Goal: Book appointment/travel/reservation

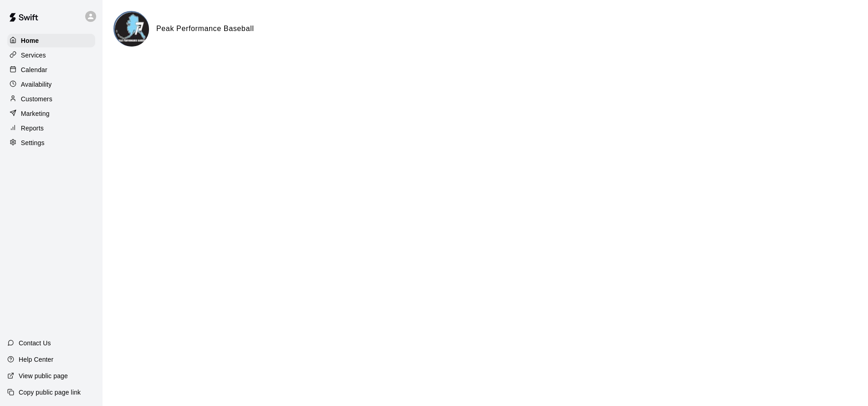
click at [30, 100] on p "Customers" at bounding box center [36, 98] width 31 height 9
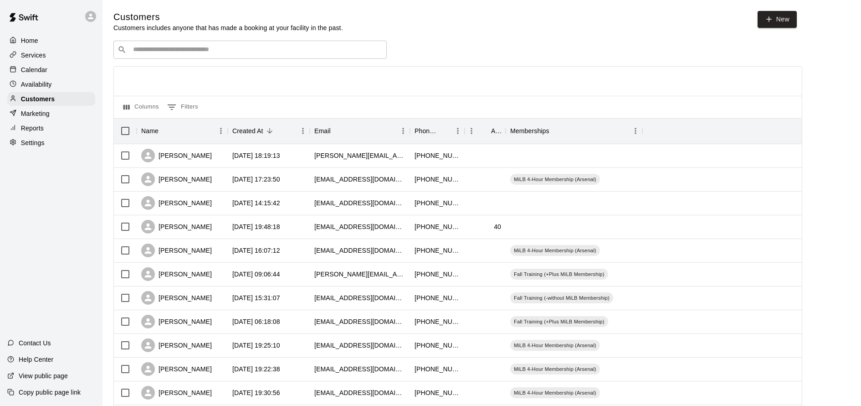
click at [40, 70] on p "Calendar" at bounding box center [34, 69] width 26 height 9
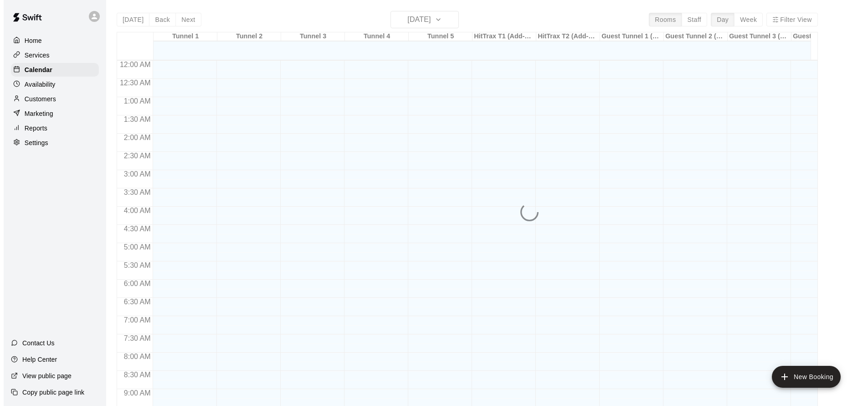
scroll to position [493, 0]
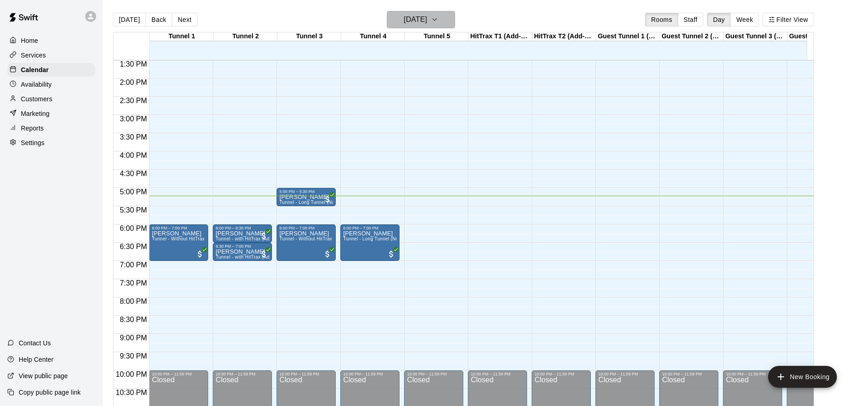
click at [427, 25] on h6 "Tuesday Sep 16" at bounding box center [415, 19] width 23 height 13
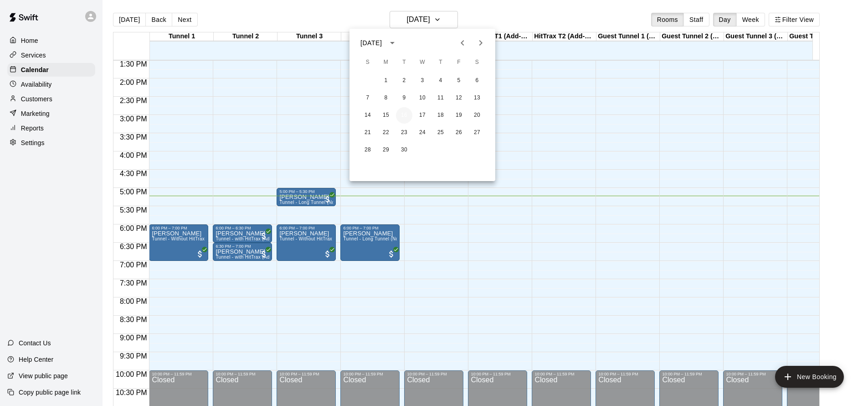
click at [406, 116] on button "16" at bounding box center [404, 115] width 16 height 16
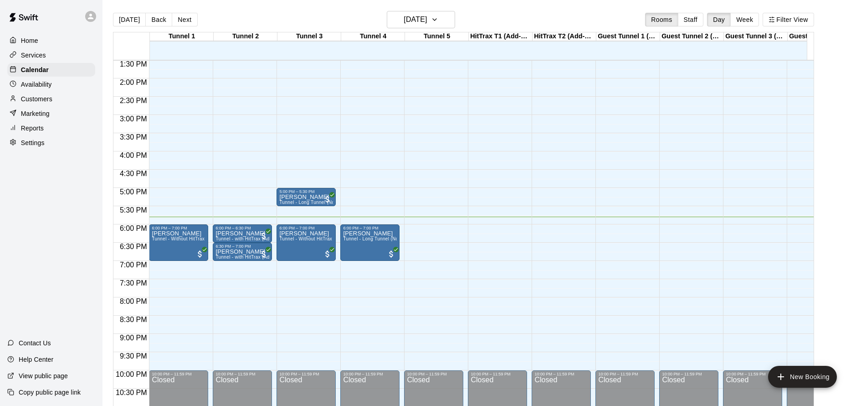
click at [248, 208] on div "12:00 AM – 11:00 AM Closed 6:00 PM – 6:30 PM Chase Mcmillian Tunnel - with HitT…" at bounding box center [242, 5] width 59 height 875
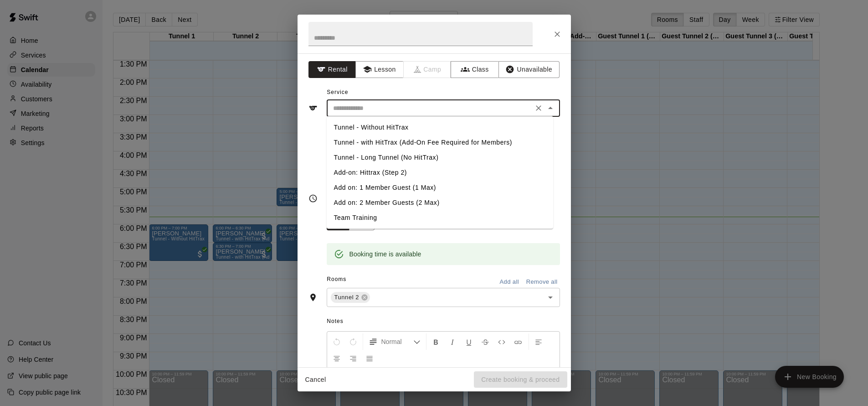
click at [399, 110] on input "text" at bounding box center [429, 108] width 201 height 11
click at [413, 126] on li "Tunnel - Without HitTrax" at bounding box center [440, 127] width 226 height 15
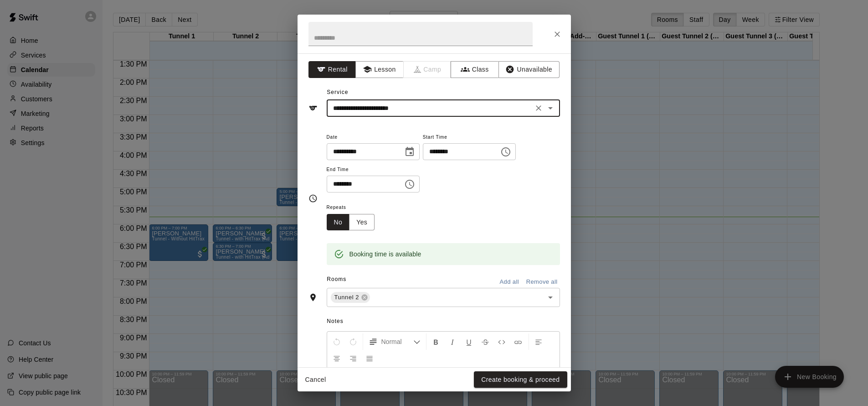
type input "**********"
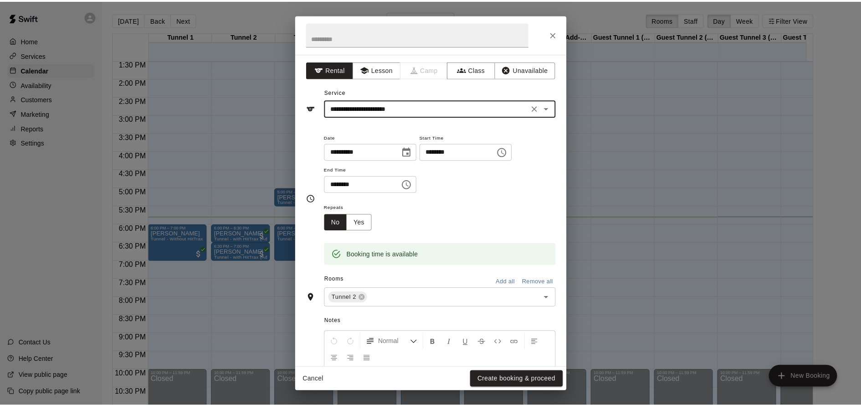
scroll to position [20, 0]
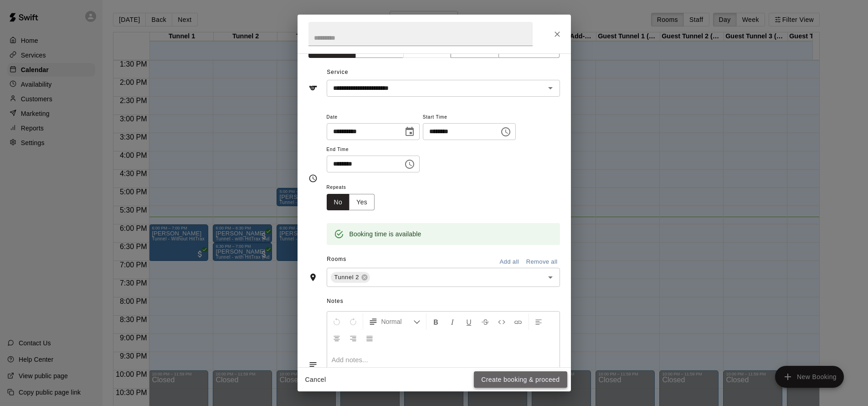
click at [519, 376] on button "Create booking & proceed" at bounding box center [520, 379] width 93 height 17
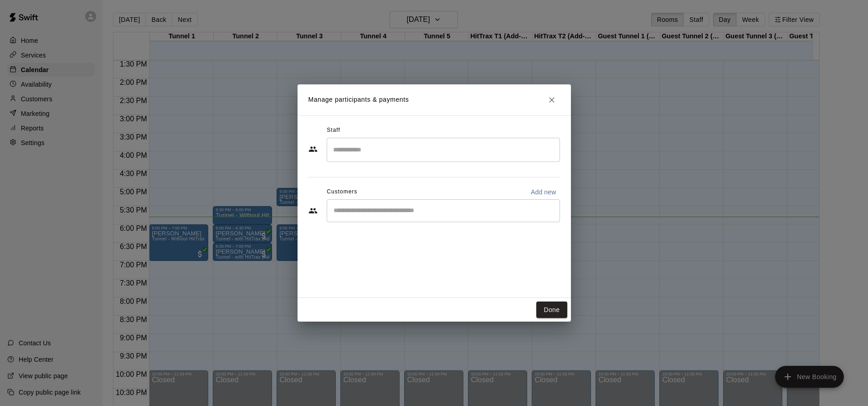
click at [396, 216] on div "​" at bounding box center [443, 210] width 233 height 23
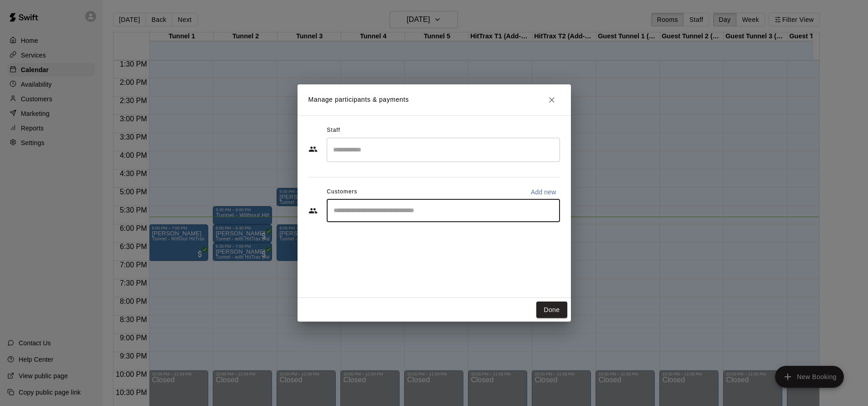
type input "*"
type input "***"
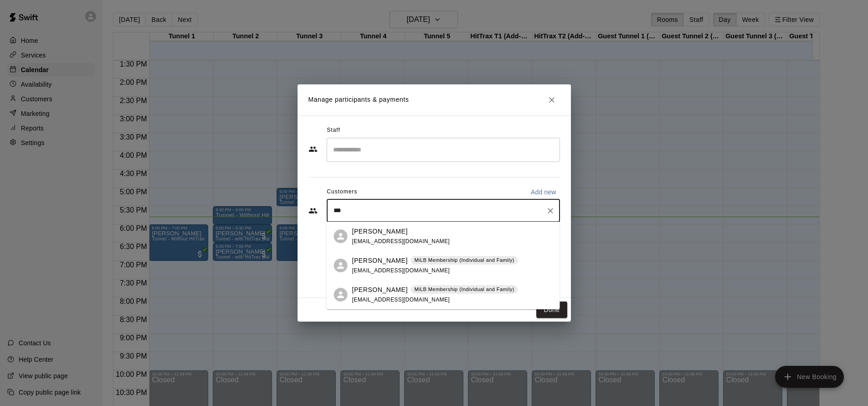
click at [468, 266] on div "Jaxon Garcia MiLB Membership (Individual and Family) gotbou79@icloud.com" at bounding box center [435, 266] width 166 height 20
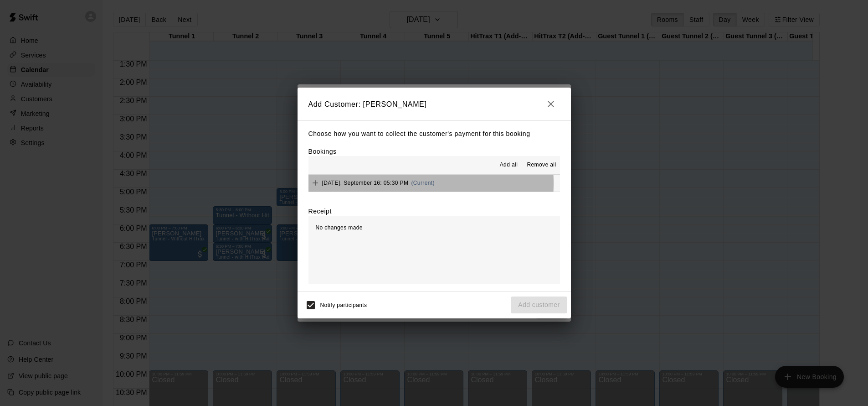
click at [367, 183] on span "Tuesday, September 16: 05:30 PM" at bounding box center [365, 183] width 87 height 6
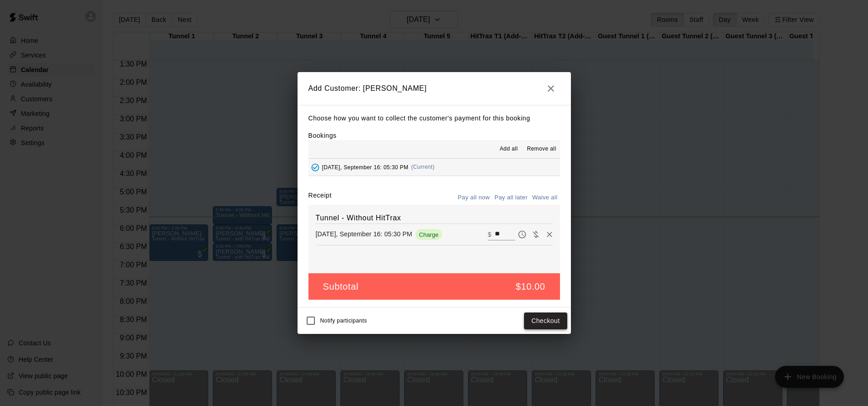
click at [539, 322] on button "Checkout" at bounding box center [545, 320] width 43 height 17
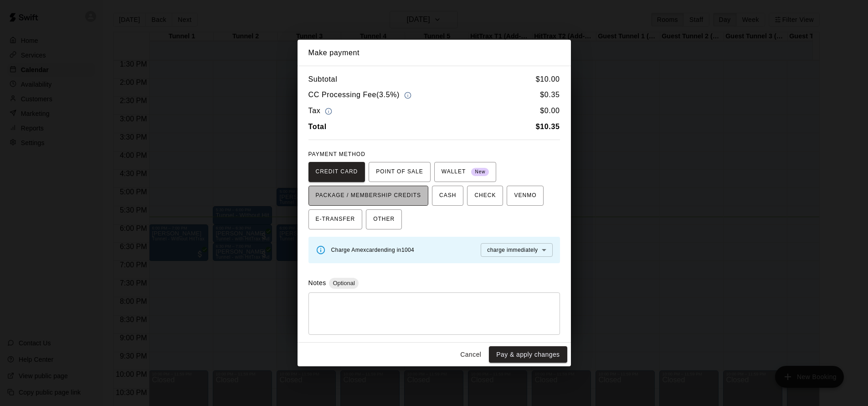
click at [399, 193] on span "PACKAGE / MEMBERSHIP CREDITS" at bounding box center [369, 195] width 106 height 15
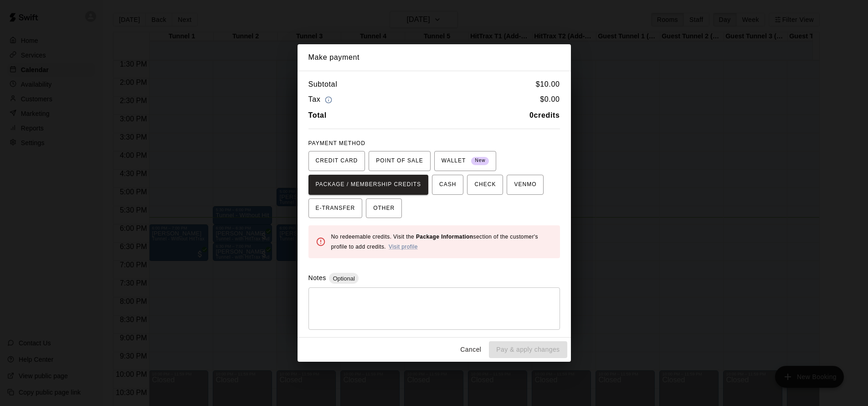
click at [524, 344] on div "Cancel Pay & apply changes" at bounding box center [434, 349] width 273 height 24
click at [478, 347] on button "Cancel" at bounding box center [470, 349] width 29 height 17
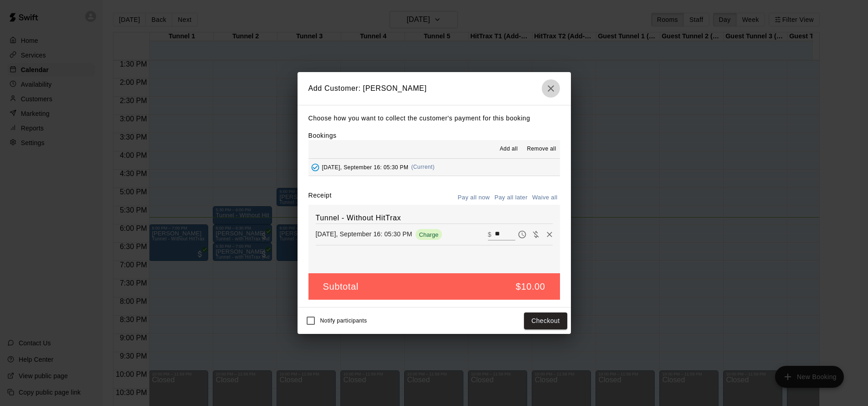
click at [548, 92] on icon "button" at bounding box center [550, 88] width 11 height 11
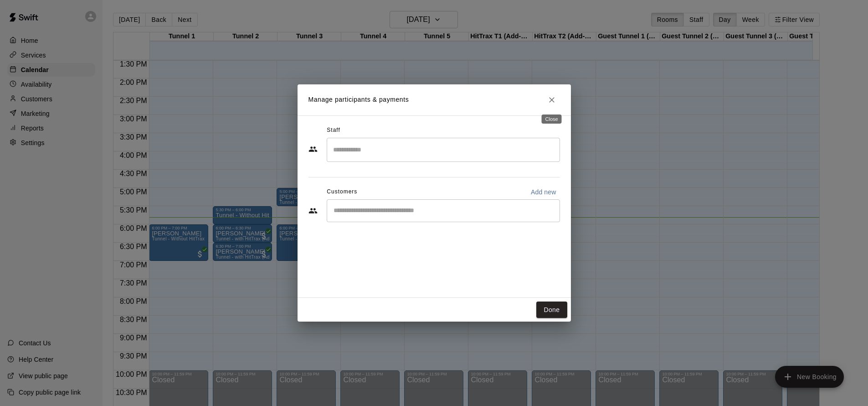
click at [550, 101] on icon "Close" at bounding box center [551, 99] width 9 height 9
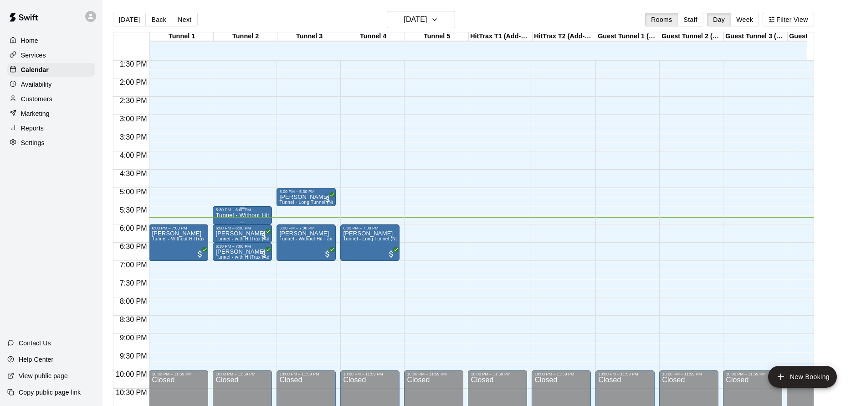
click at [232, 212] on div "5:30 PM – 6:00 PM" at bounding box center [243, 209] width 54 height 5
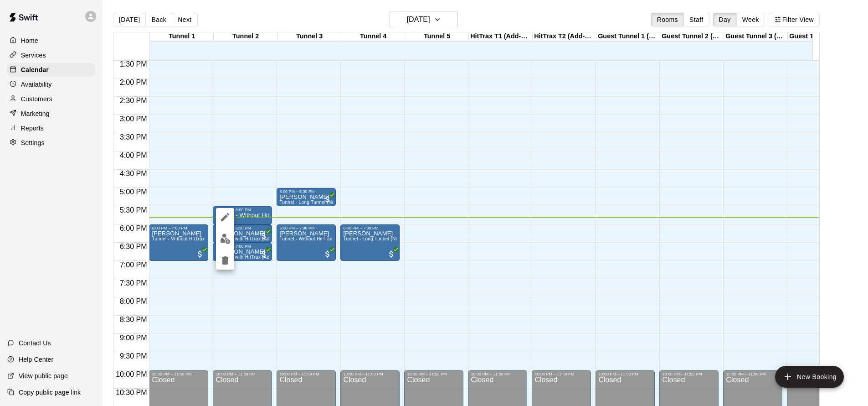
click at [226, 240] on img "edit" at bounding box center [225, 238] width 10 height 10
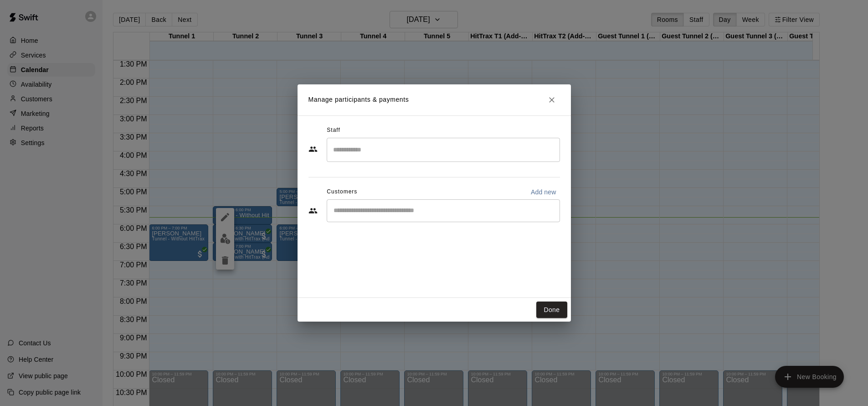
click at [393, 206] on input "Start typing to search customers..." at bounding box center [443, 210] width 225 height 9
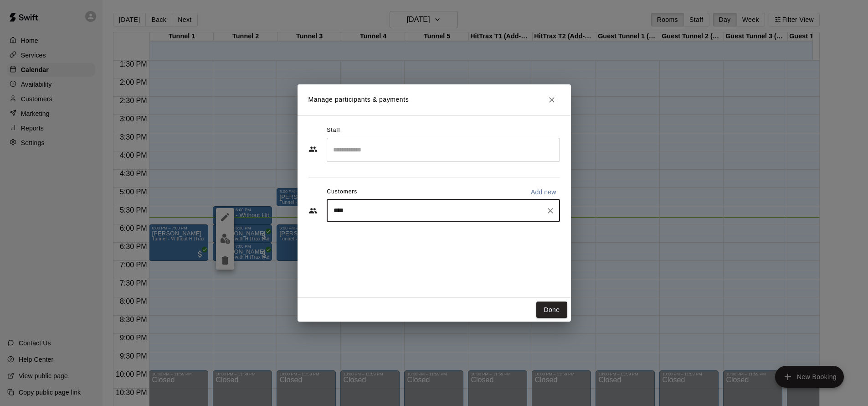
type input "*****"
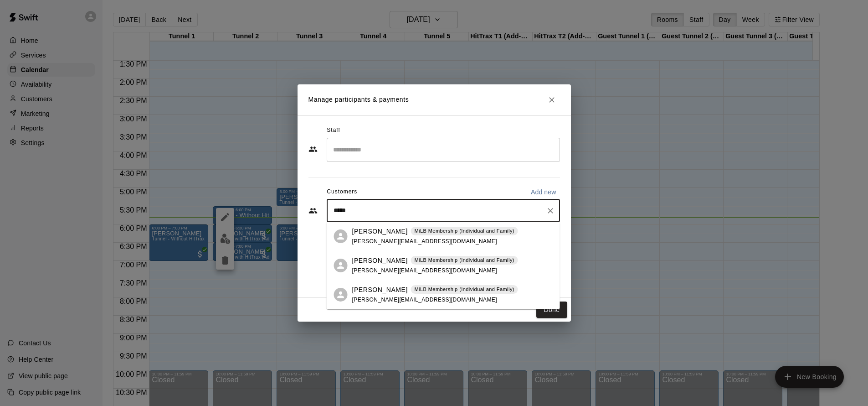
click at [377, 239] on span "bryan.dude21@gmail.com" at bounding box center [424, 241] width 145 height 6
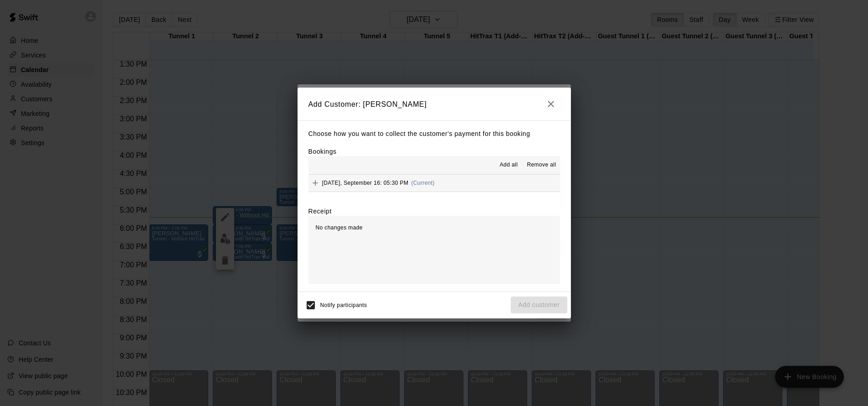
click at [345, 304] on span "Notify participants" at bounding box center [343, 305] width 47 height 6
click at [444, 183] on button "Tuesday, September 16: 05:30 PM (Current)" at bounding box center [435, 183] width 252 height 17
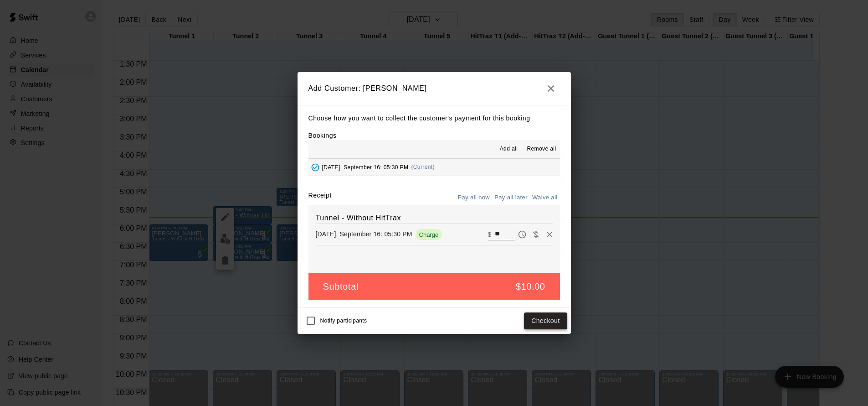
click at [545, 319] on button "Checkout" at bounding box center [545, 320] width 43 height 17
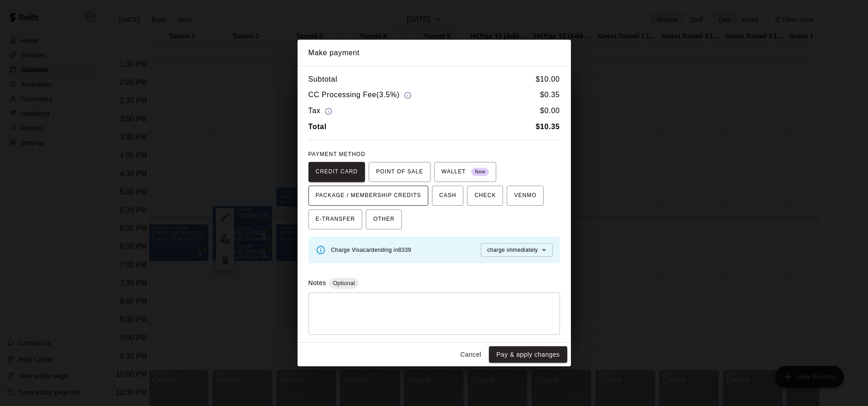
click at [389, 190] on span "PACKAGE / MEMBERSHIP CREDITS" at bounding box center [369, 195] width 106 height 15
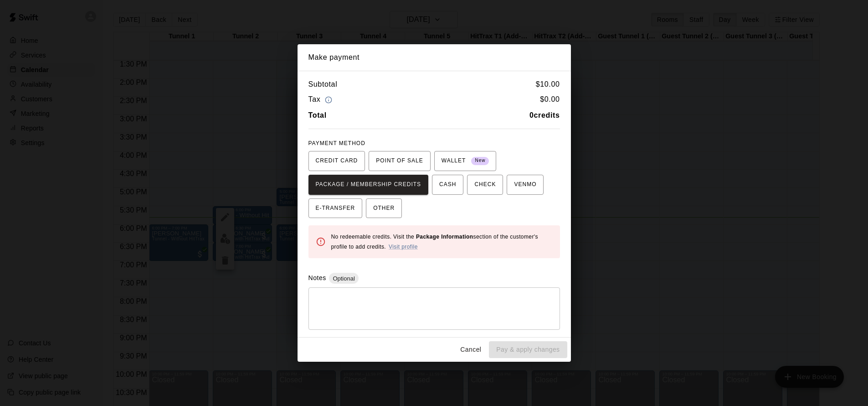
click at [479, 350] on button "Cancel" at bounding box center [470, 349] width 29 height 17
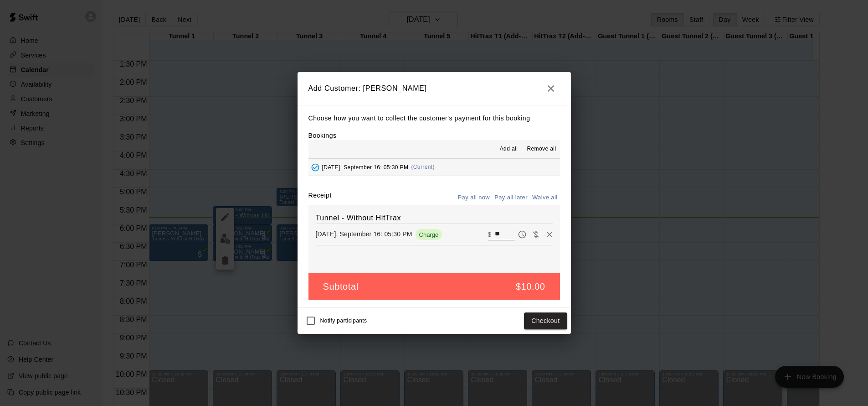
click at [551, 87] on icon "button" at bounding box center [550, 88] width 11 height 11
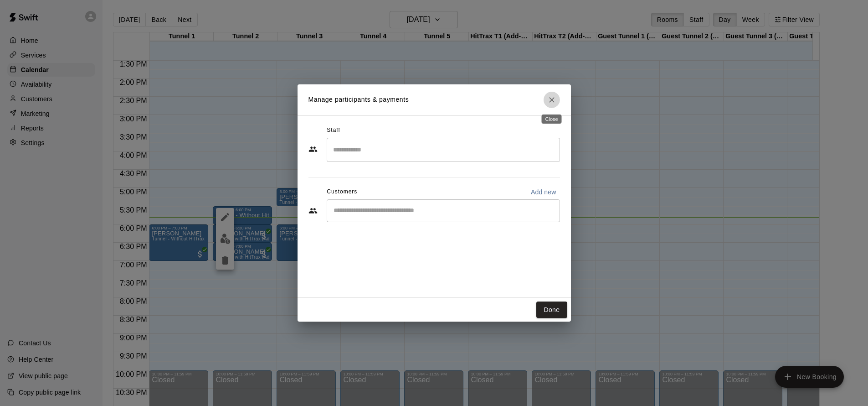
click at [552, 98] on icon "Close" at bounding box center [551, 99] width 9 height 9
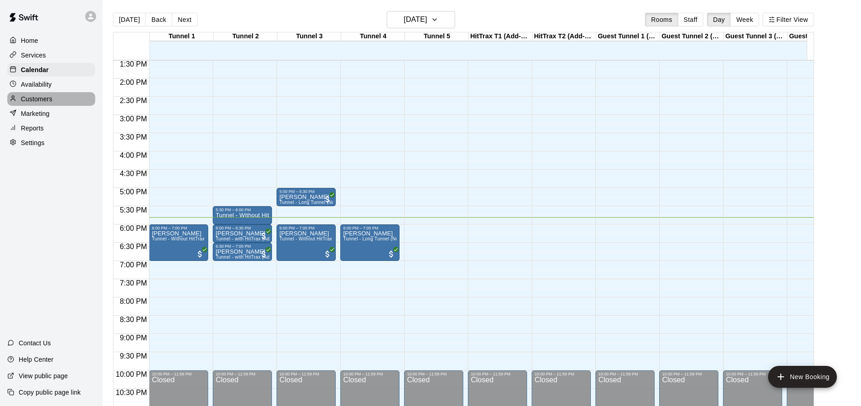
click at [47, 96] on p "Customers" at bounding box center [36, 98] width 31 height 9
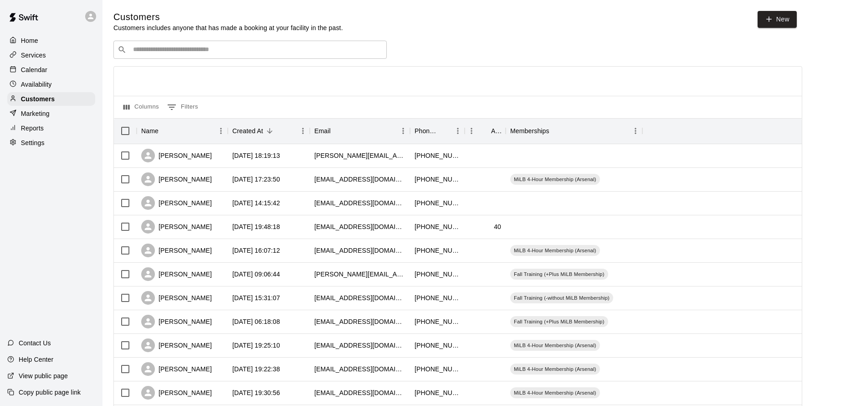
click at [183, 45] on input "Search customers by name or email" at bounding box center [256, 49] width 252 height 9
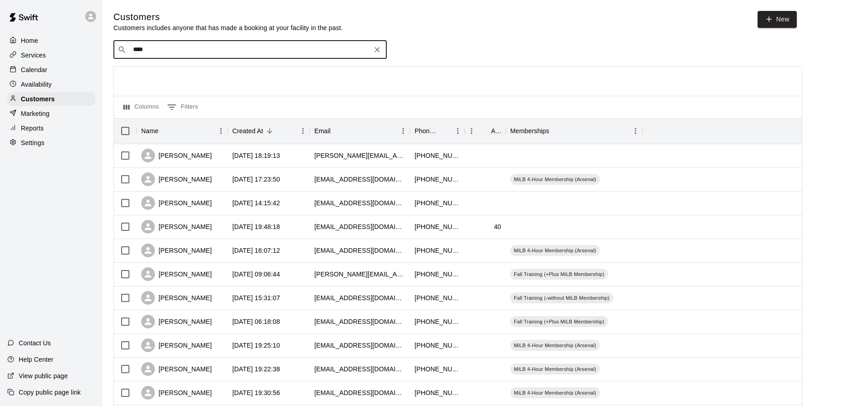
type input "*****"
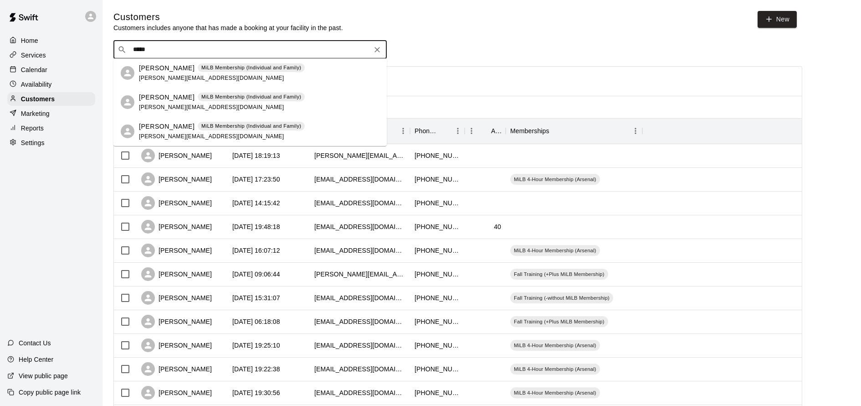
click at [292, 74] on div "Bryan Dude MiLB Membership (Individual and Family) bryan.dude21@gmail.com" at bounding box center [259, 73] width 241 height 20
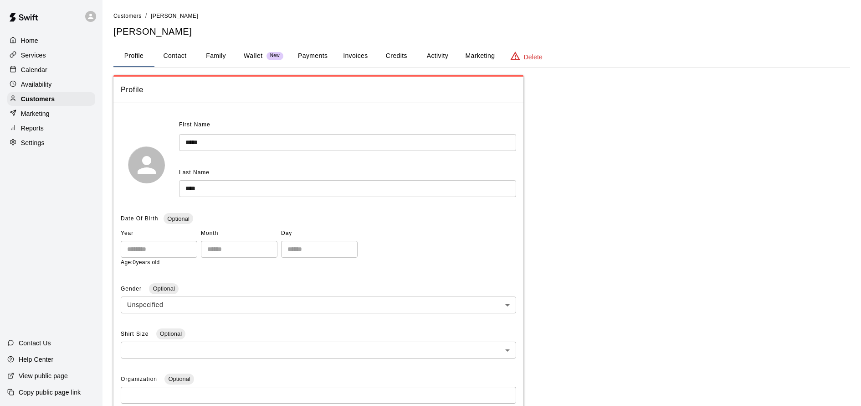
click at [407, 61] on button "Credits" at bounding box center [396, 56] width 41 height 22
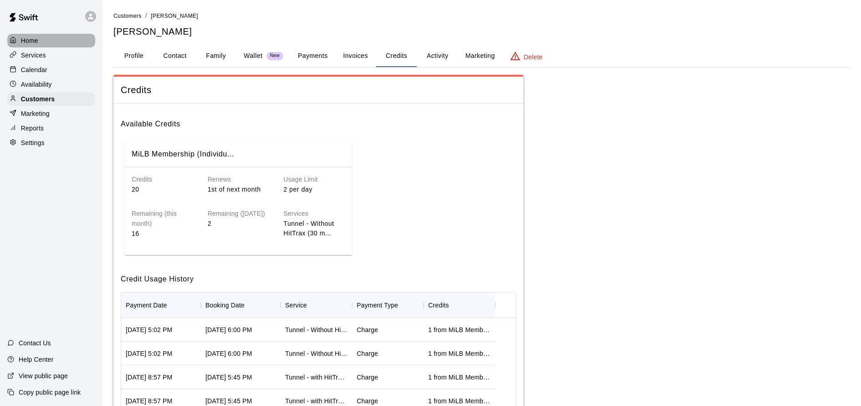
click at [45, 42] on div "Home" at bounding box center [51, 41] width 88 height 14
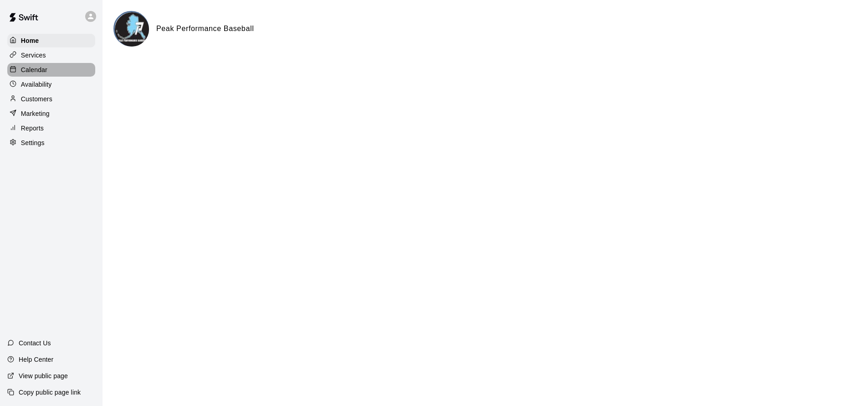
click at [48, 74] on div "Calendar" at bounding box center [51, 70] width 88 height 14
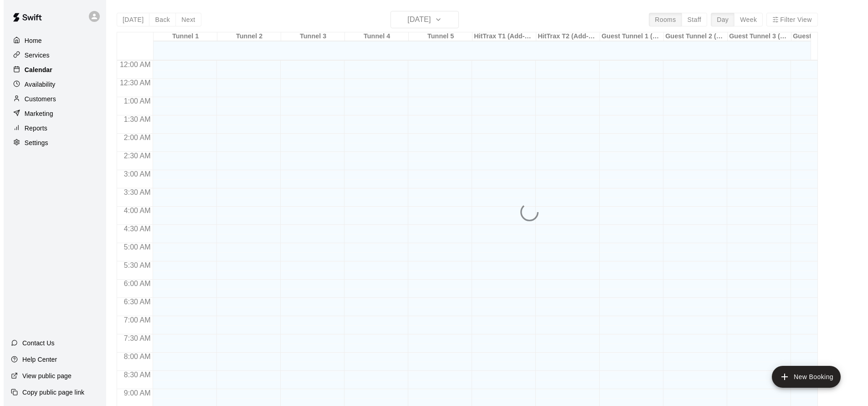
scroll to position [493, 0]
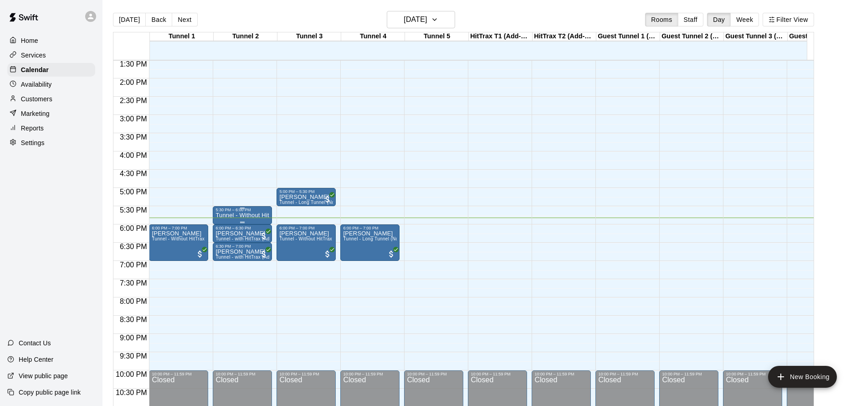
click at [255, 215] on p "Tunnel - Without HitTrax" at bounding box center [243, 215] width 54 height 0
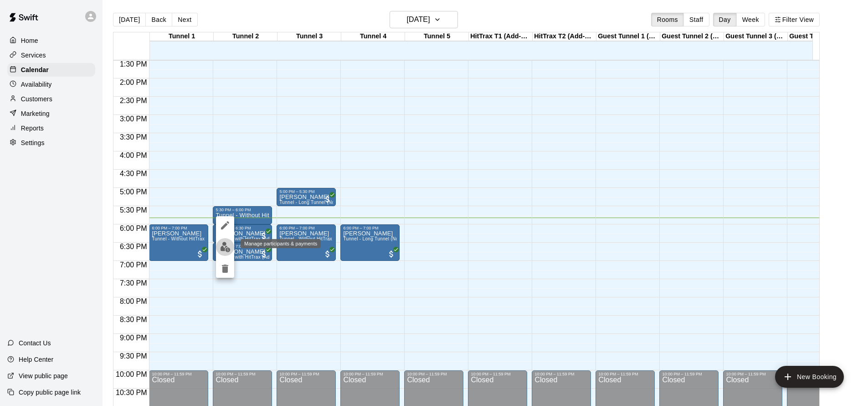
click at [226, 245] on img "edit" at bounding box center [225, 247] width 10 height 10
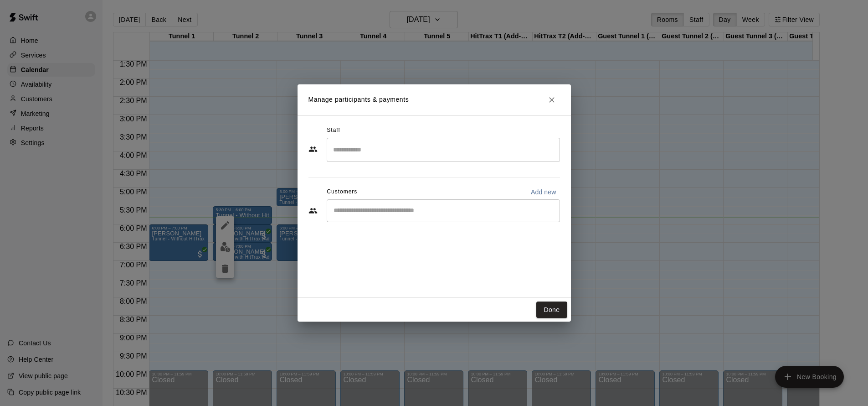
click at [382, 217] on div "​" at bounding box center [443, 210] width 233 height 23
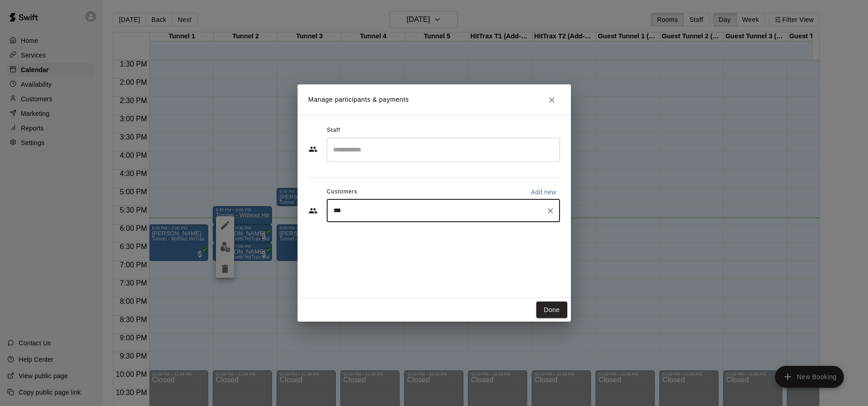
type input "****"
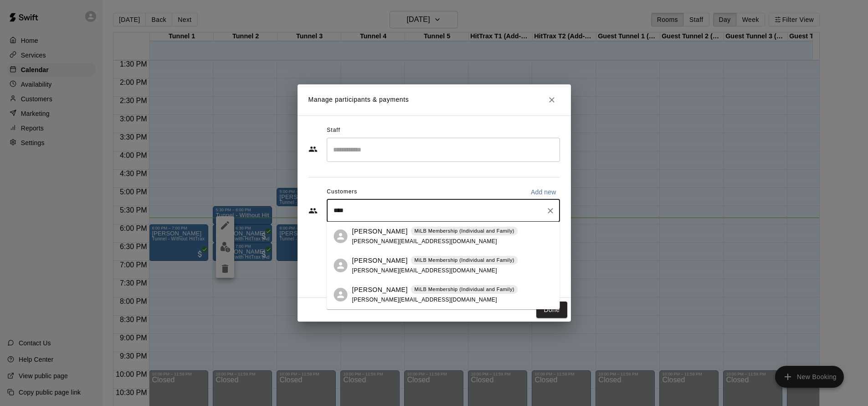
click at [435, 237] on div "Bryan Dude MiLB Membership (Individual and Family) bryan.dude21@gmail.com" at bounding box center [435, 236] width 166 height 20
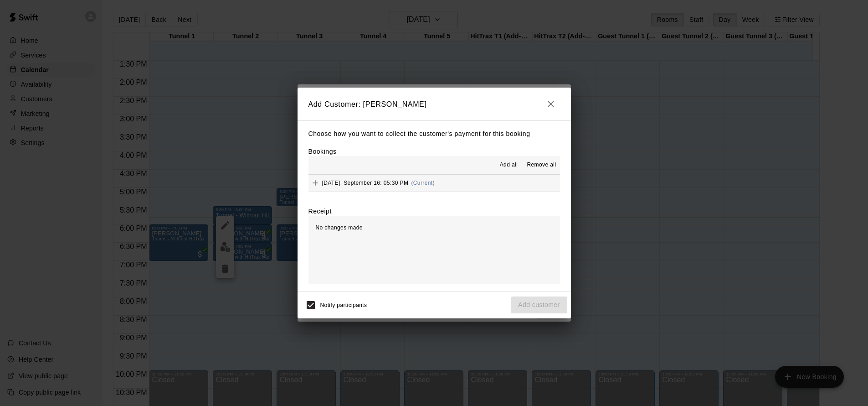
click at [379, 184] on span "Tuesday, September 16: 05:30 PM" at bounding box center [365, 183] width 87 height 6
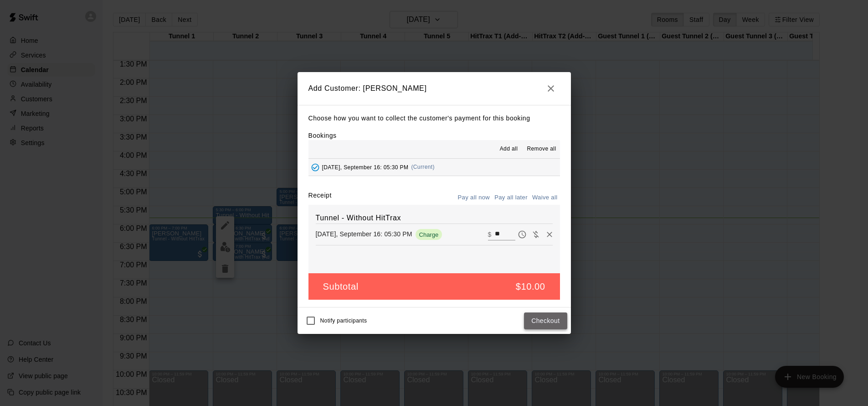
click at [547, 314] on button "Checkout" at bounding box center [545, 320] width 43 height 17
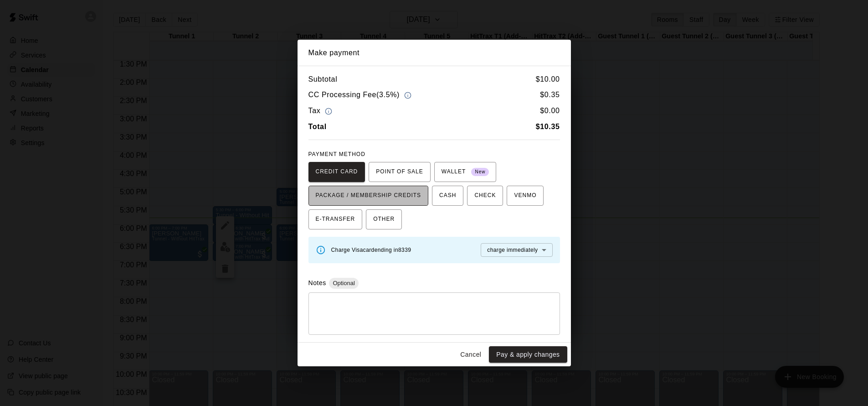
click at [376, 195] on span "PACKAGE / MEMBERSHIP CREDITS" at bounding box center [369, 195] width 106 height 15
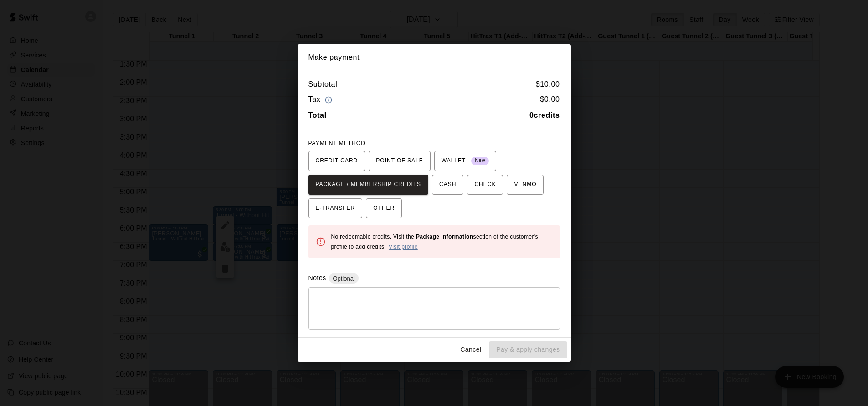
click at [411, 245] on link "Visit profile" at bounding box center [403, 246] width 29 height 6
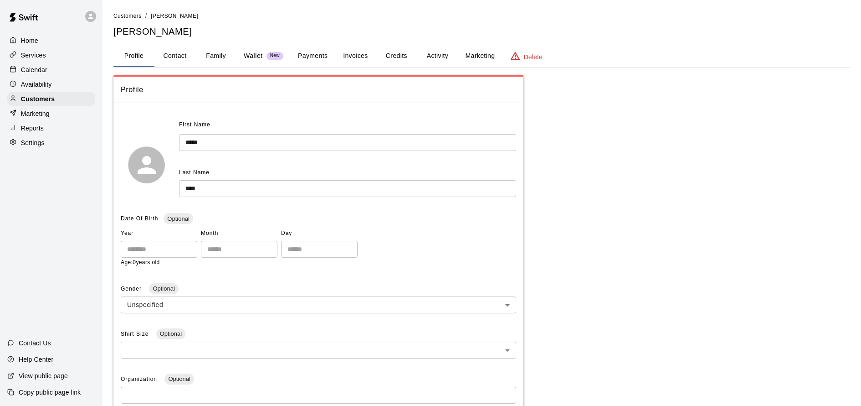
click at [437, 57] on button "Activity" at bounding box center [437, 56] width 41 height 22
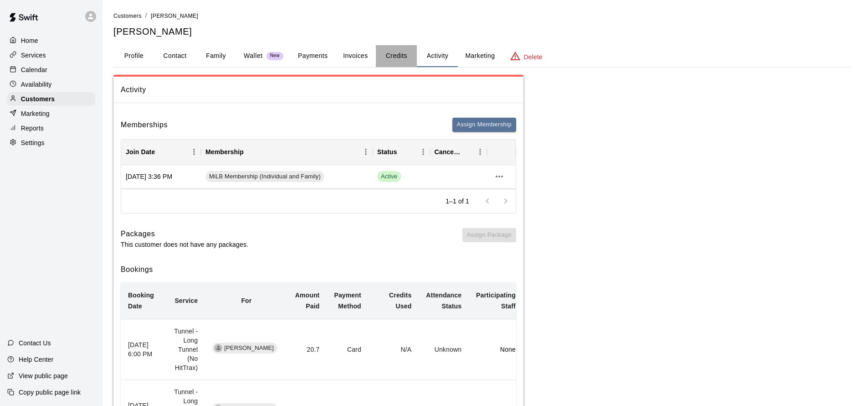
click at [402, 58] on button "Credits" at bounding box center [396, 56] width 41 height 22
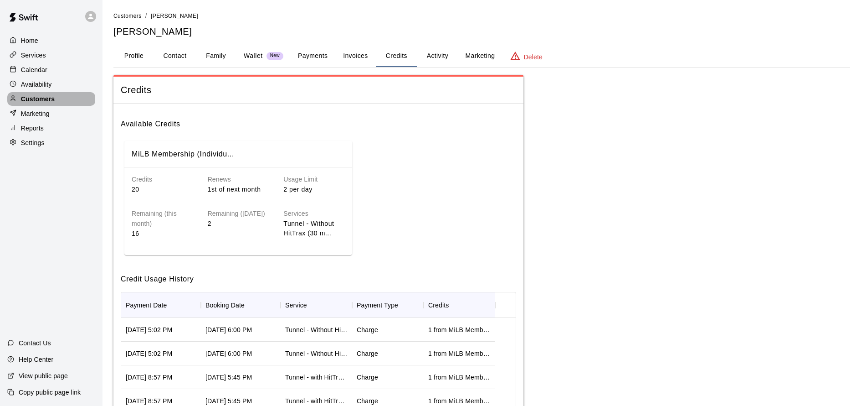
click at [37, 97] on p "Customers" at bounding box center [38, 98] width 34 height 9
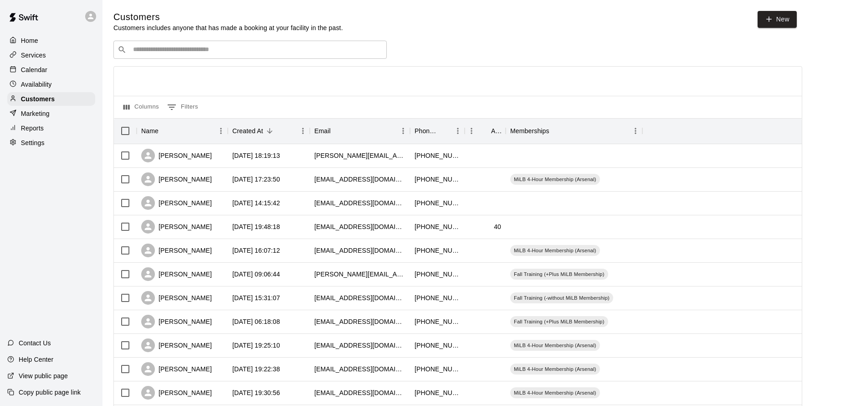
click at [39, 71] on p "Calendar" at bounding box center [34, 69] width 26 height 9
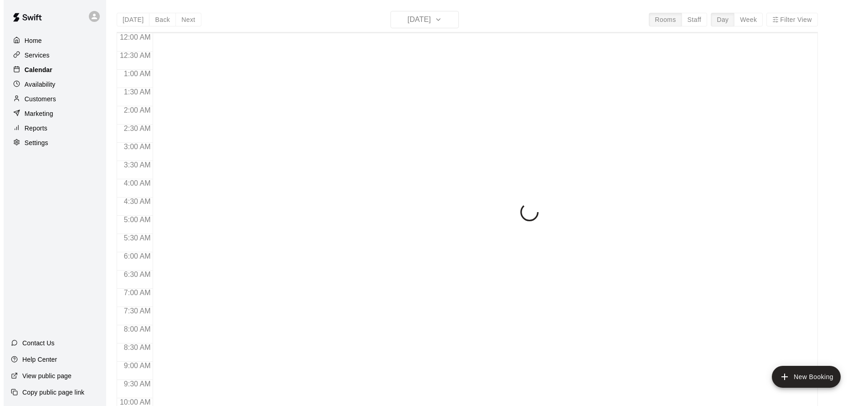
scroll to position [493, 0]
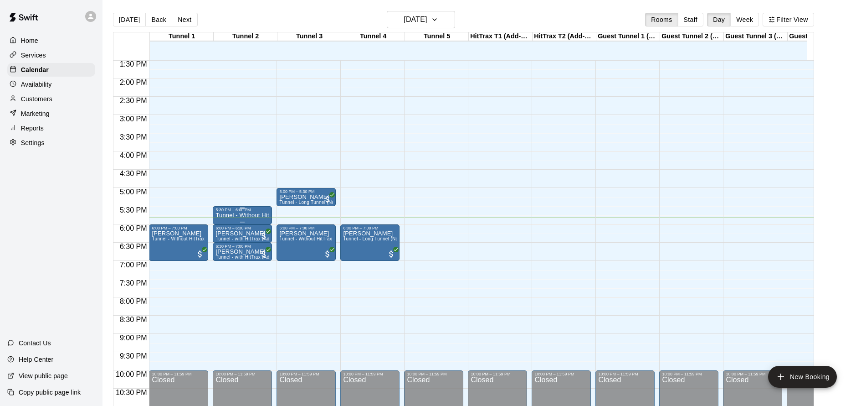
click at [249, 215] on p "Tunnel - Without HitTrax" at bounding box center [243, 215] width 54 height 0
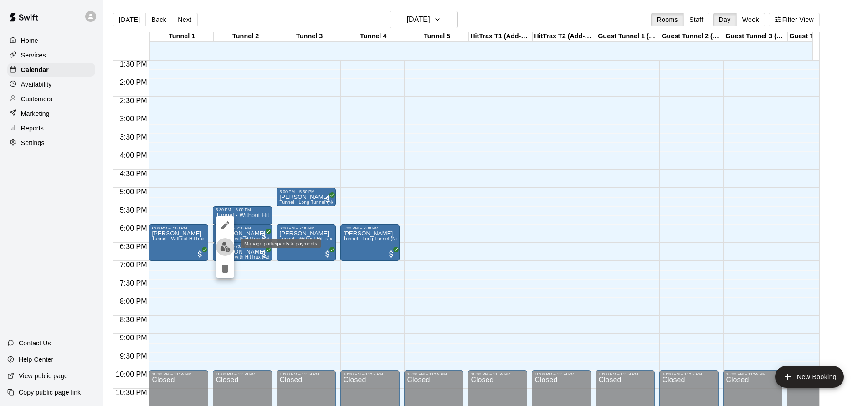
click at [227, 249] on img "edit" at bounding box center [225, 247] width 10 height 10
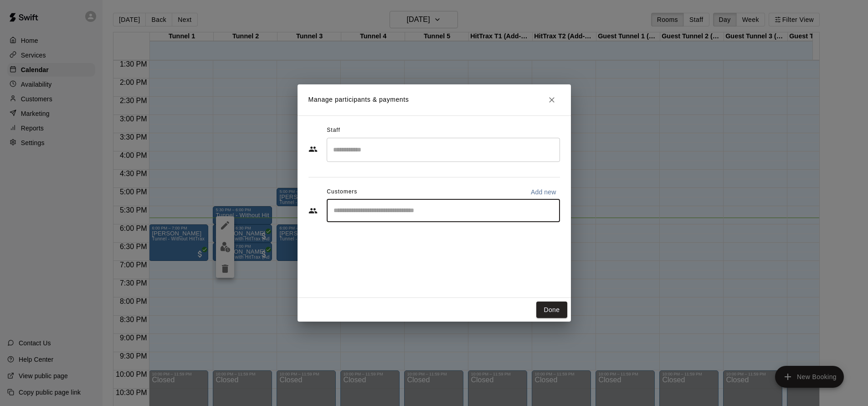
click at [396, 211] on input "Start typing to search customers..." at bounding box center [443, 210] width 225 height 9
type input "*****"
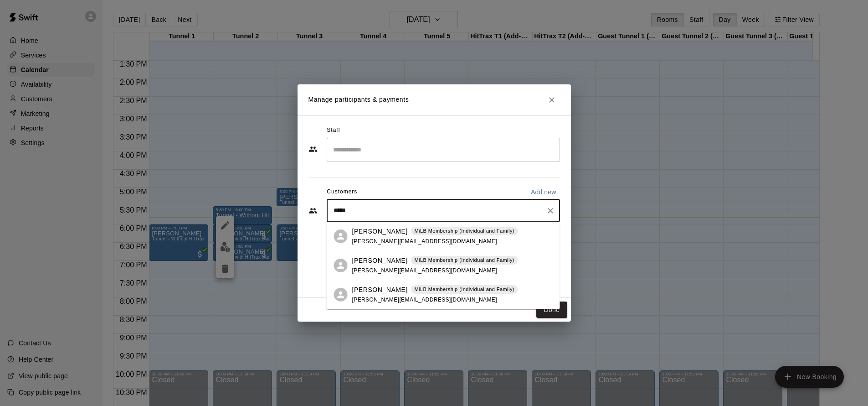
click at [414, 258] on p "MiLB Membership (Individual and Family)" at bounding box center [464, 260] width 100 height 8
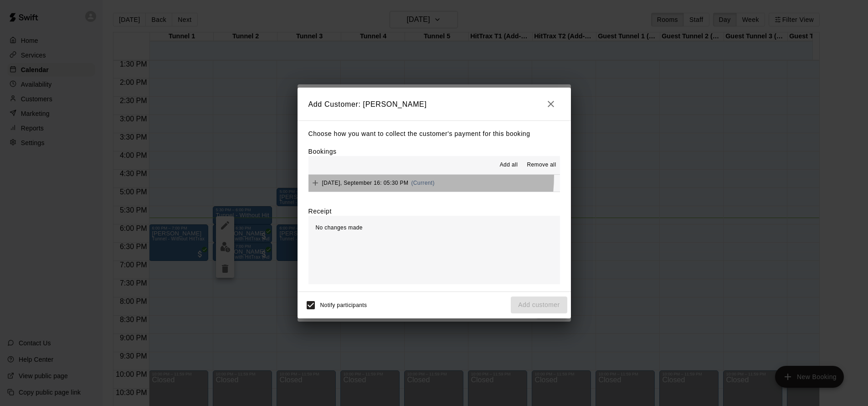
click at [378, 175] on button "Tuesday, September 16: 05:30 PM (Current)" at bounding box center [435, 183] width 252 height 17
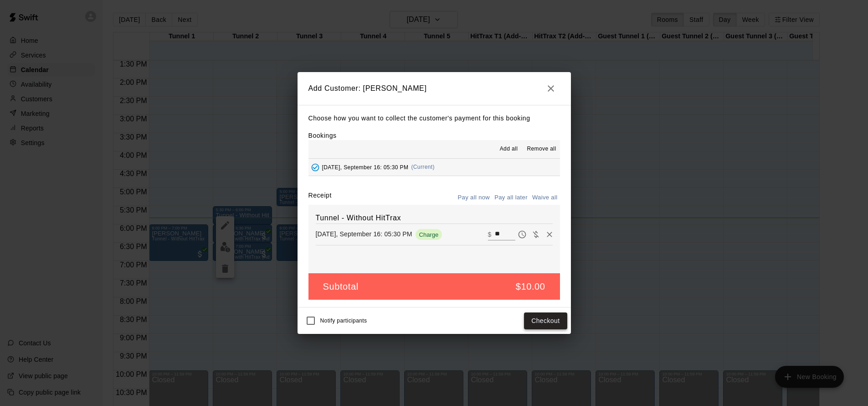
click at [535, 322] on button "Checkout" at bounding box center [545, 320] width 43 height 17
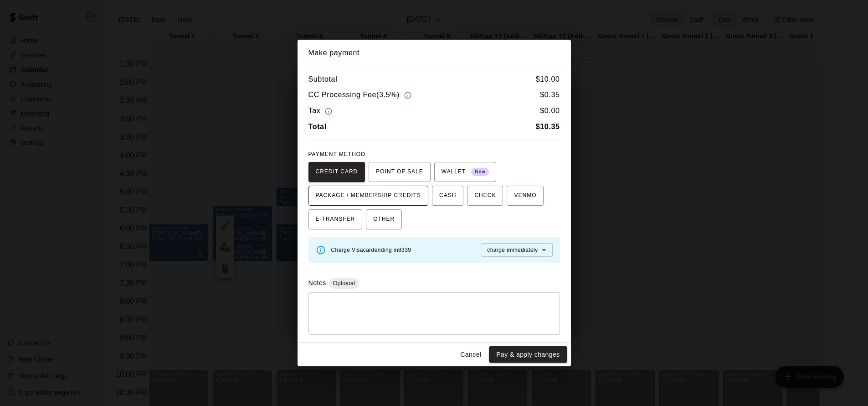
click at [392, 197] on span "PACKAGE / MEMBERSHIP CREDITS" at bounding box center [369, 195] width 106 height 15
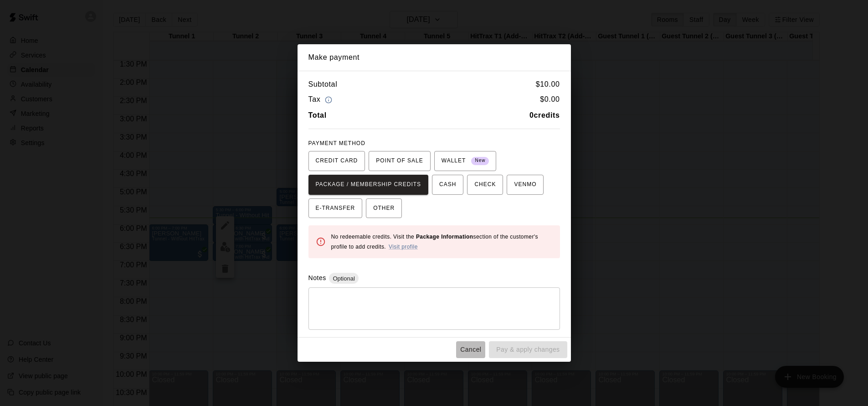
click at [480, 346] on button "Cancel" at bounding box center [470, 349] width 29 height 17
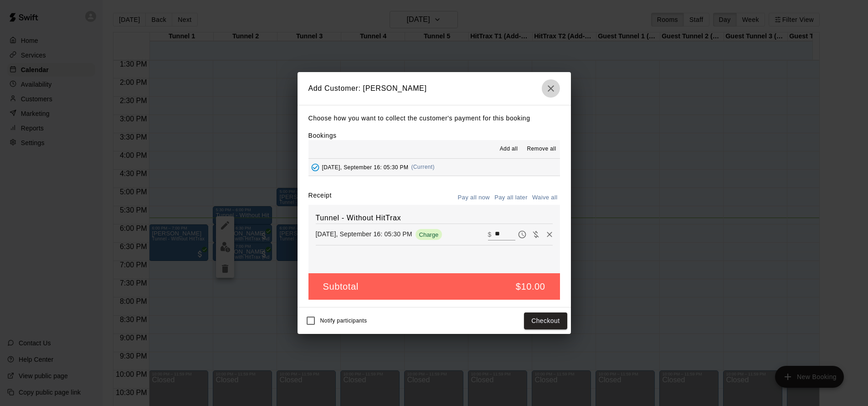
click at [550, 91] on icon "button" at bounding box center [550, 88] width 11 height 11
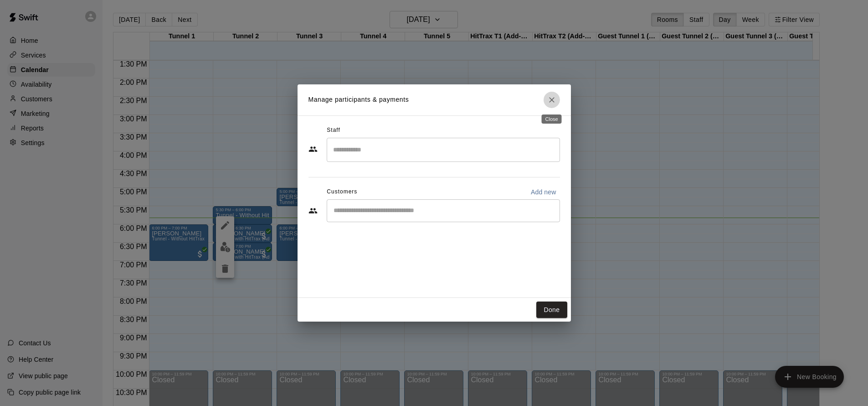
click at [553, 103] on icon "Close" at bounding box center [551, 99] width 9 height 9
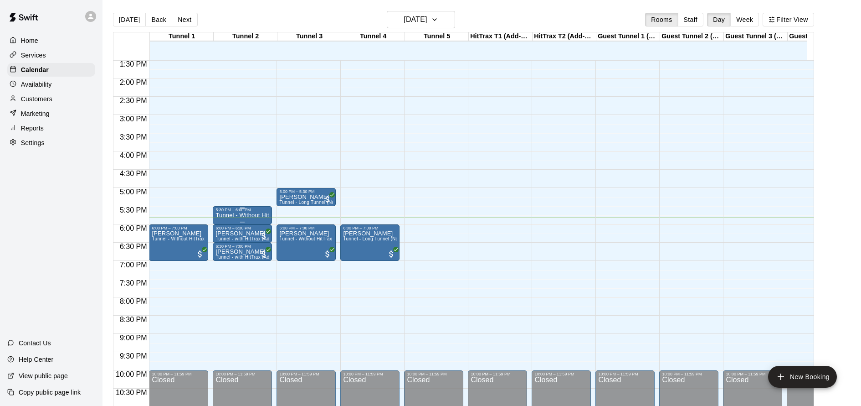
click at [235, 215] on p "Tunnel - Without HitTrax" at bounding box center [243, 215] width 54 height 0
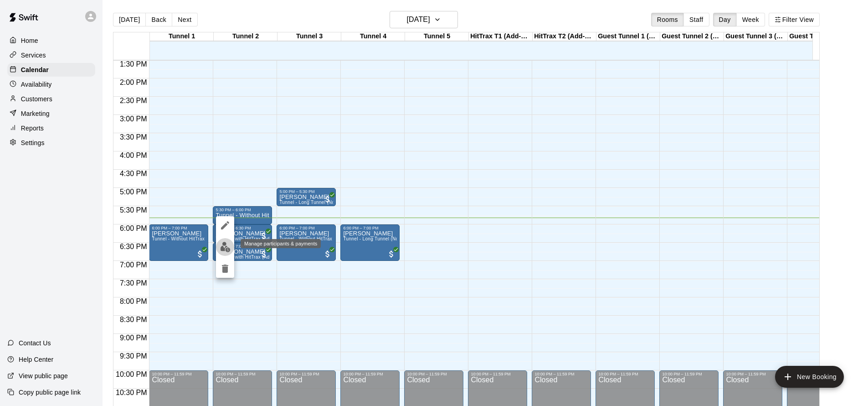
click at [226, 242] on img "edit" at bounding box center [225, 247] width 10 height 10
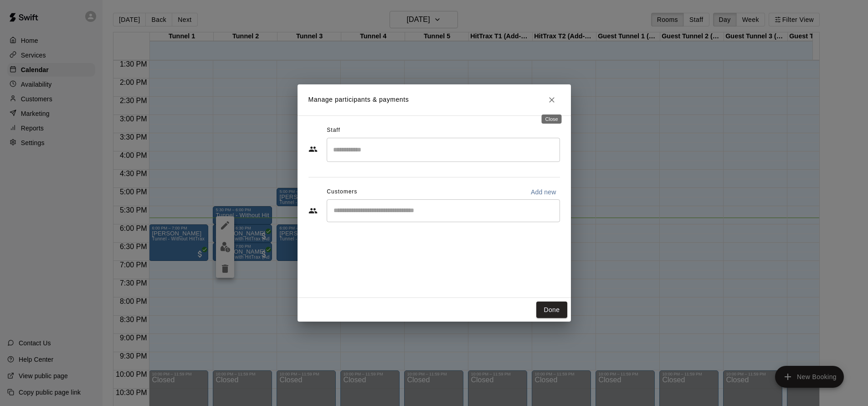
click at [550, 99] on icon "Close" at bounding box center [551, 99] width 9 height 9
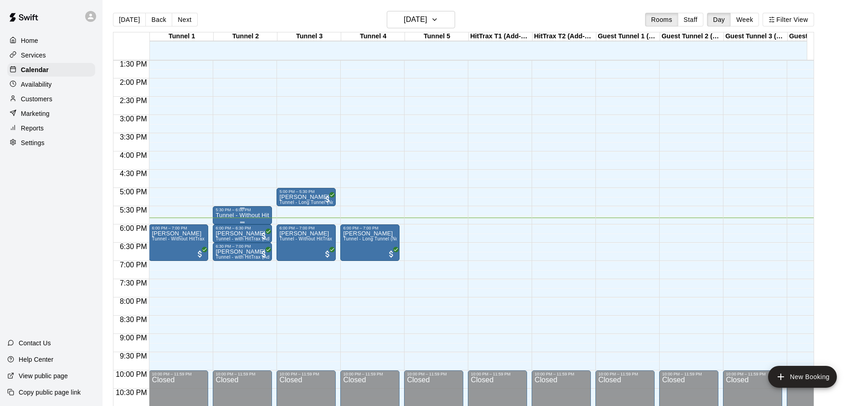
click at [247, 215] on p "Tunnel - Without HitTrax" at bounding box center [243, 215] width 54 height 0
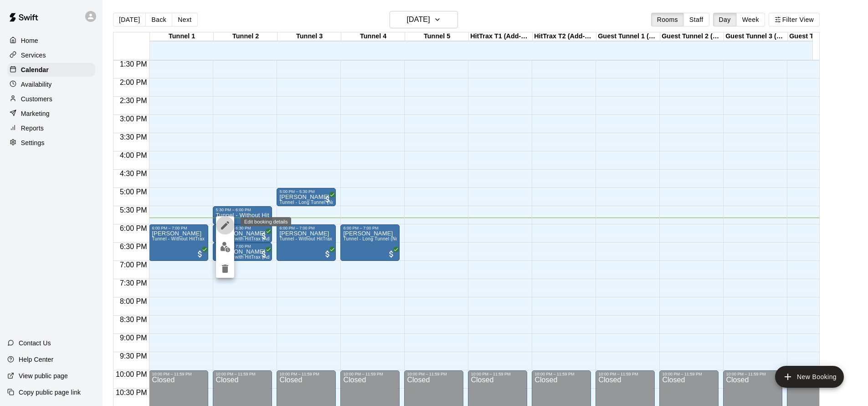
click at [224, 227] on icon "edit" at bounding box center [225, 225] width 8 height 8
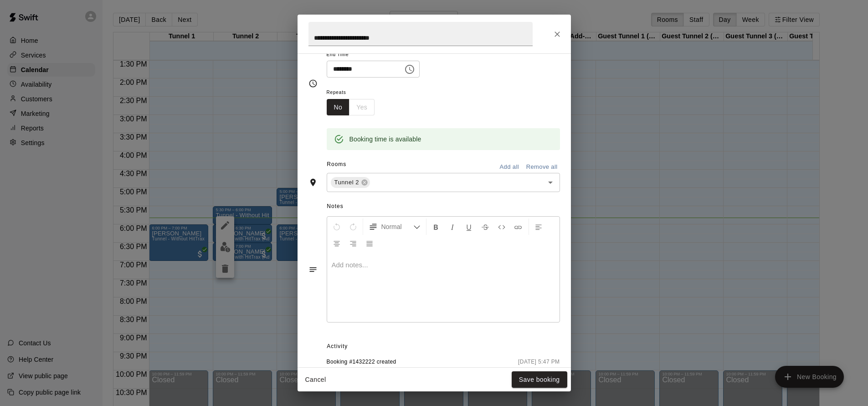
scroll to position [143, 0]
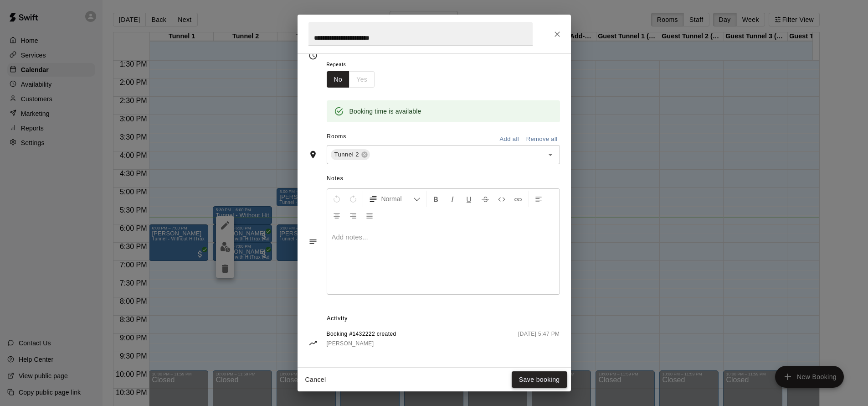
click at [539, 380] on button "Save booking" at bounding box center [540, 379] width 56 height 17
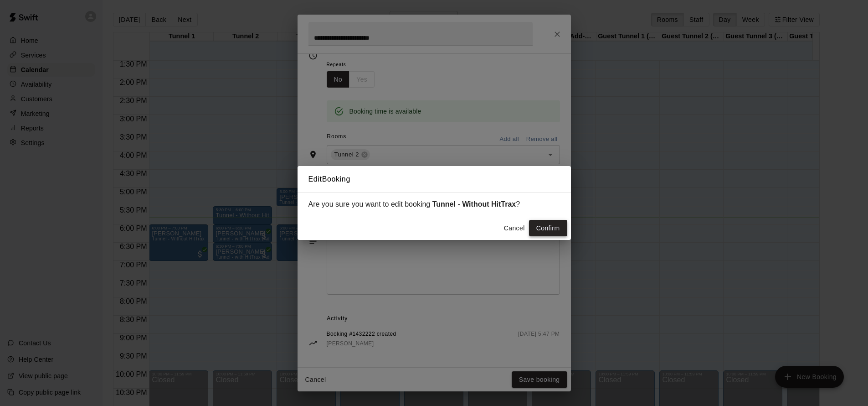
click at [550, 224] on button "Confirm" at bounding box center [548, 228] width 38 height 17
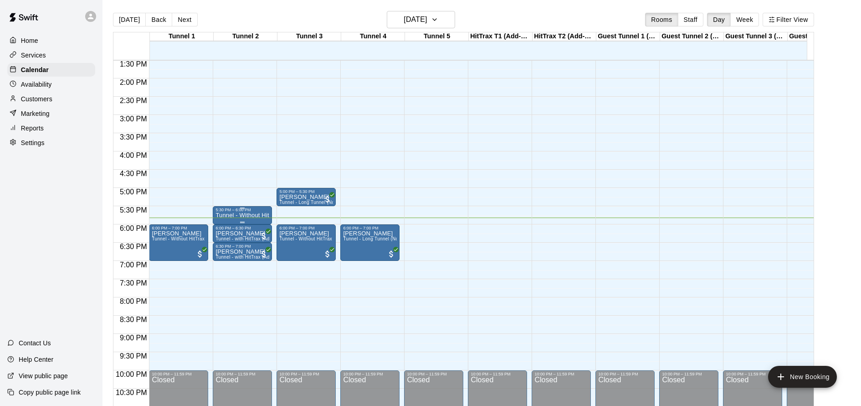
click at [251, 215] on p "Tunnel - Without HitTrax" at bounding box center [243, 215] width 54 height 0
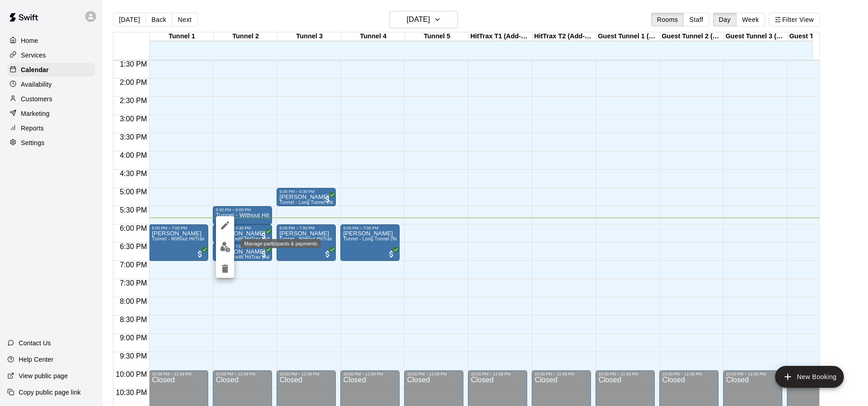
click at [223, 248] on img "edit" at bounding box center [225, 247] width 10 height 10
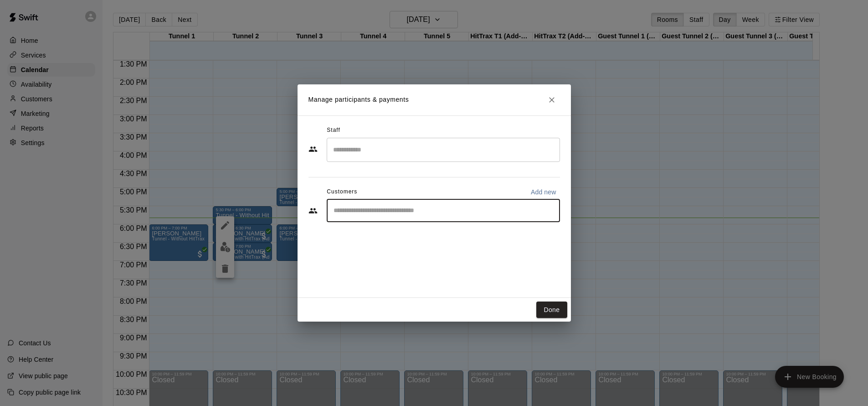
click at [399, 211] on input "Start typing to search customers..." at bounding box center [443, 210] width 225 height 9
type input "*****"
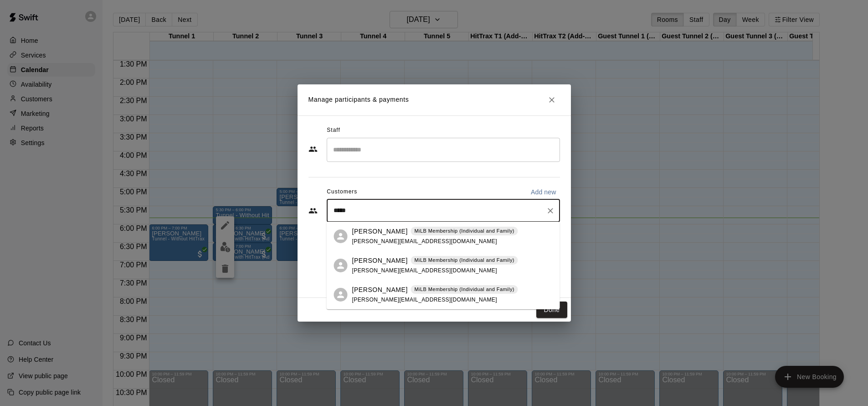
click at [403, 237] on div "Bryan Dude MiLB Membership (Individual and Family) bryan.dude21@gmail.com" at bounding box center [435, 236] width 166 height 20
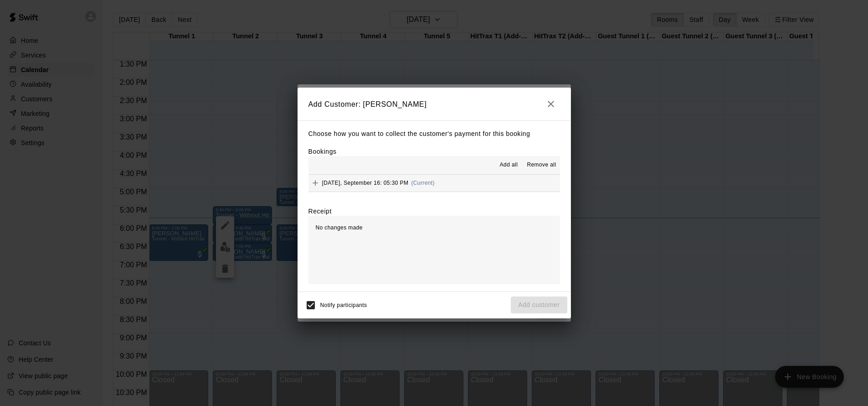
click at [325, 304] on span "Notify participants" at bounding box center [343, 305] width 47 height 6
click at [366, 182] on span "Tuesday, September 16: 05:30 PM" at bounding box center [365, 183] width 87 height 6
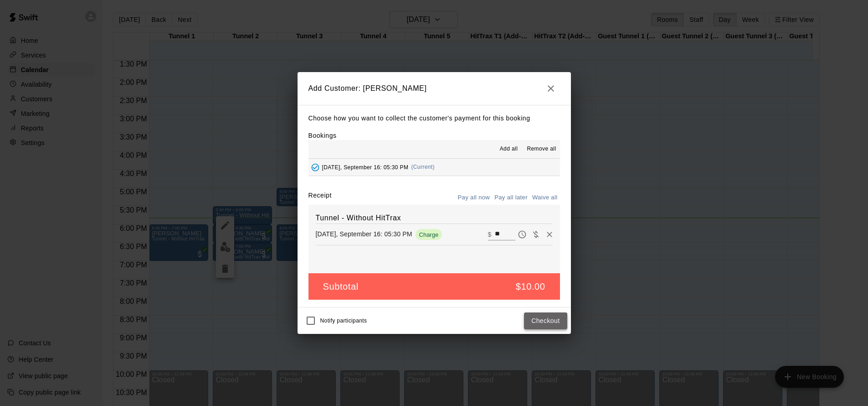
click at [544, 323] on button "Checkout" at bounding box center [545, 320] width 43 height 17
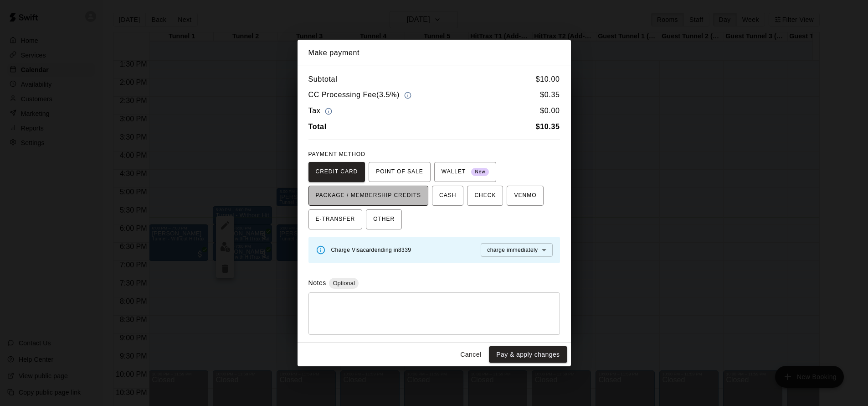
click at [385, 200] on span "PACKAGE / MEMBERSHIP CREDITS" at bounding box center [369, 195] width 106 height 15
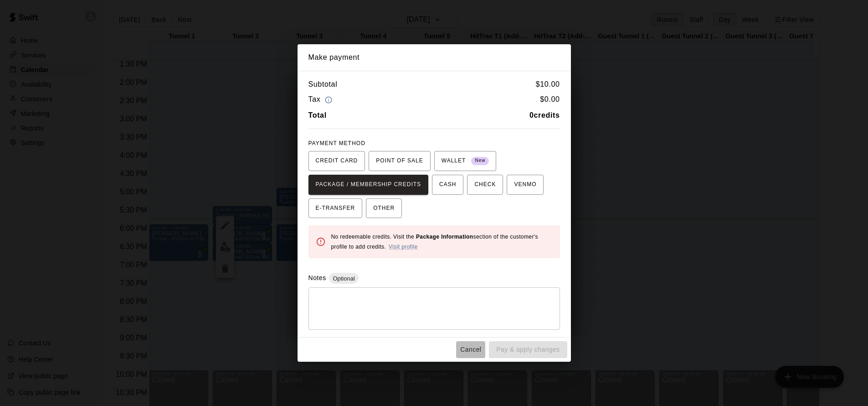
click at [468, 349] on button "Cancel" at bounding box center [470, 349] width 29 height 17
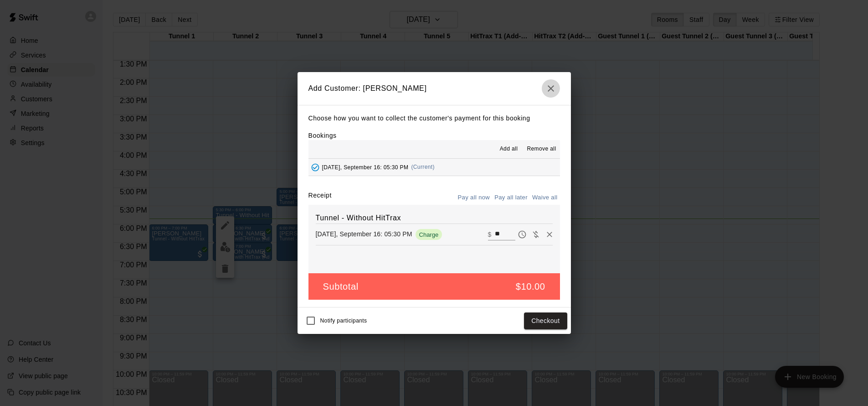
click at [548, 85] on icon "button" at bounding box center [550, 88] width 11 height 11
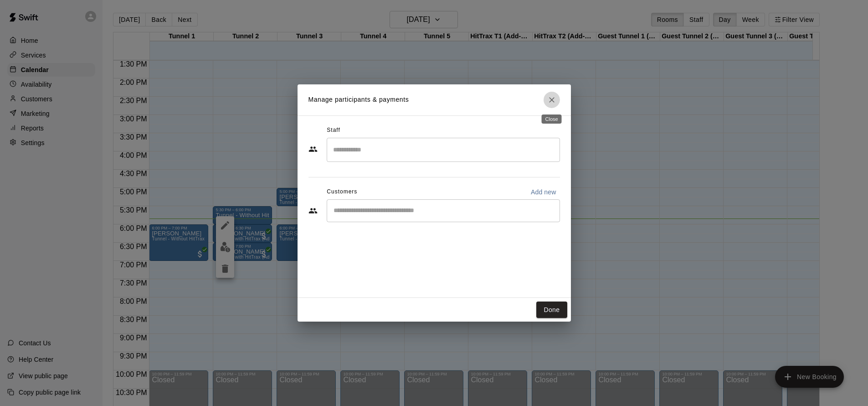
click at [556, 99] on button "Close" at bounding box center [552, 100] width 16 height 16
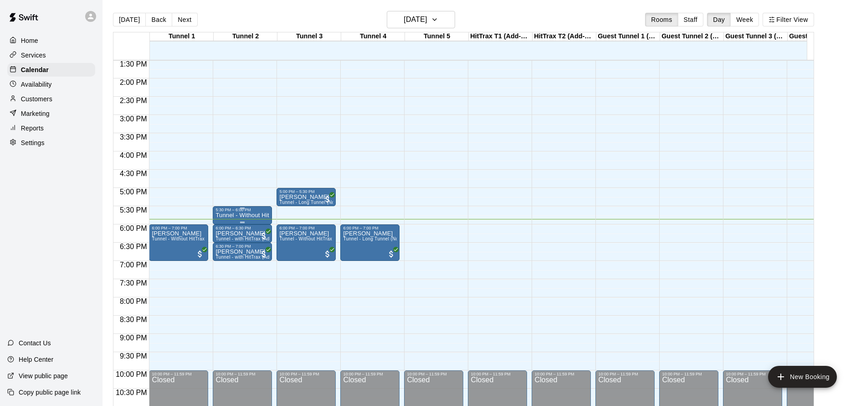
click at [256, 212] on div "5:30 PM – 6:00 PM" at bounding box center [243, 209] width 54 height 5
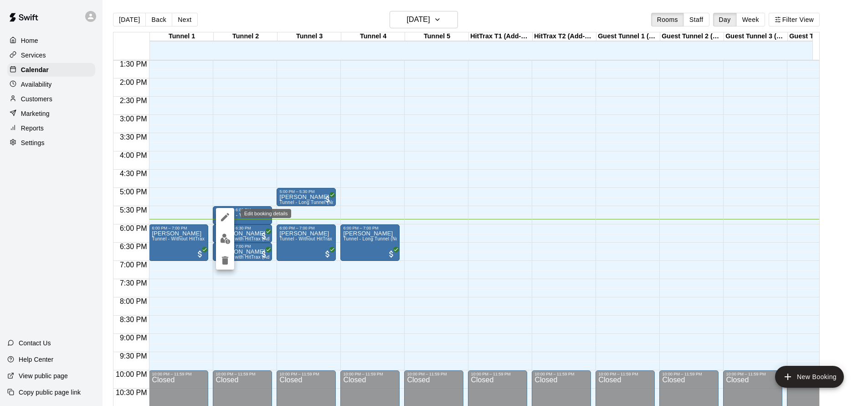
click at [223, 215] on icon "edit" at bounding box center [225, 216] width 11 height 11
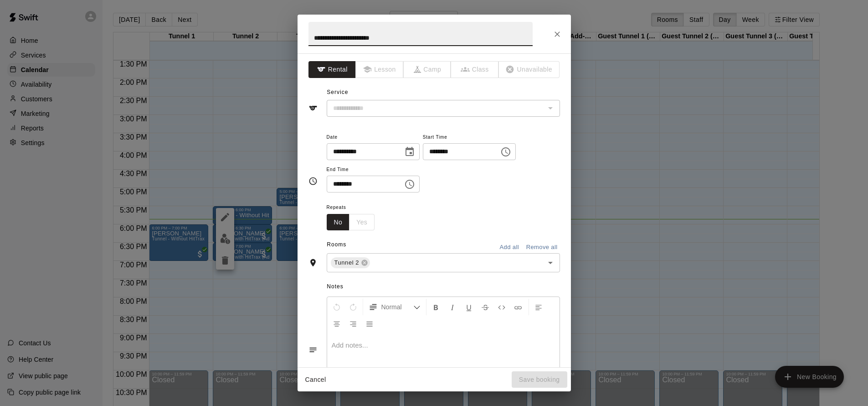
type input "**********"
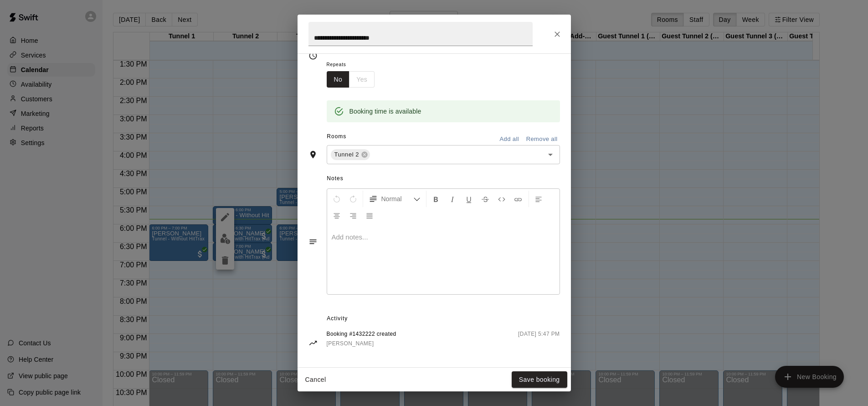
click at [369, 246] on div at bounding box center [443, 260] width 232 height 68
click at [543, 378] on button "Save booking" at bounding box center [540, 379] width 56 height 17
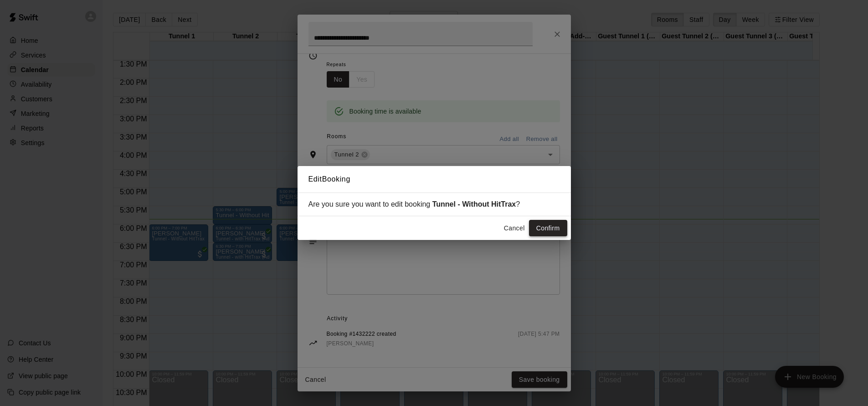
click at [555, 227] on button "Confirm" at bounding box center [548, 228] width 38 height 17
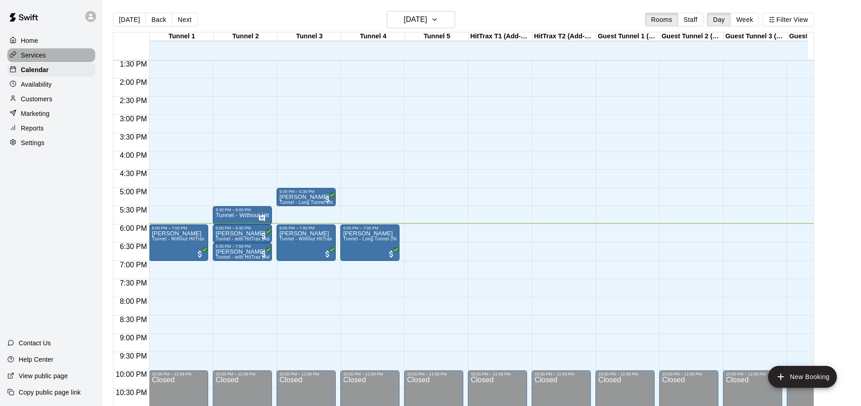
click at [41, 56] on p "Services" at bounding box center [33, 55] width 25 height 9
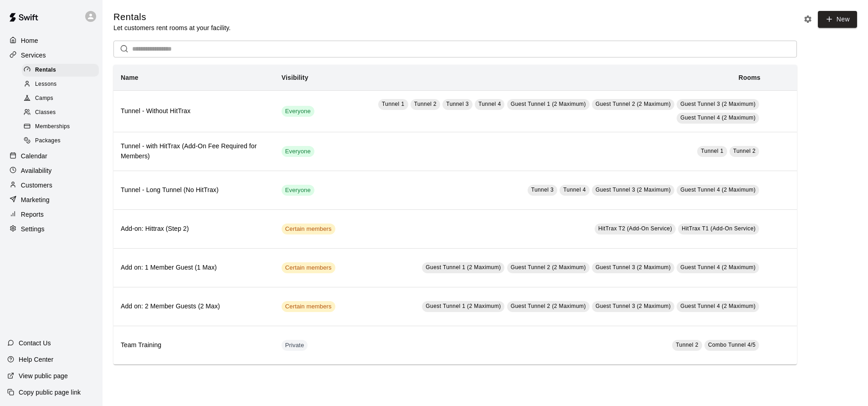
click at [41, 44] on div "Home" at bounding box center [51, 41] width 88 height 14
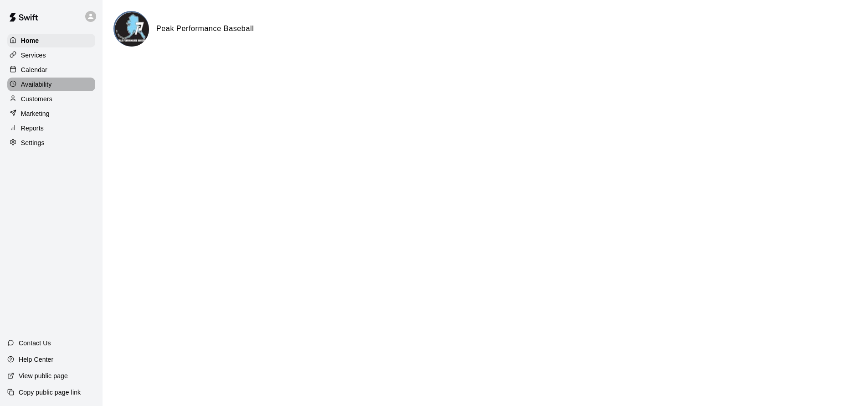
click at [46, 87] on p "Availability" at bounding box center [36, 84] width 31 height 9
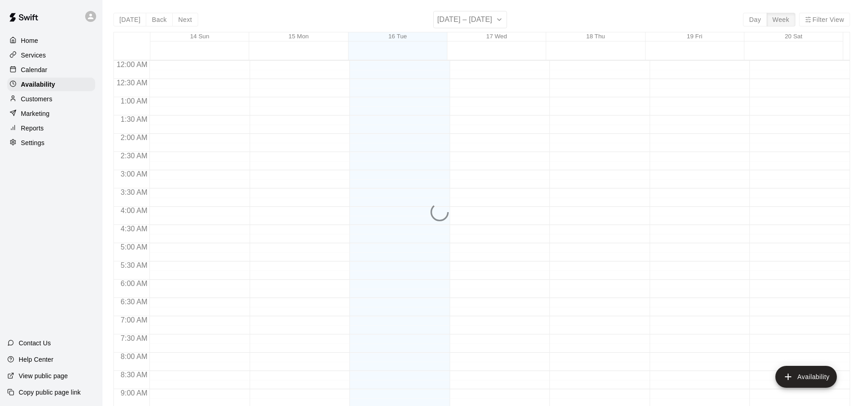
scroll to position [520, 0]
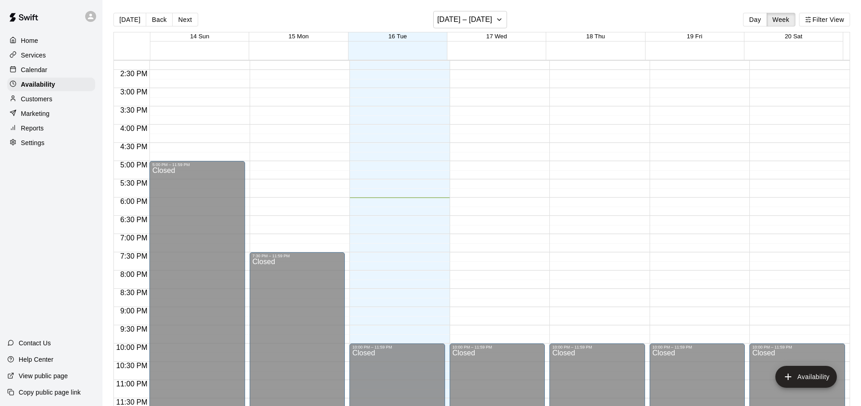
click at [49, 101] on p "Customers" at bounding box center [36, 98] width 31 height 9
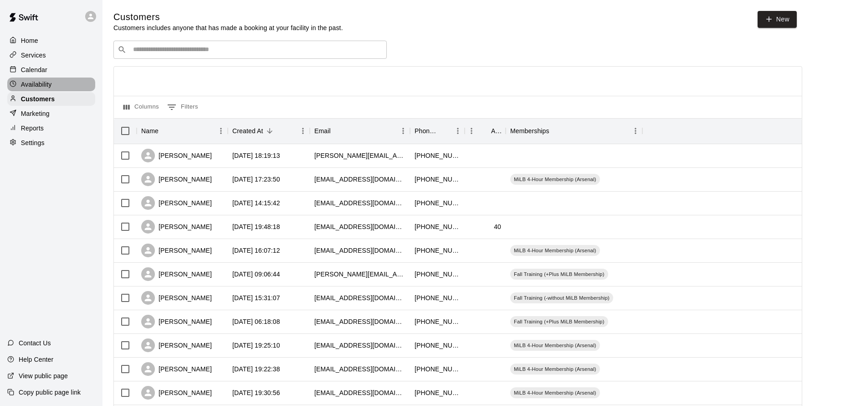
click at [46, 80] on p "Availability" at bounding box center [36, 84] width 31 height 9
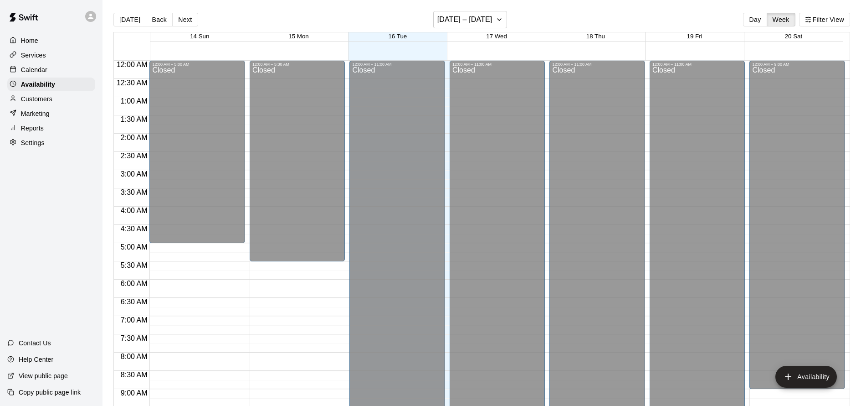
scroll to position [520, 0]
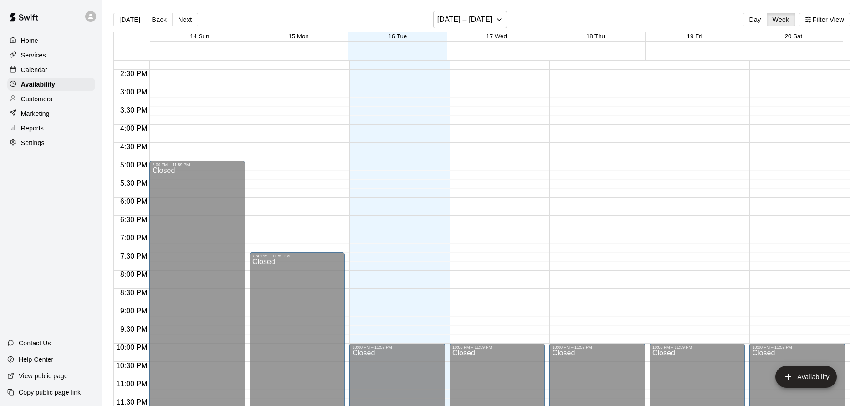
click at [41, 68] on p "Calendar" at bounding box center [34, 69] width 26 height 9
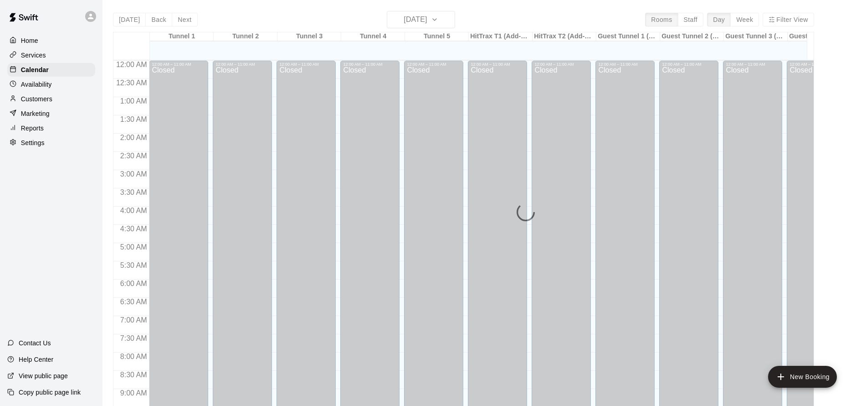
scroll to position [493, 0]
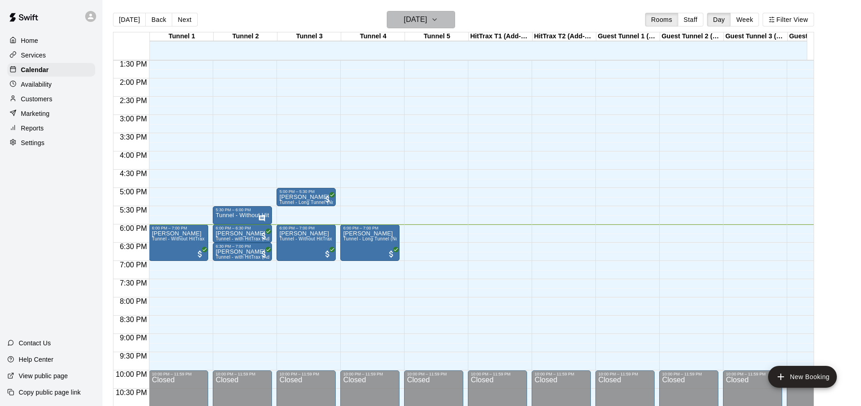
click at [427, 15] on h6 "Tuesday Sep 16" at bounding box center [415, 19] width 23 height 13
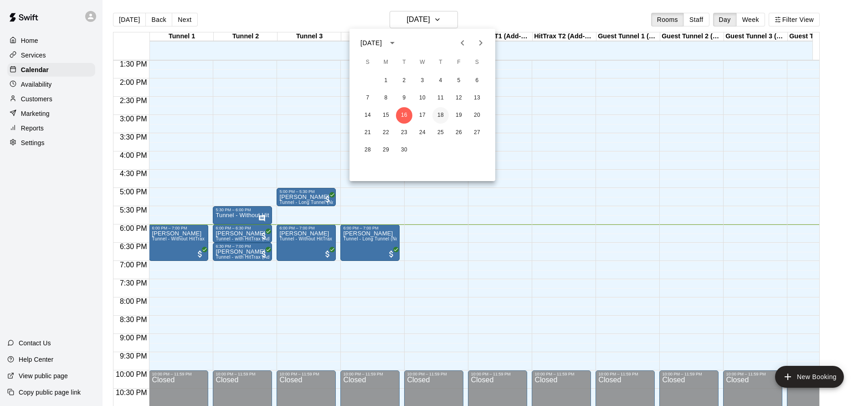
click at [442, 118] on button "18" at bounding box center [440, 115] width 16 height 16
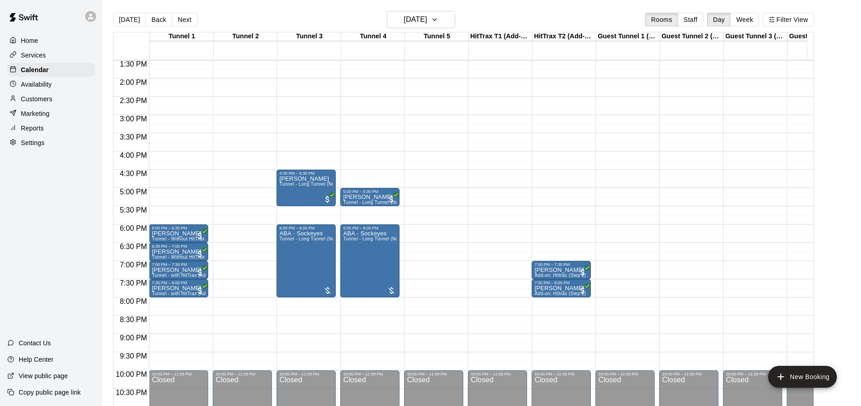
click at [36, 58] on p "Services" at bounding box center [33, 55] width 25 height 9
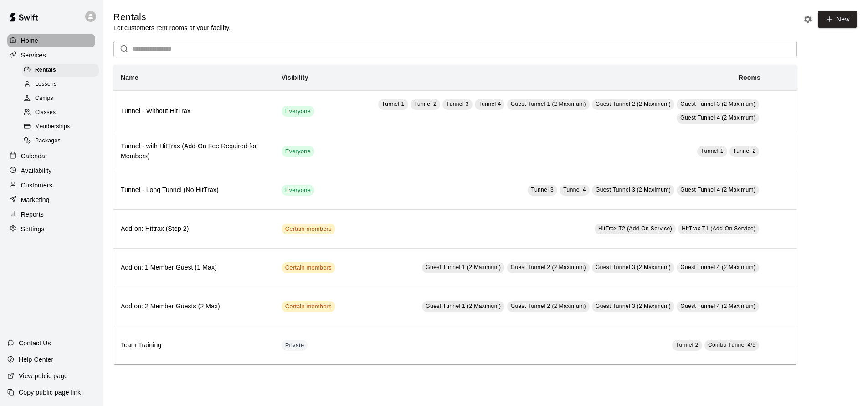
click at [34, 46] on div "Home" at bounding box center [51, 41] width 88 height 14
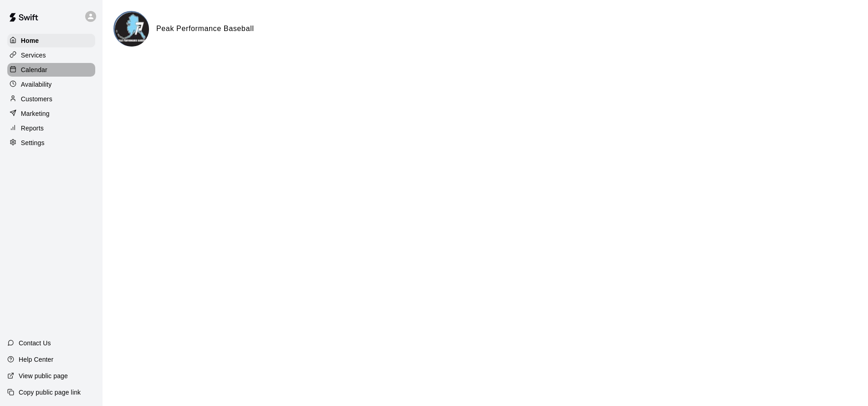
click at [31, 68] on p "Calendar" at bounding box center [34, 69] width 26 height 9
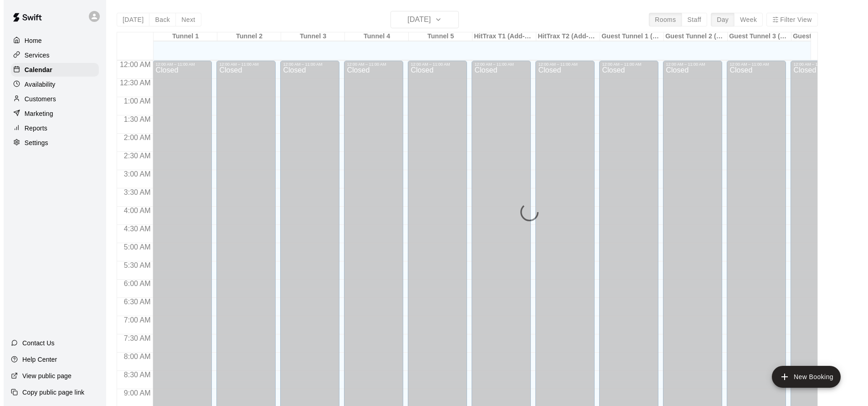
scroll to position [493, 0]
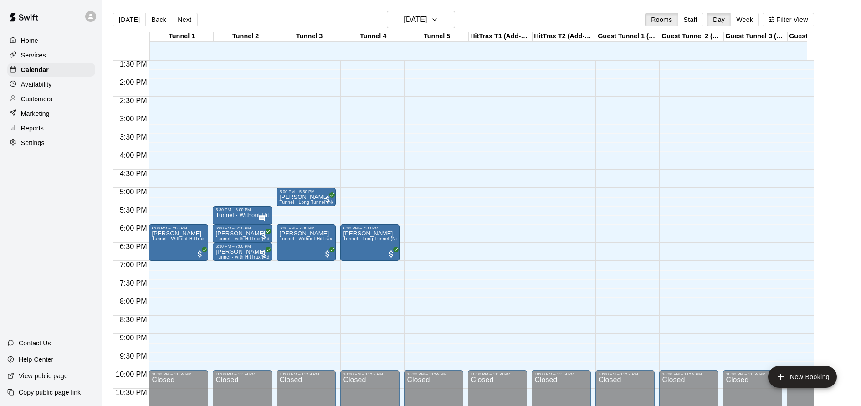
click at [376, 304] on div "12:00 AM – 11:00 AM Closed 6:00 PM – 7:00 PM Bryan Dude Tunnel - Long Tunnel (N…" at bounding box center [369, 5] width 59 height 875
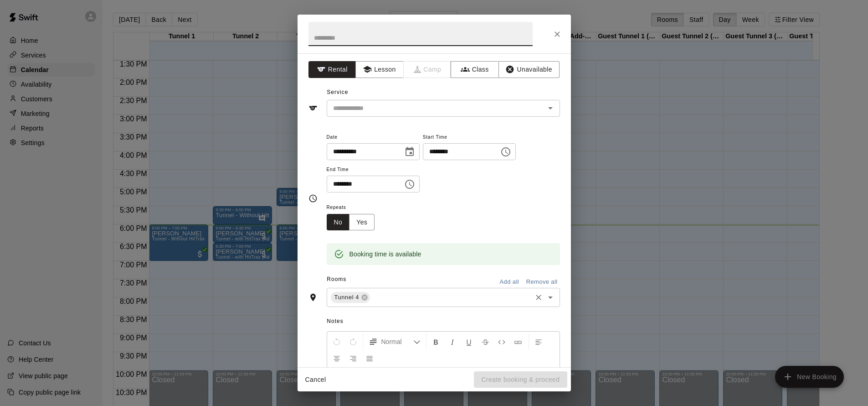
click at [548, 298] on icon "Open" at bounding box center [550, 297] width 11 height 11
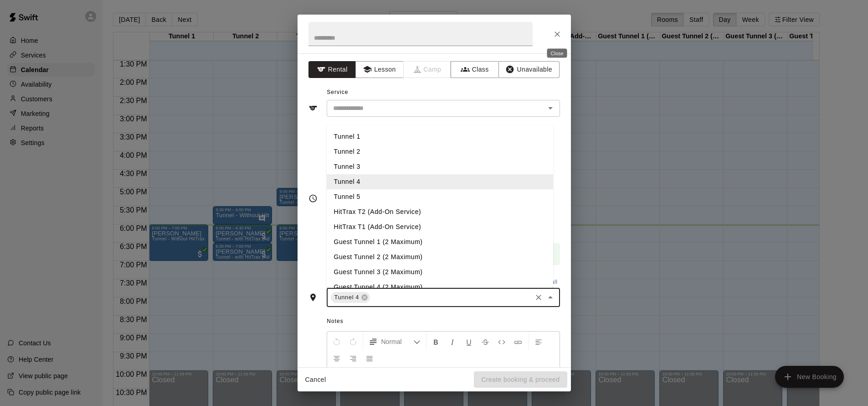
click at [556, 36] on icon "Close" at bounding box center [557, 34] width 9 height 9
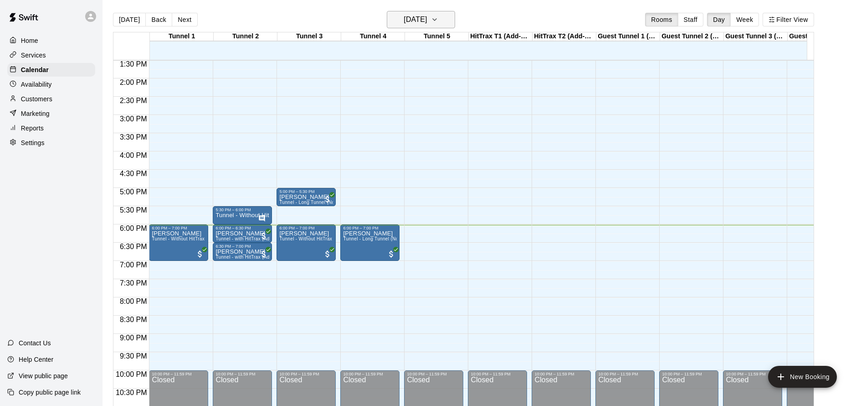
click at [438, 21] on icon "button" at bounding box center [434, 19] width 7 height 11
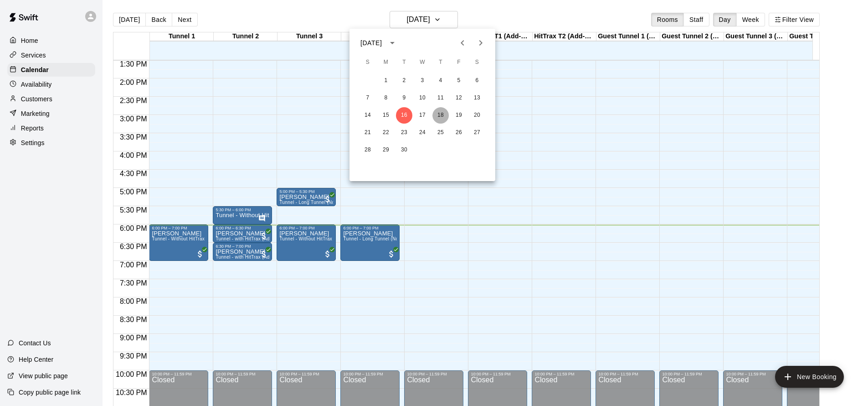
click at [441, 113] on button "18" at bounding box center [440, 115] width 16 height 16
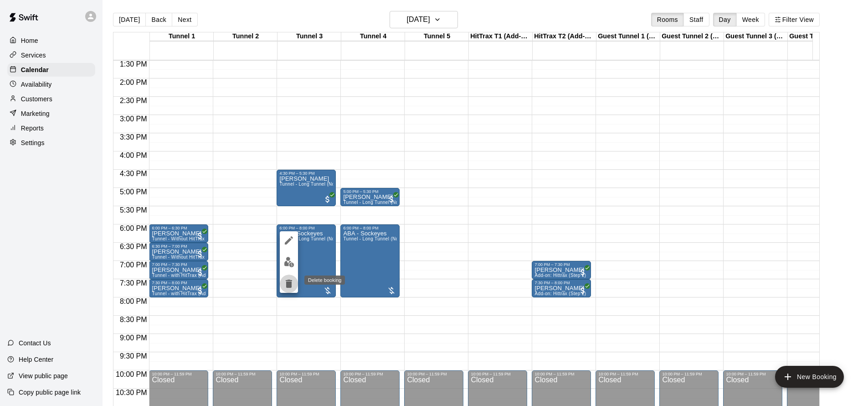
click at [288, 283] on icon "delete" at bounding box center [289, 283] width 6 height 8
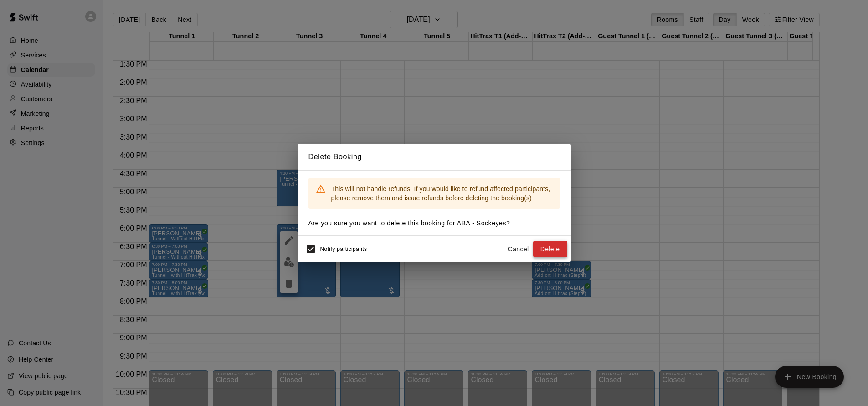
click at [540, 250] on button "Delete" at bounding box center [550, 249] width 34 height 17
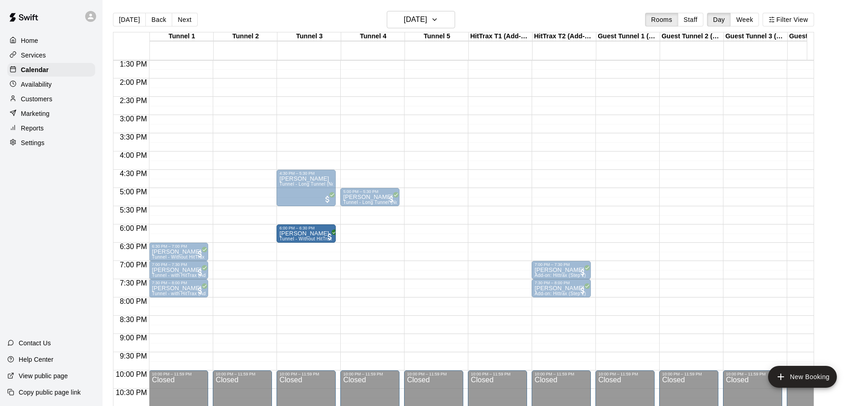
drag, startPoint x: 198, startPoint y: 234, endPoint x: 296, endPoint y: 237, distance: 98.0
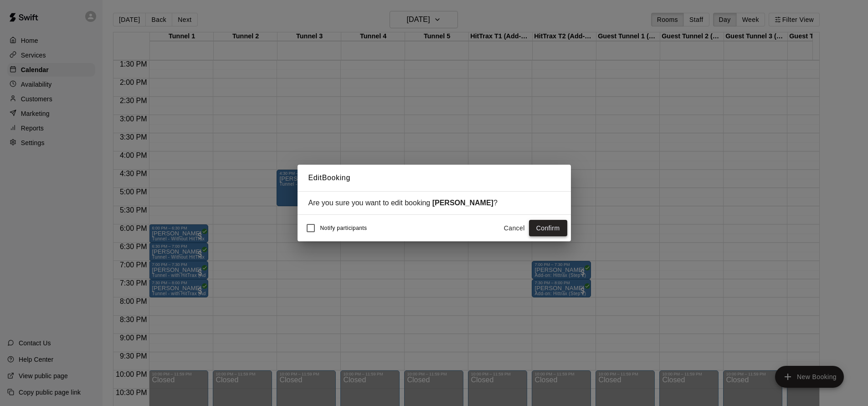
click at [550, 227] on button "Confirm" at bounding box center [548, 228] width 38 height 17
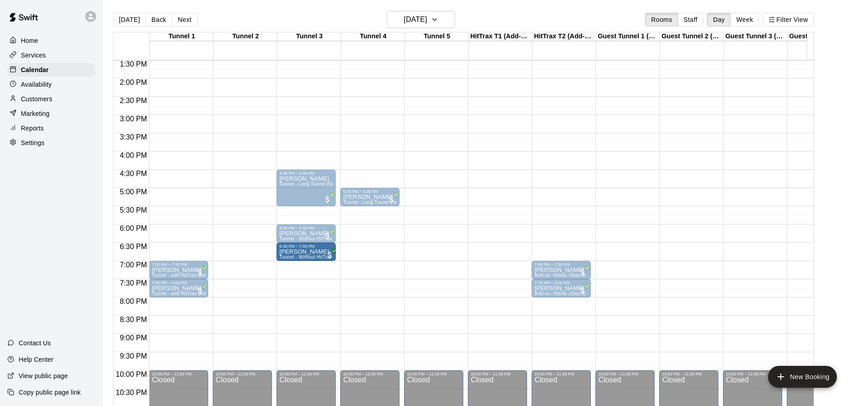
drag, startPoint x: 190, startPoint y: 253, endPoint x: 280, endPoint y: 254, distance: 89.3
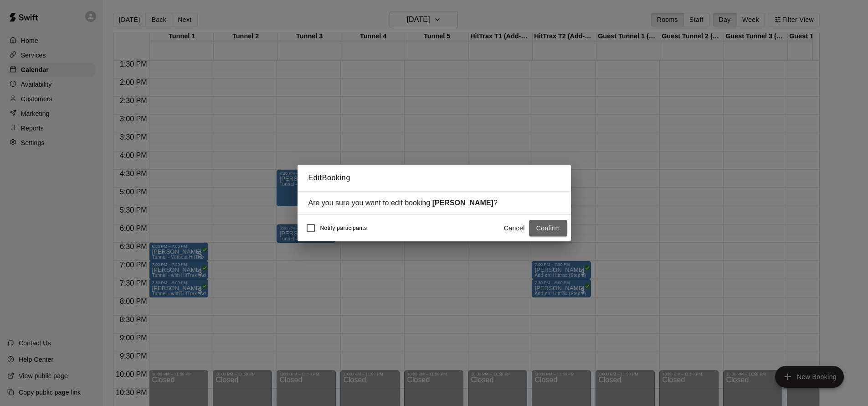
click at [543, 231] on button "Confirm" at bounding box center [548, 228] width 38 height 17
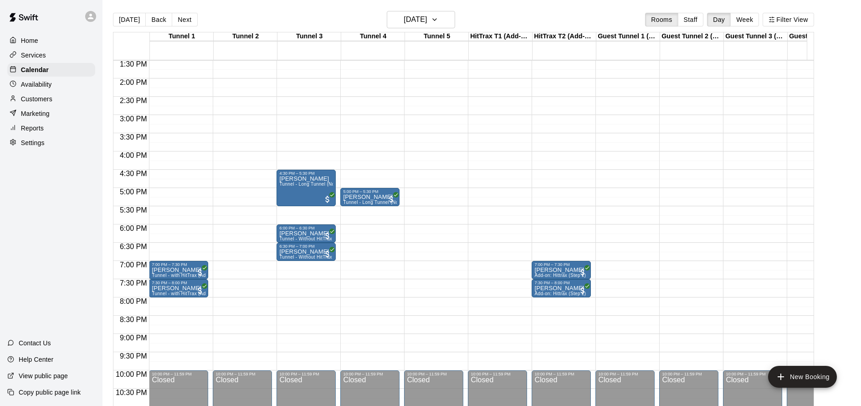
click at [358, 229] on div "12:00 AM – 11:00 AM Closed 5:00 PM – 5:30 PM Tanya Liebes Tunnel - Long Tunnel …" at bounding box center [369, 5] width 59 height 875
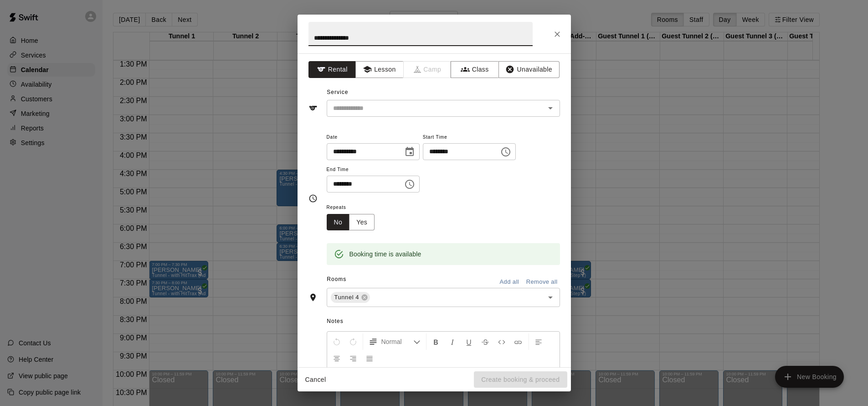
type input "**********"
click at [351, 185] on input "********" at bounding box center [362, 183] width 70 height 17
click at [336, 183] on input "********" at bounding box center [362, 183] width 70 height 17
type input "********"
click at [473, 216] on div "Repeats No Yes" at bounding box center [443, 215] width 233 height 29
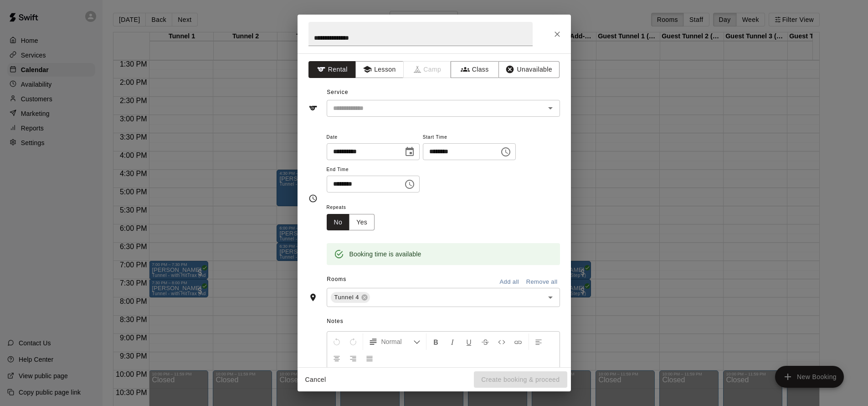
scroll to position [85, 0]
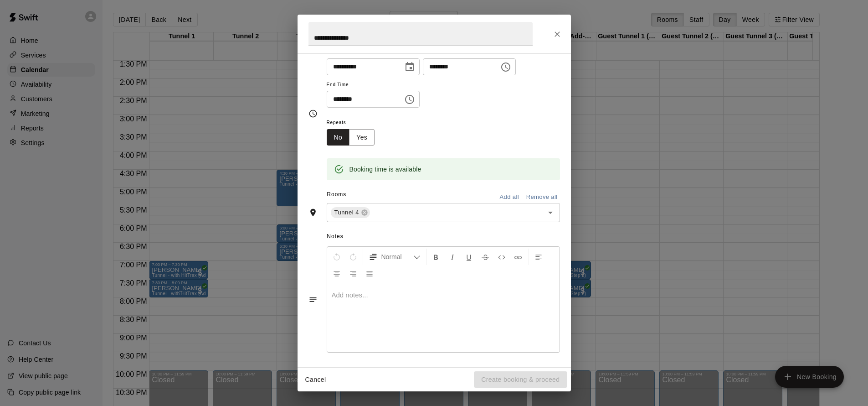
click at [404, 304] on div at bounding box center [443, 317] width 232 height 68
click at [502, 230] on span "Notes" at bounding box center [443, 236] width 233 height 15
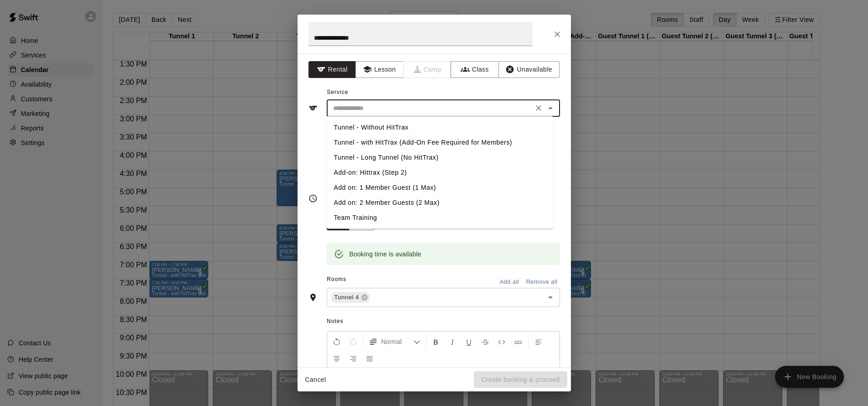
click at [451, 106] on input "text" at bounding box center [429, 108] width 201 height 11
click at [420, 154] on li "Tunnel - Long Tunnel (No HitTrax)" at bounding box center [440, 157] width 226 height 15
type input "**********"
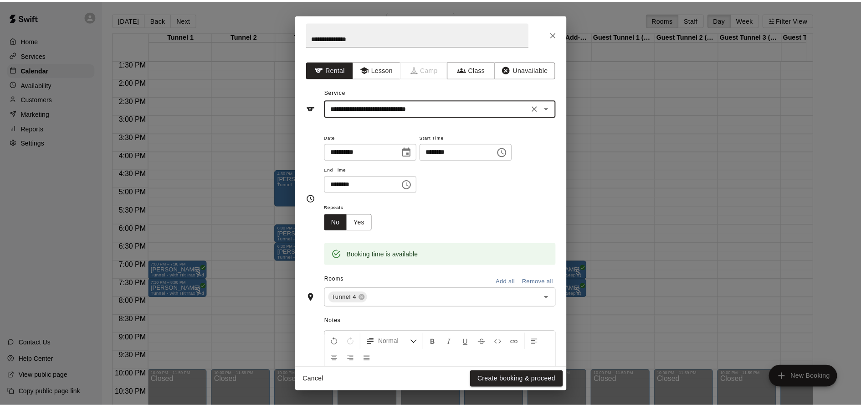
scroll to position [85, 0]
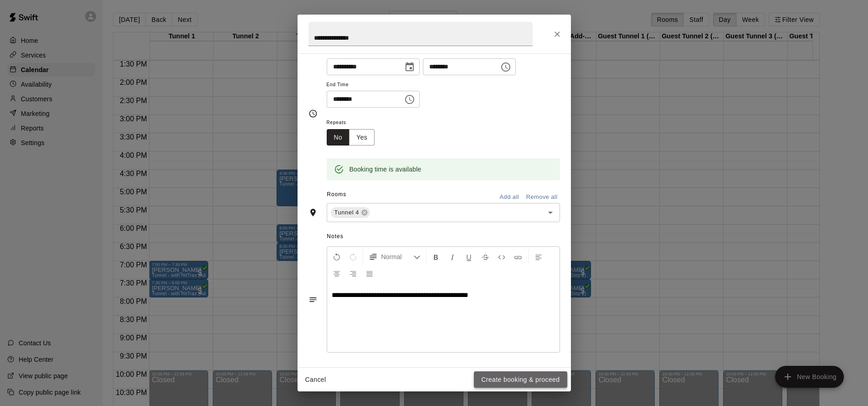
click at [522, 379] on button "Create booking & proceed" at bounding box center [520, 379] width 93 height 17
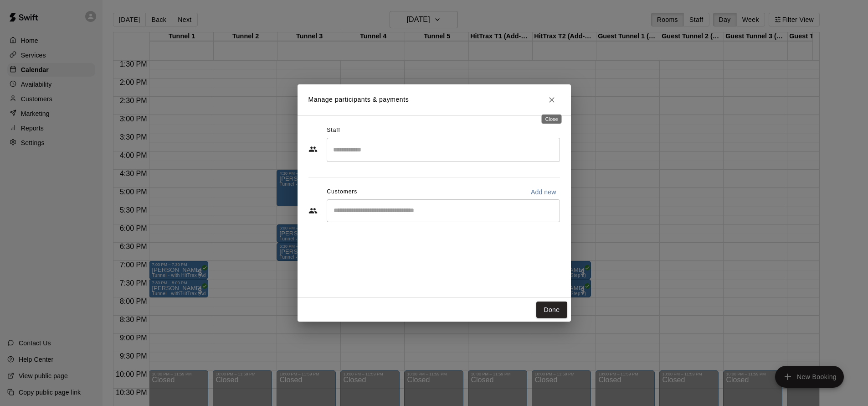
click at [553, 99] on icon "Close" at bounding box center [551, 99] width 9 height 9
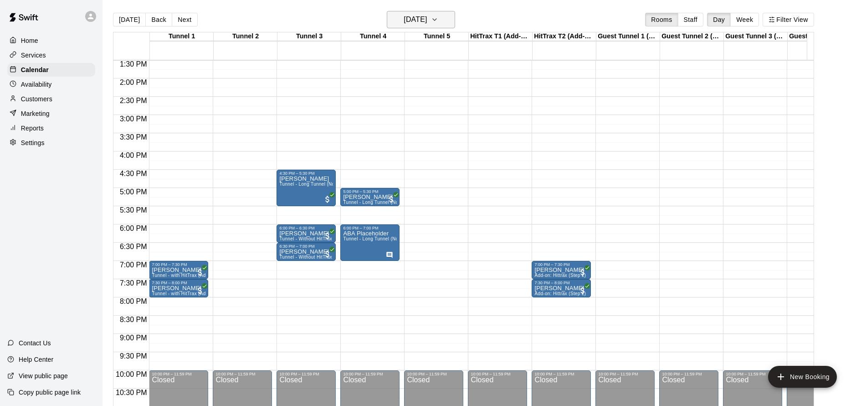
click at [427, 24] on h6 "Thursday Sep 18" at bounding box center [415, 19] width 23 height 13
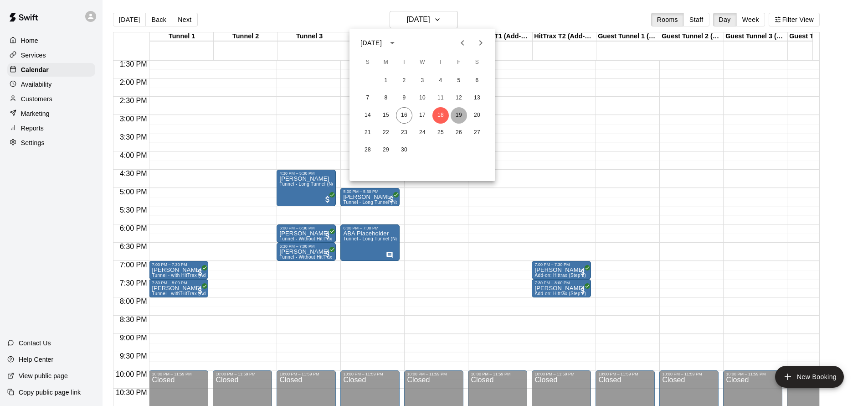
click at [458, 116] on button "19" at bounding box center [459, 115] width 16 height 16
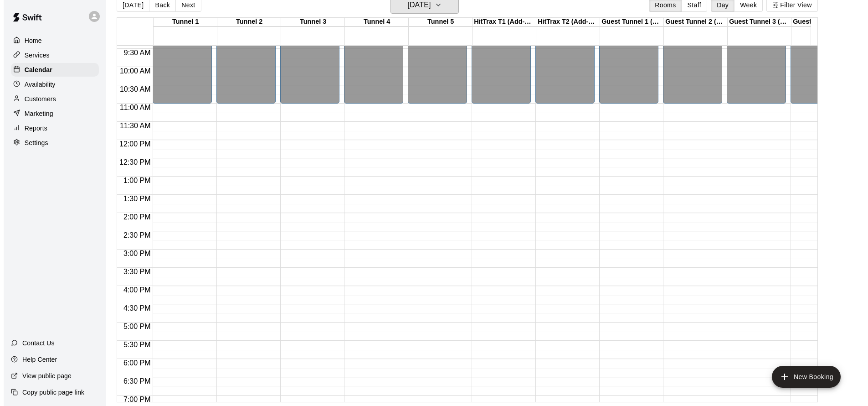
scroll to position [330, 0]
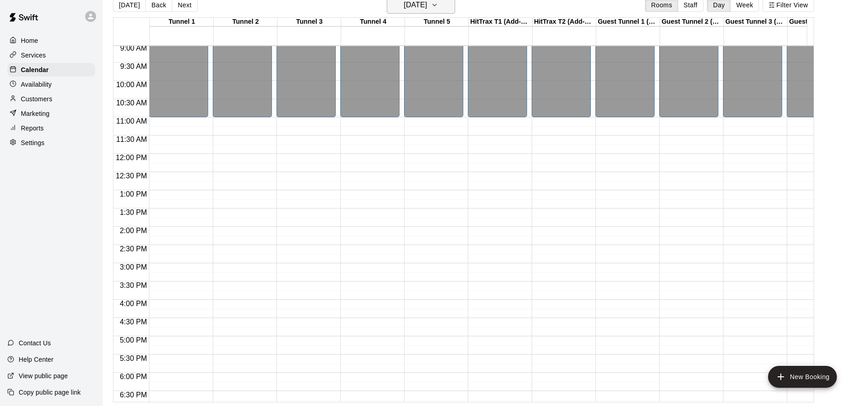
click at [443, 5] on button "Friday Sep 19" at bounding box center [421, 4] width 68 height 17
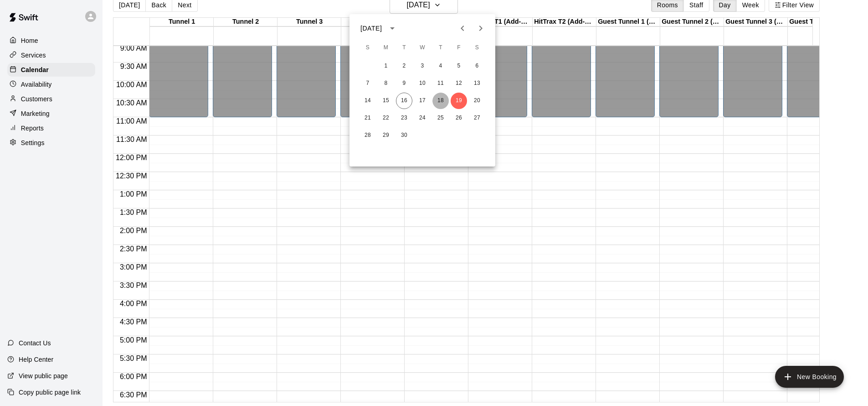
click at [439, 102] on button "18" at bounding box center [440, 101] width 16 height 16
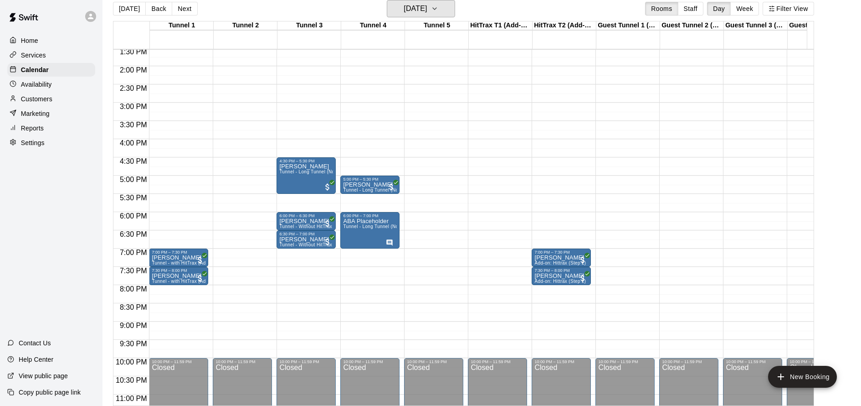
scroll to position [496, 0]
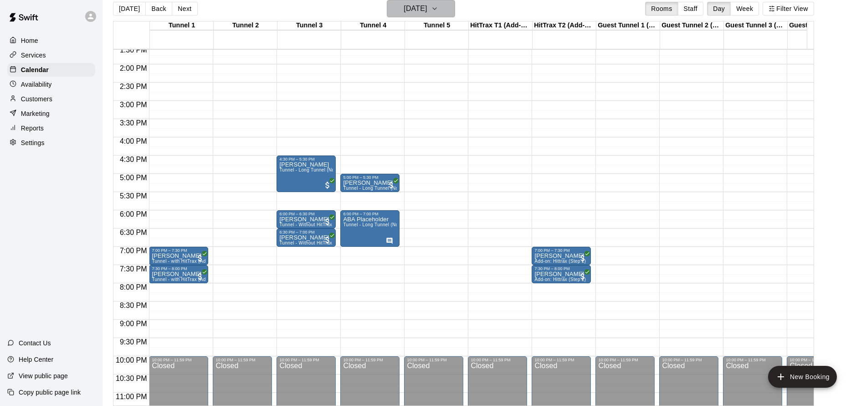
click at [425, 5] on h6 "Thursday Sep 18" at bounding box center [415, 8] width 23 height 13
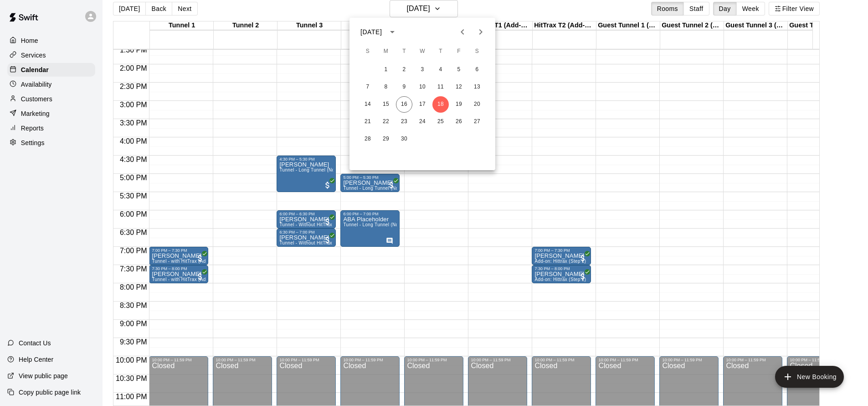
click at [36, 50] on div at bounding box center [434, 203] width 868 height 406
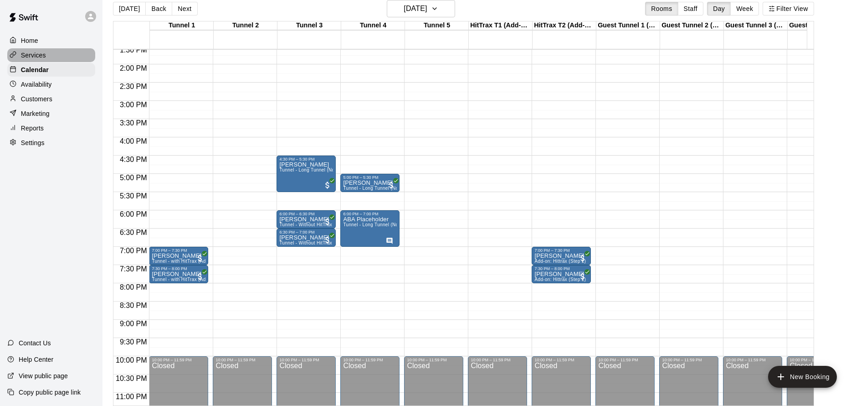
click at [38, 55] on p "Services" at bounding box center [33, 55] width 25 height 9
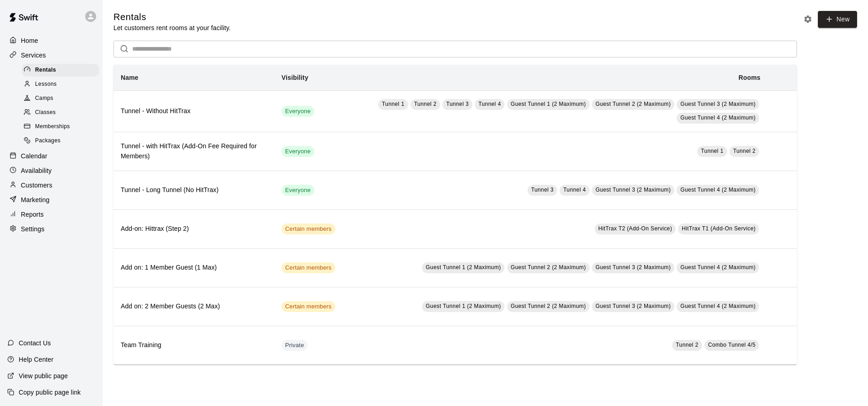
click at [43, 157] on p "Calendar" at bounding box center [34, 155] width 26 height 9
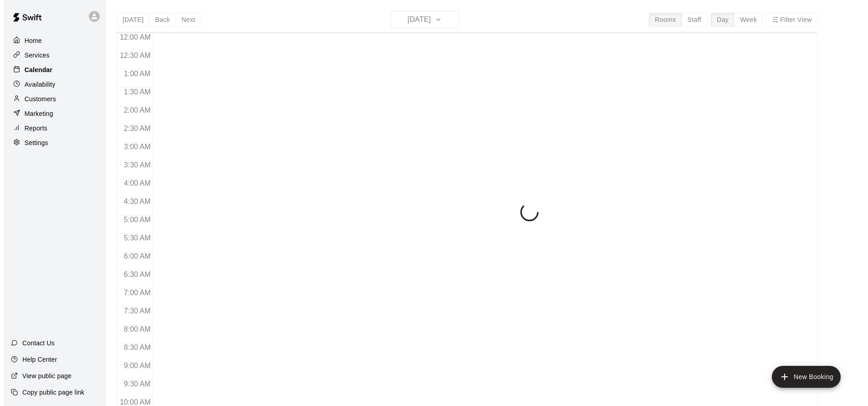
scroll to position [493, 0]
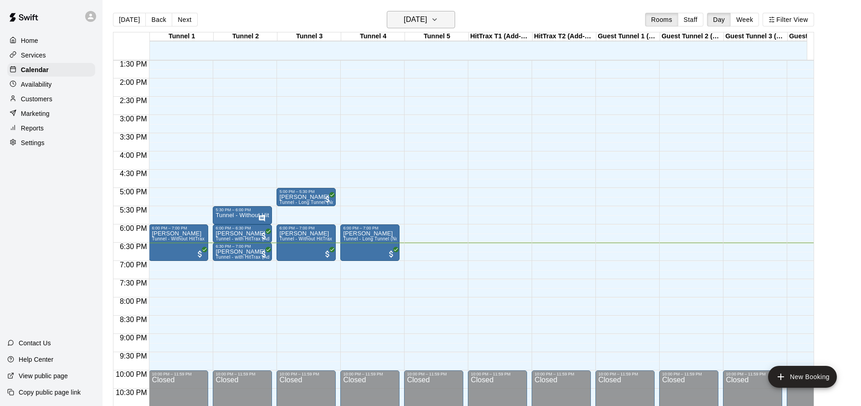
click at [427, 24] on h6 "Tuesday Sep 16" at bounding box center [415, 19] width 23 height 13
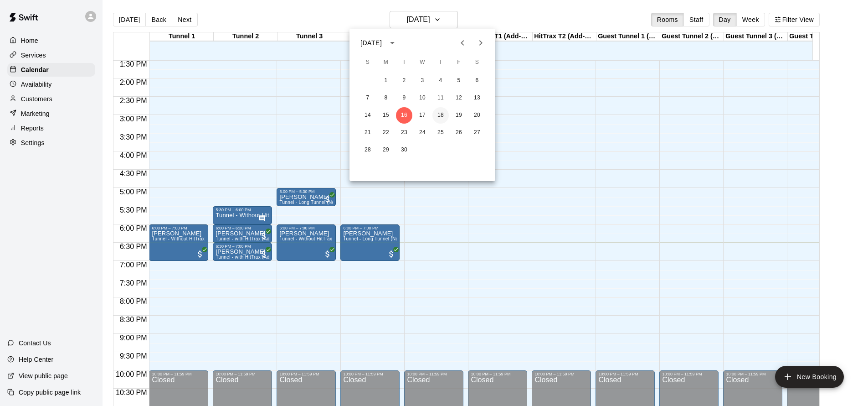
click at [439, 115] on button "18" at bounding box center [440, 115] width 16 height 16
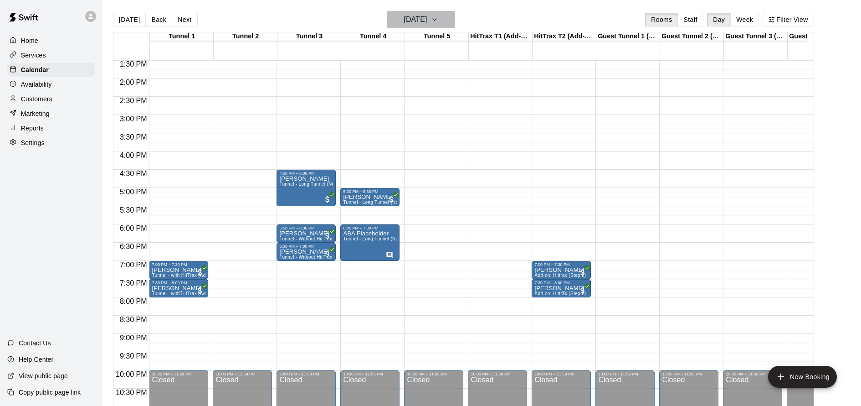
click at [427, 21] on h6 "Thursday Sep 18" at bounding box center [415, 19] width 23 height 13
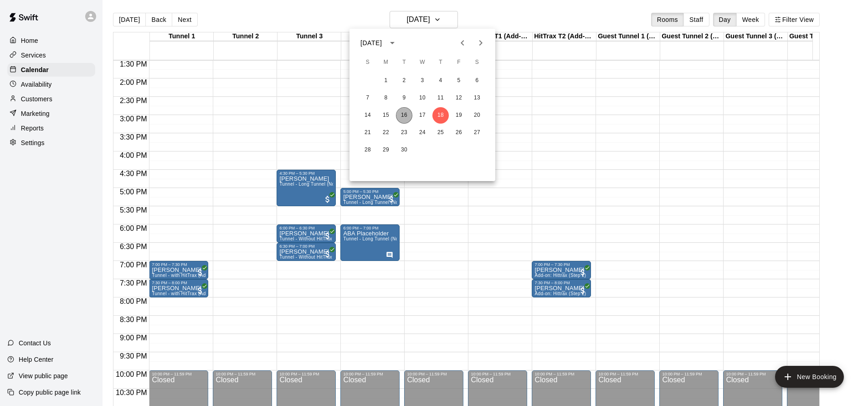
click at [408, 115] on button "16" at bounding box center [404, 115] width 16 height 16
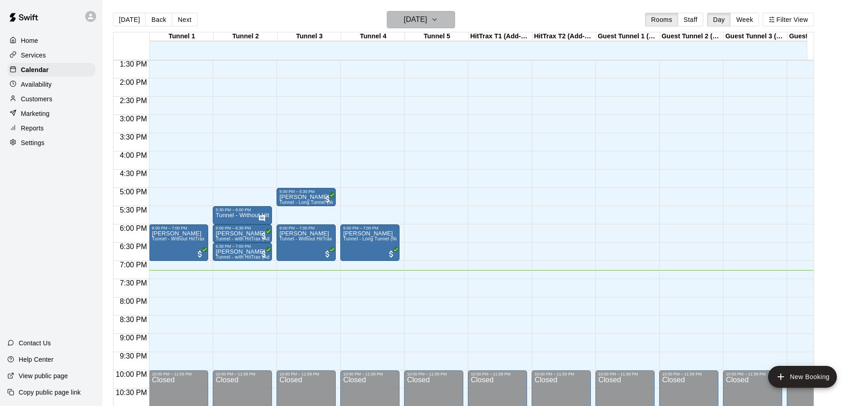
click at [411, 27] on button "Tuesday Sep 16" at bounding box center [421, 19] width 68 height 17
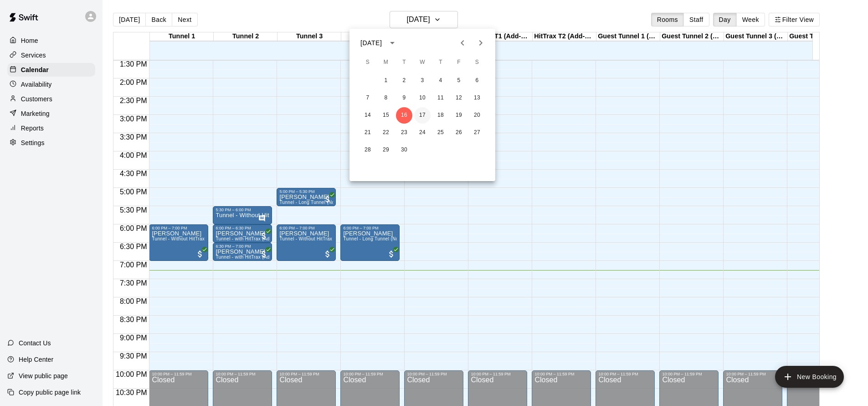
click at [424, 117] on button "17" at bounding box center [422, 115] width 16 height 16
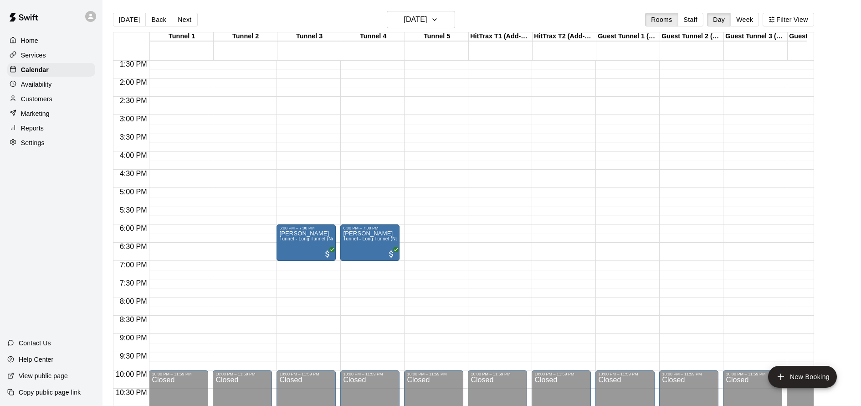
click at [254, 231] on div "12:00 AM – 11:00 AM Closed 10:00 PM – 11:59 PM Closed" at bounding box center [242, 5] width 59 height 875
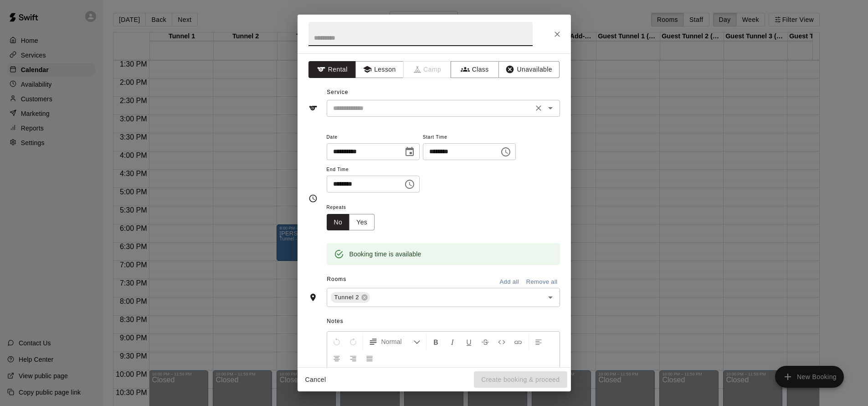
click at [379, 113] on div "​" at bounding box center [443, 108] width 233 height 17
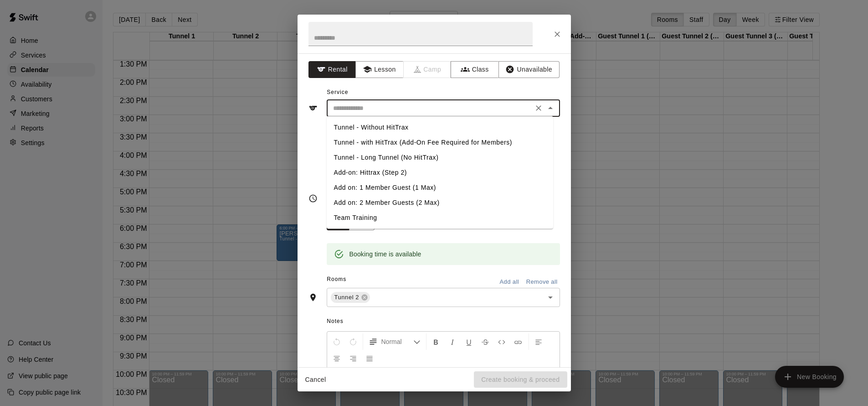
click at [426, 132] on li "Tunnel - Without HitTrax" at bounding box center [440, 127] width 226 height 15
type input "**********"
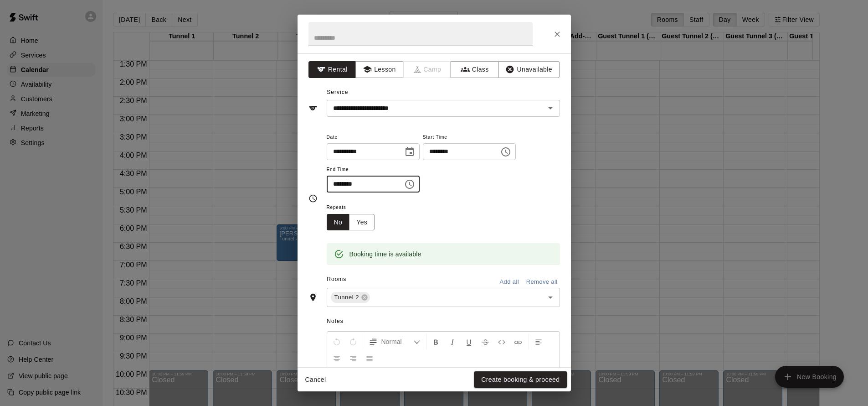
click at [350, 185] on input "********" at bounding box center [362, 183] width 70 height 17
click at [339, 183] on input "********" at bounding box center [362, 183] width 70 height 17
type input "********"
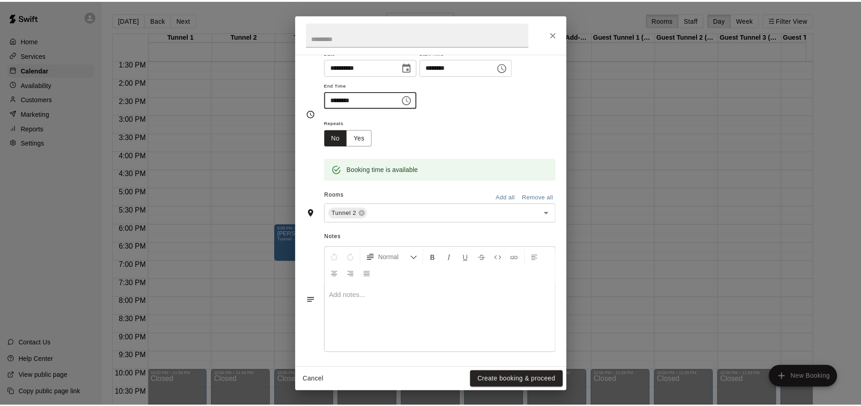
scroll to position [0, 0]
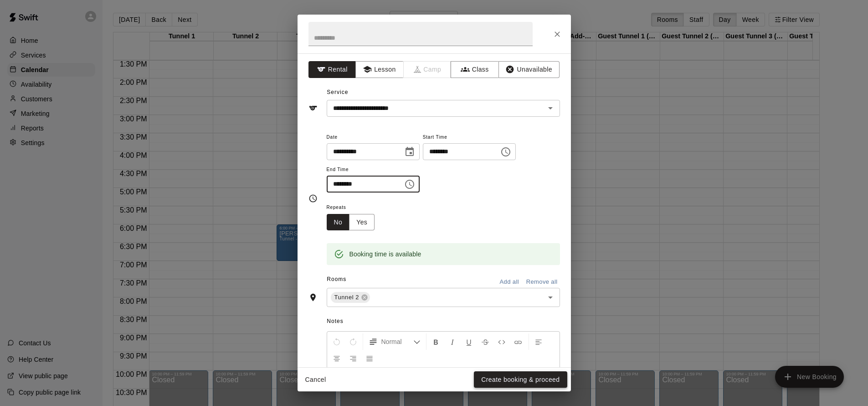
click at [521, 381] on button "Create booking & proceed" at bounding box center [520, 379] width 93 height 17
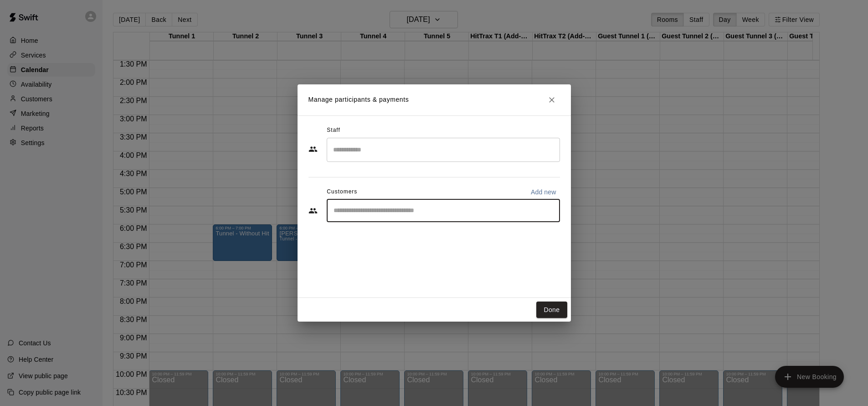
click at [445, 209] on input "Start typing to search customers..." at bounding box center [443, 210] width 225 height 9
type input "*****"
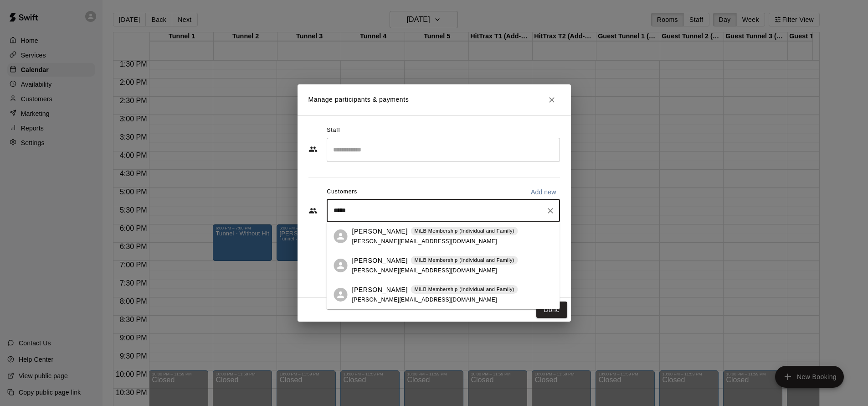
click at [456, 236] on div "Bryan Dude MiLB Membership (Individual and Family)" at bounding box center [435, 231] width 166 height 10
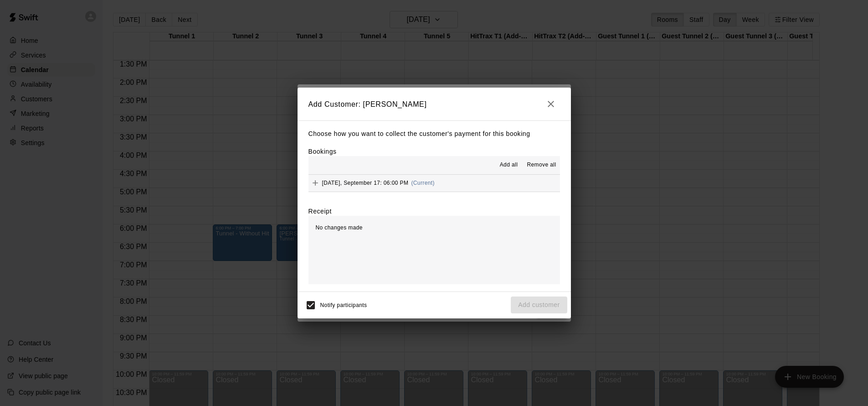
click at [379, 185] on span "Wednesday, September 17: 06:00 PM" at bounding box center [365, 183] width 87 height 6
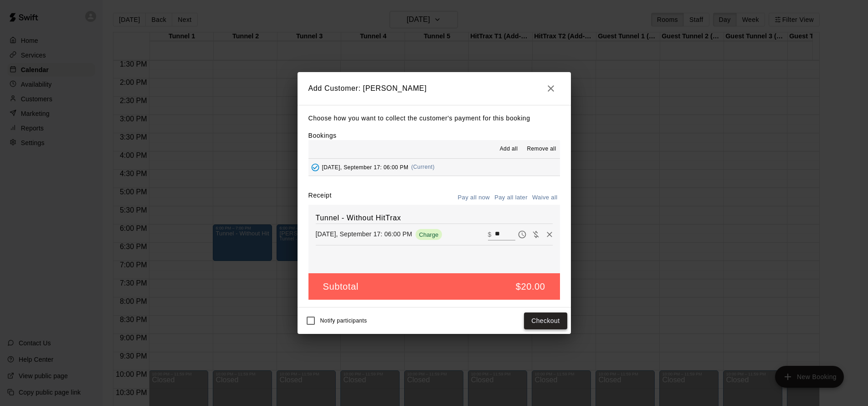
click at [548, 319] on button "Checkout" at bounding box center [545, 320] width 43 height 17
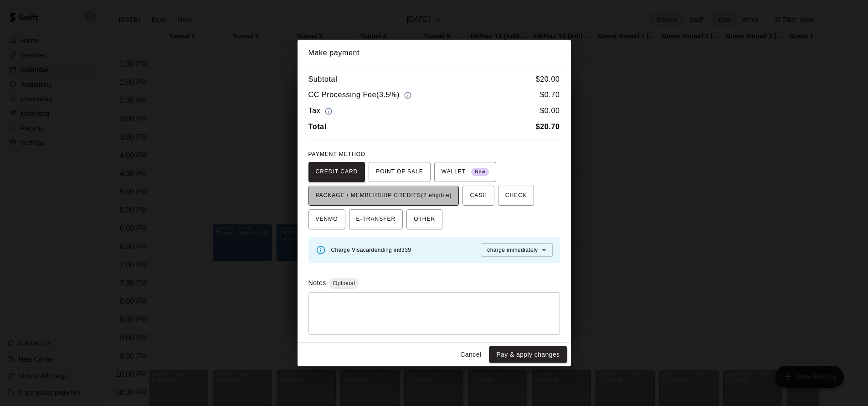
click at [420, 197] on span "PACKAGE / MEMBERSHIP CREDITS (2 eligible)" at bounding box center [384, 195] width 136 height 15
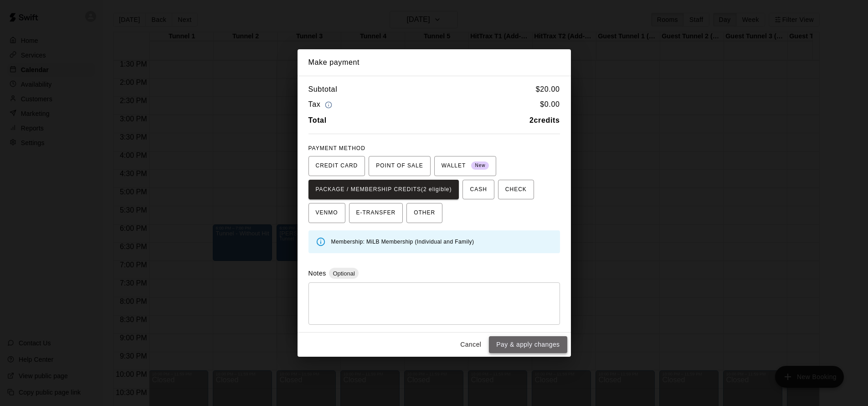
click at [518, 342] on button "Pay & apply changes" at bounding box center [528, 344] width 78 height 17
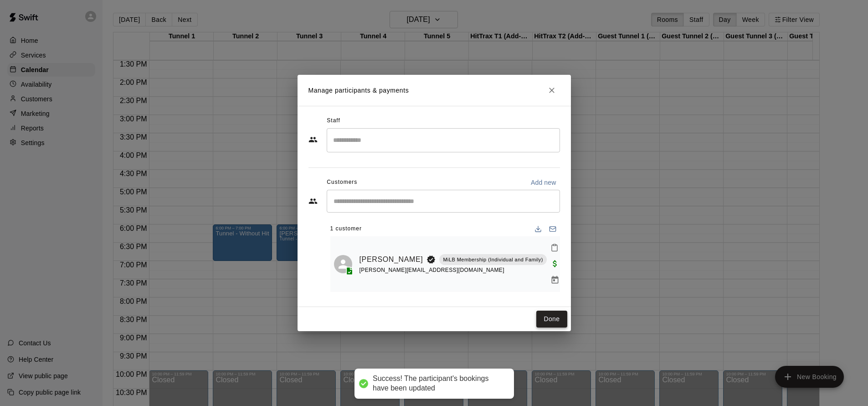
click at [550, 313] on button "Done" at bounding box center [551, 318] width 31 height 17
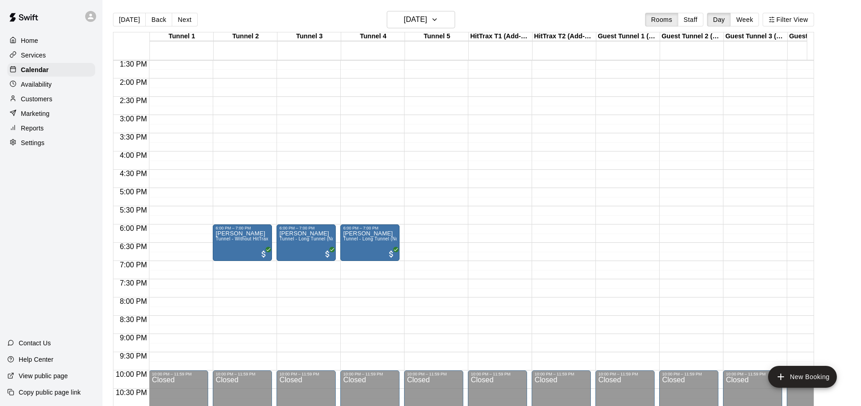
click at [415, 264] on div "12:00 AM – 11:00 AM Closed 10:00 PM – 11:59 PM Closed" at bounding box center [433, 5] width 59 height 875
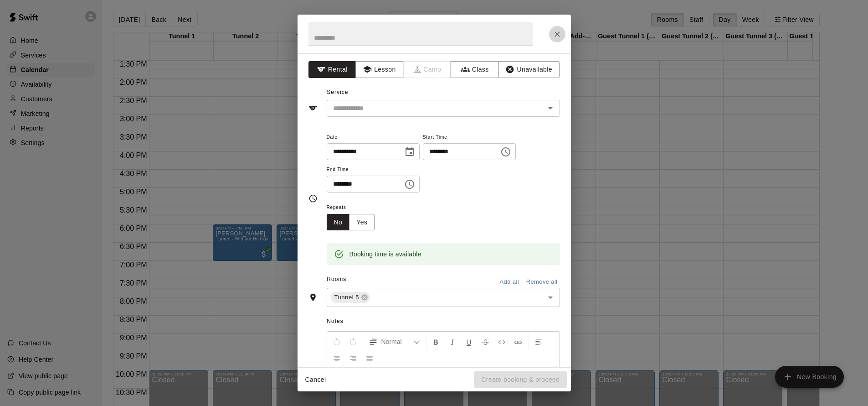
click at [557, 35] on icon "Close" at bounding box center [557, 33] width 5 height 5
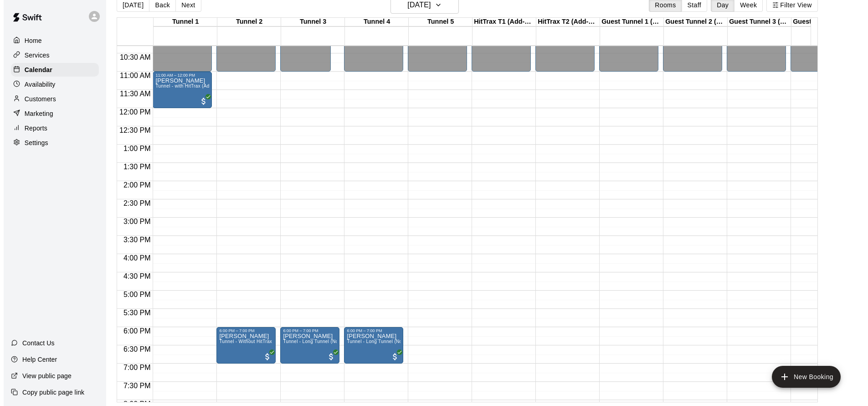
scroll to position [358, 0]
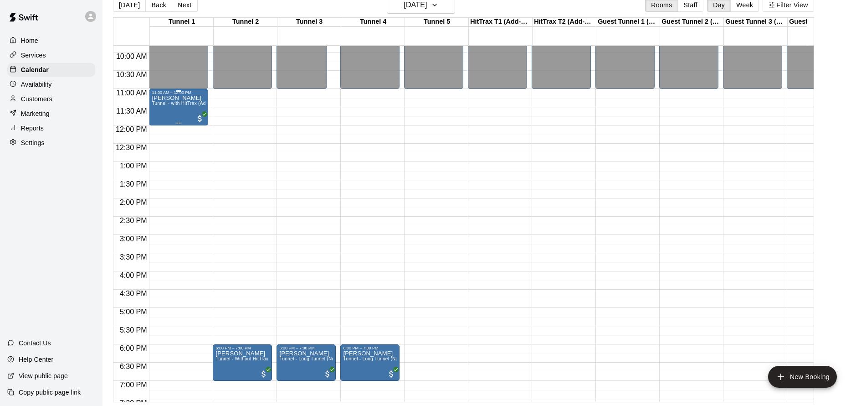
click at [181, 111] on div "Nick Cunitz Tunnel - with HitTrax (Add-On Fee Required for Members)" at bounding box center [179, 298] width 54 height 406
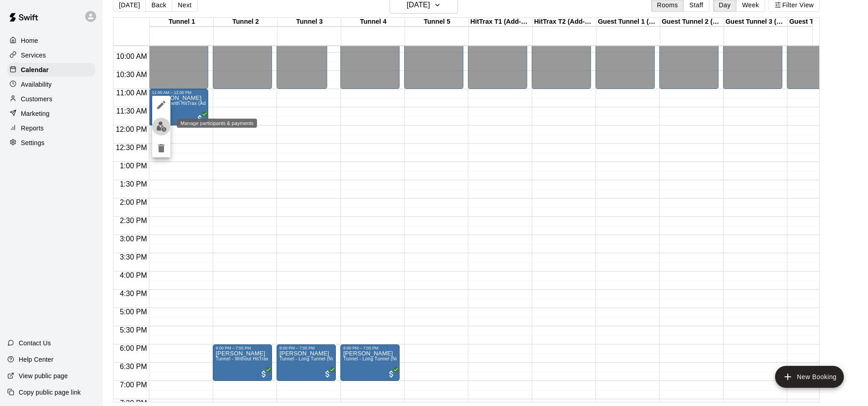
click at [161, 123] on img "edit" at bounding box center [161, 126] width 10 height 10
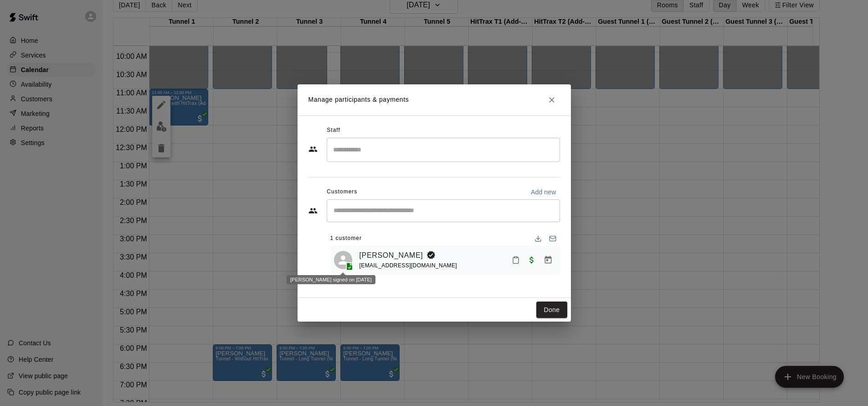
click at [342, 256] on icon at bounding box center [343, 259] width 9 height 9
click at [381, 253] on link "Nick Cunitz" at bounding box center [392, 255] width 64 height 12
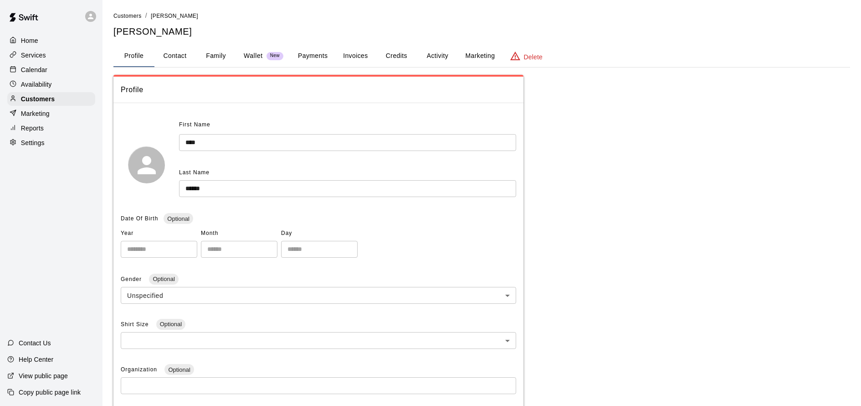
click at [427, 56] on button "Activity" at bounding box center [437, 56] width 41 height 22
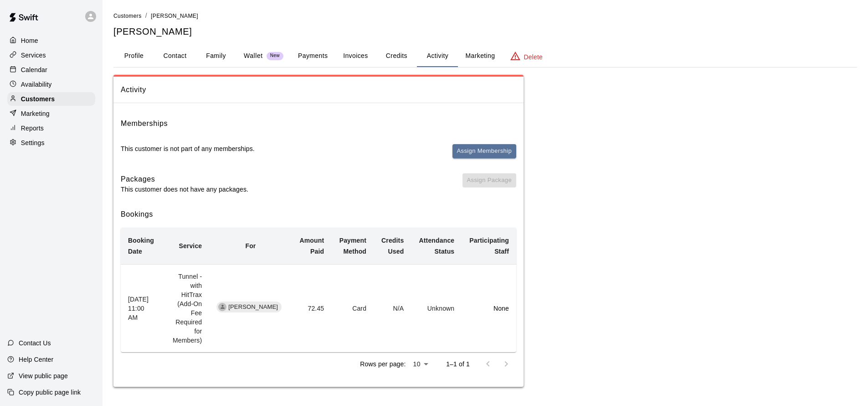
click at [187, 55] on button "Contact" at bounding box center [174, 56] width 41 height 22
select select "**"
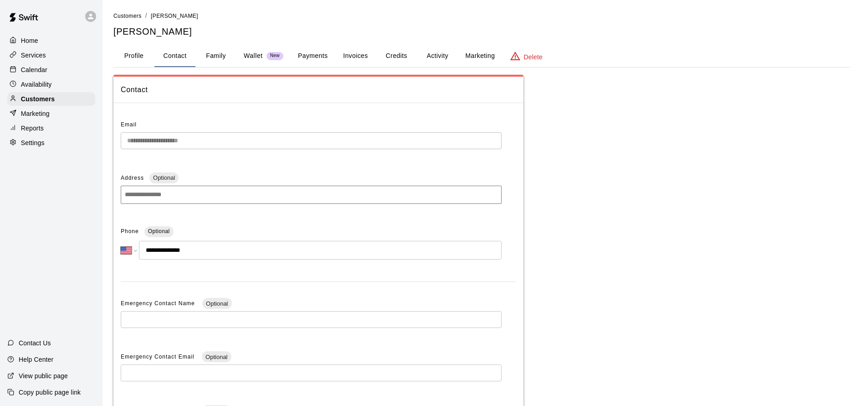
click at [218, 55] on button "Family" at bounding box center [215, 56] width 41 height 22
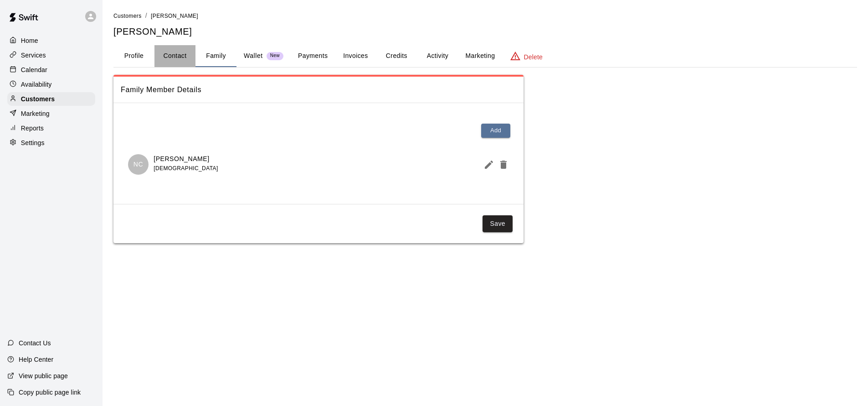
click at [174, 56] on button "Contact" at bounding box center [174, 56] width 41 height 22
select select "**"
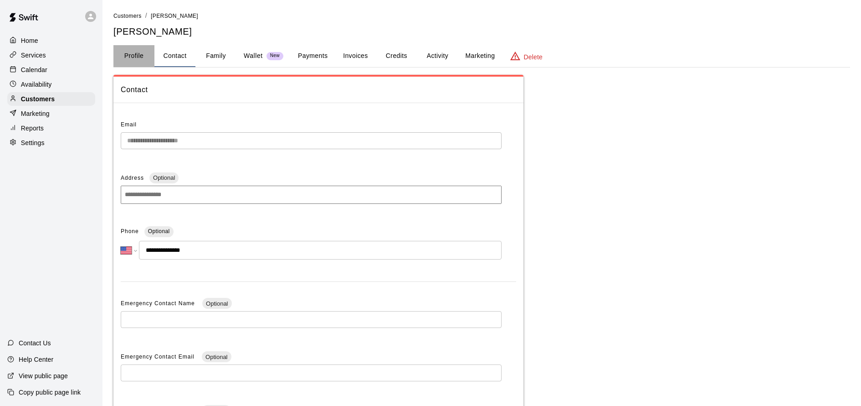
click at [137, 59] on button "Profile" at bounding box center [133, 56] width 41 height 22
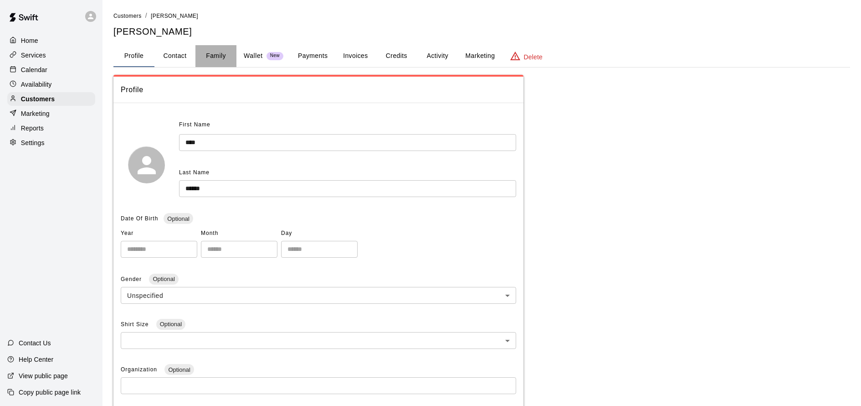
click at [220, 58] on button "Family" at bounding box center [215, 56] width 41 height 22
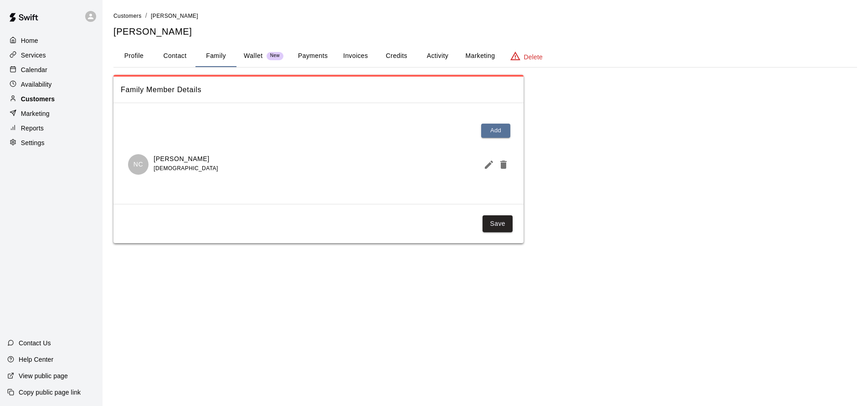
click at [52, 102] on p "Customers" at bounding box center [38, 98] width 34 height 9
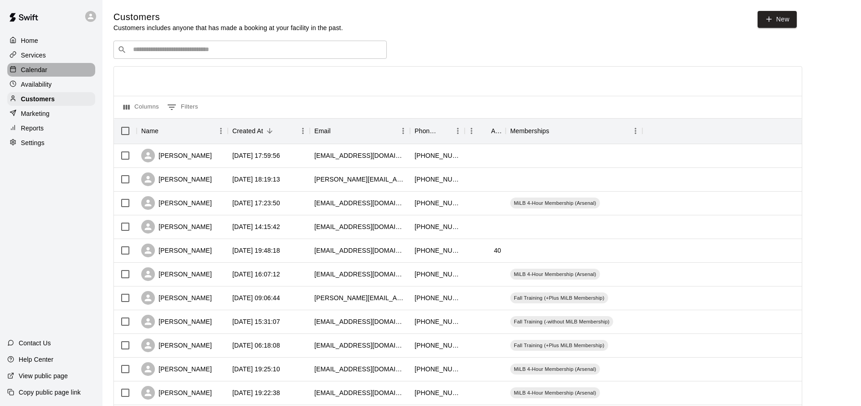
click at [46, 72] on p "Calendar" at bounding box center [34, 69] width 26 height 9
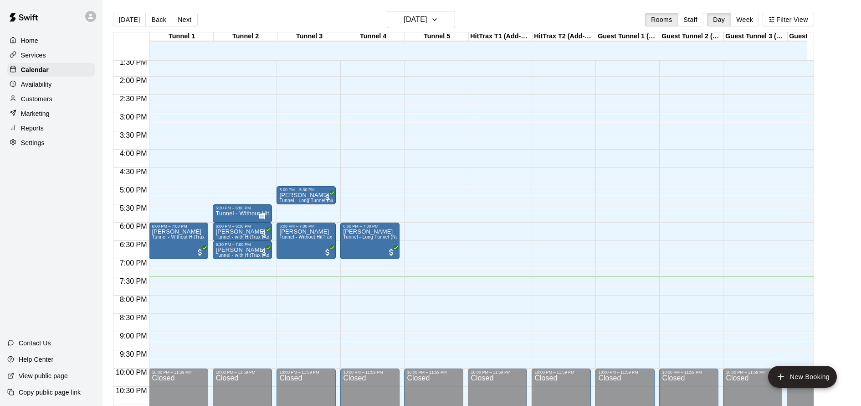
scroll to position [493, 0]
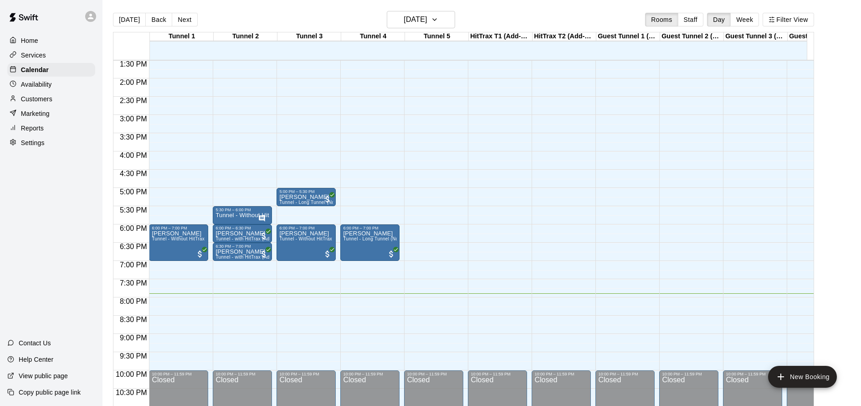
click at [246, 273] on div "12:00 AM – 11:00 AM Closed 5:30 PM – 6:00 PM Tunnel - Without HitTrax 6:00 PM –…" at bounding box center [242, 5] width 59 height 875
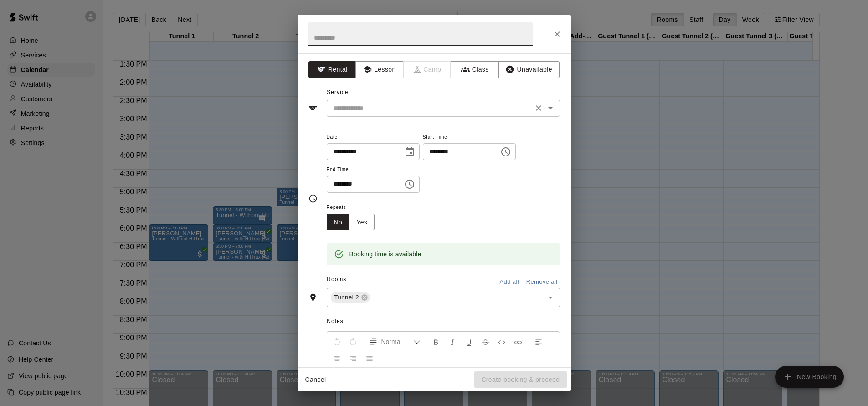
click at [545, 104] on icon "Open" at bounding box center [550, 108] width 11 height 11
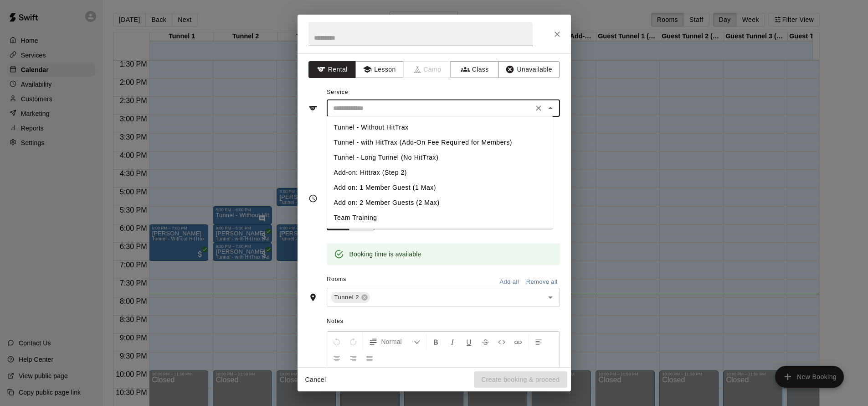
click at [407, 129] on li "Tunnel - Without HitTrax" at bounding box center [440, 127] width 226 height 15
type input "**********"
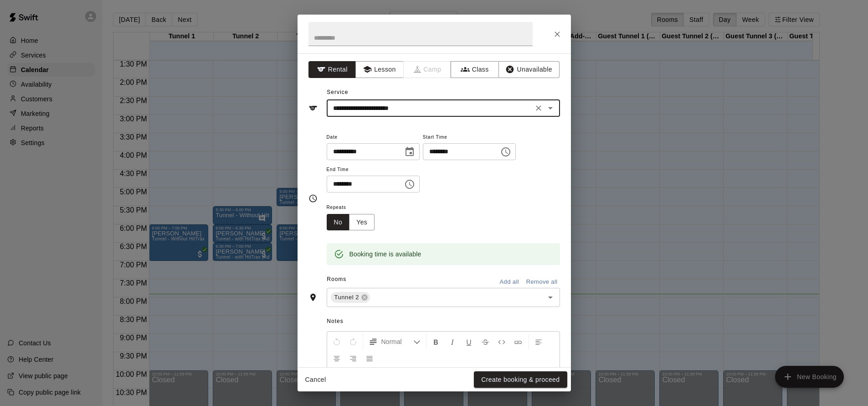
click at [465, 151] on input "********" at bounding box center [458, 151] width 70 height 17
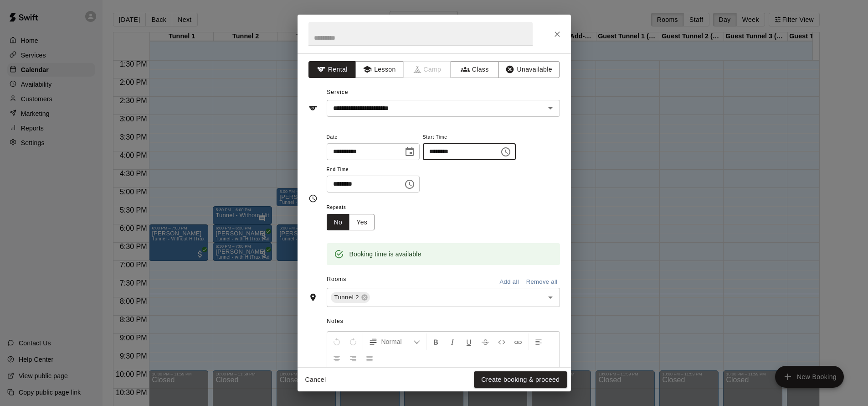
click at [448, 154] on input "********" at bounding box center [458, 151] width 70 height 17
type input "********"
click at [334, 183] on input "********" at bounding box center [362, 183] width 70 height 17
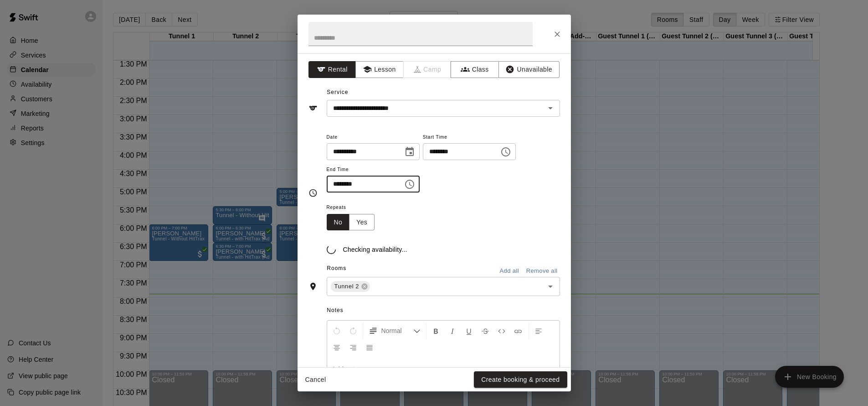
type input "********"
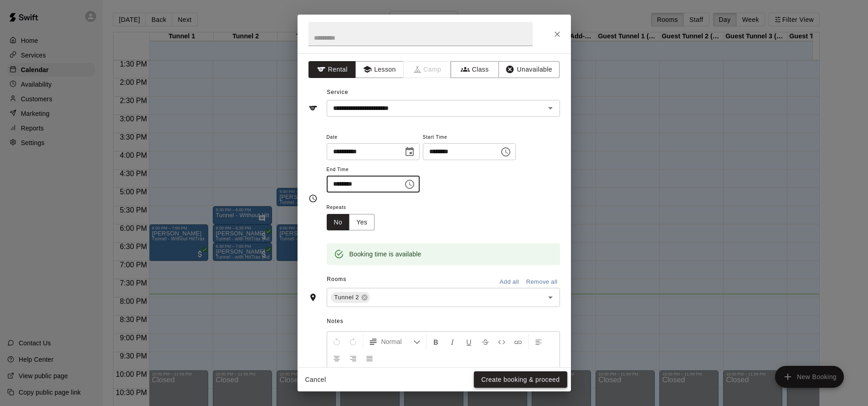
click at [519, 378] on button "Create booking & proceed" at bounding box center [520, 379] width 93 height 17
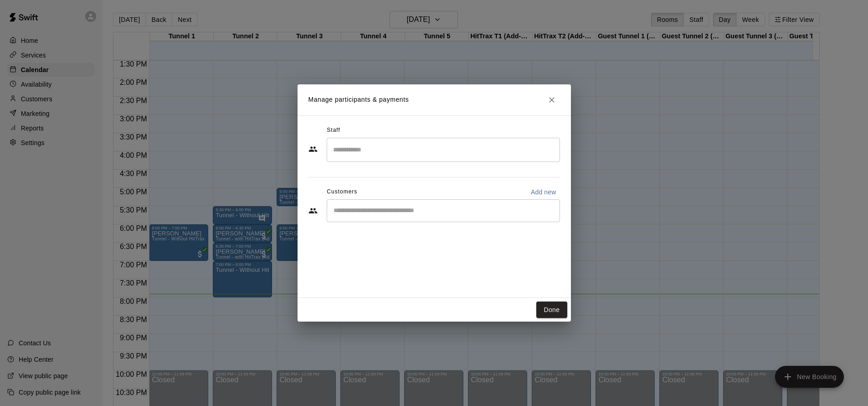
click at [418, 215] on input "Start typing to search customers..." at bounding box center [443, 210] width 225 height 9
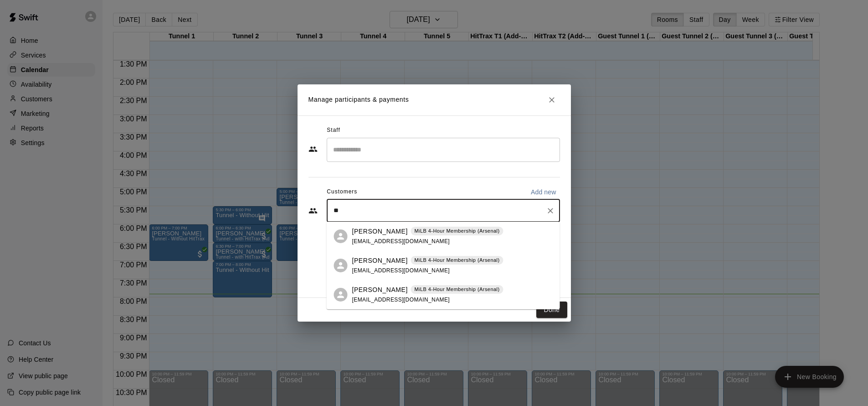
type input "*"
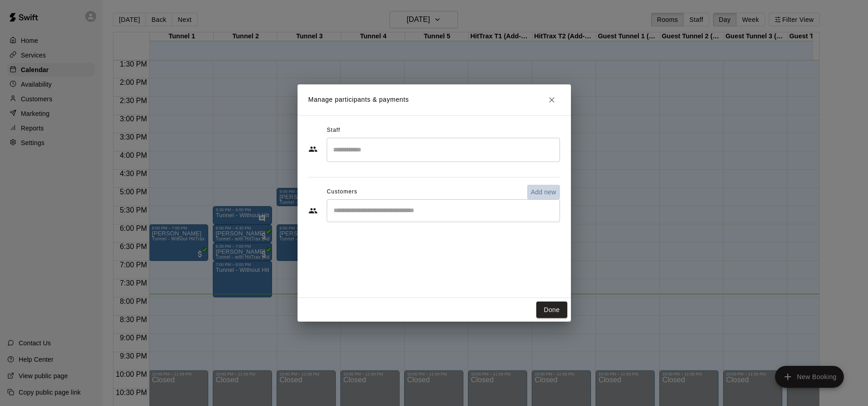
click at [535, 190] on p "Add new" at bounding box center [544, 191] width 26 height 9
select select "**"
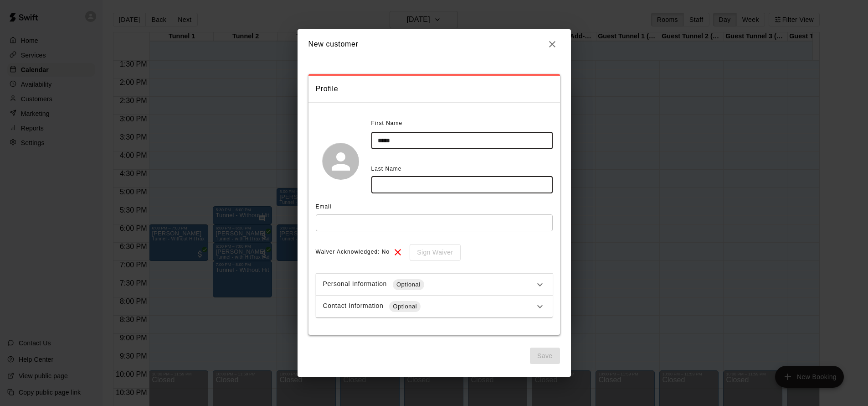
type input "*****"
type input "******"
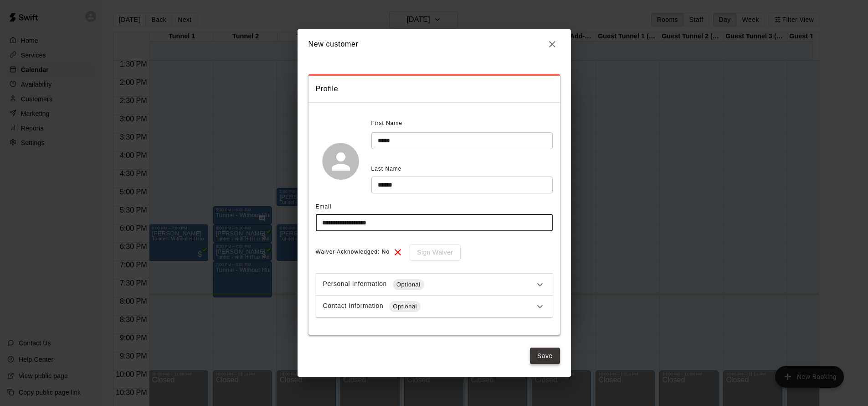
type input "**********"
click at [540, 353] on button "Save" at bounding box center [545, 355] width 30 height 17
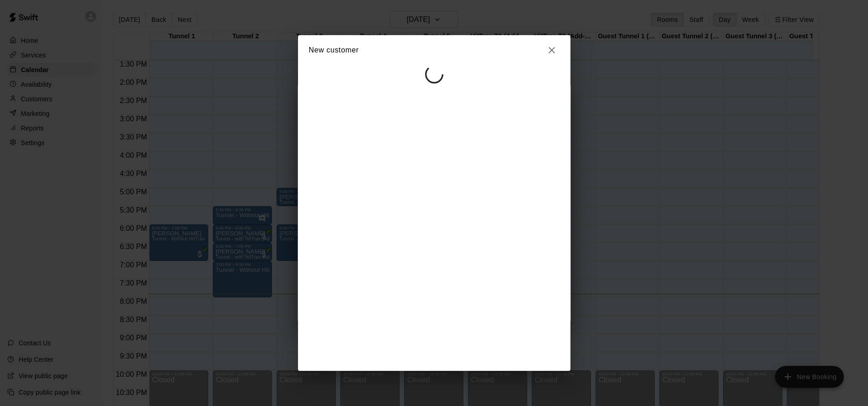
select select "**"
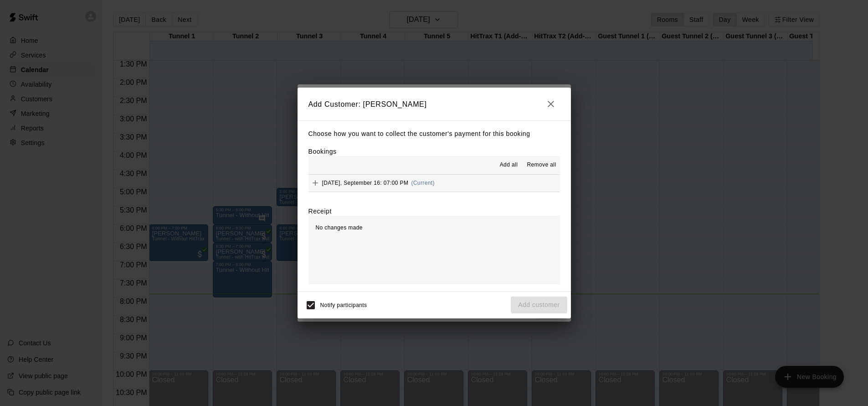
click at [359, 182] on span "Tuesday, September 16: 07:00 PM" at bounding box center [365, 183] width 87 height 6
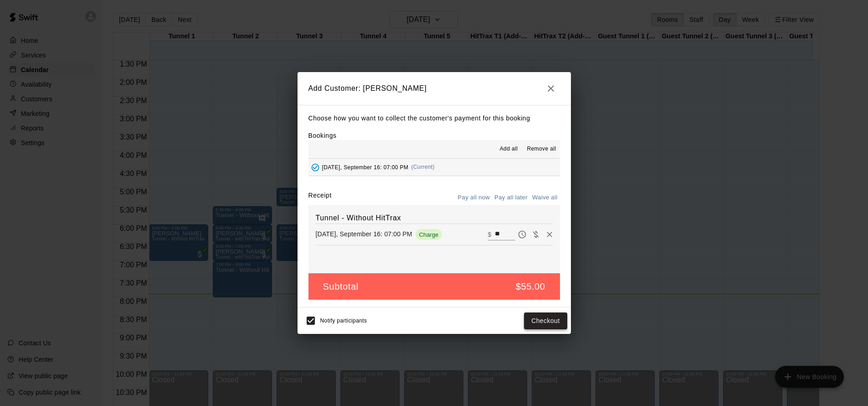
click at [532, 317] on button "Checkout" at bounding box center [545, 320] width 43 height 17
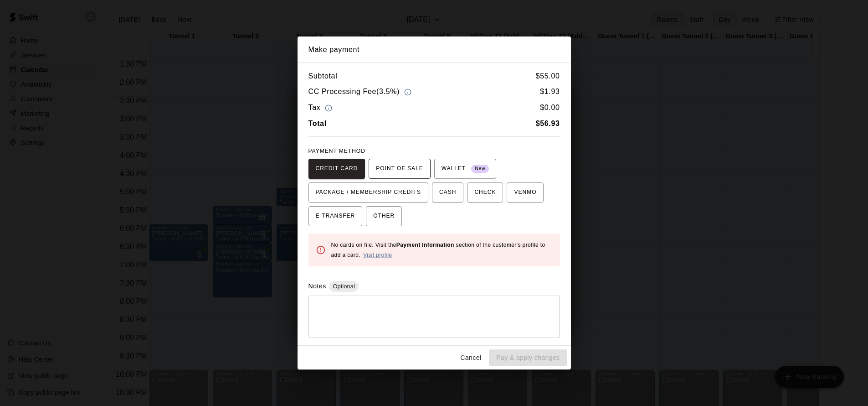
click at [414, 172] on span "POINT OF SALE" at bounding box center [399, 168] width 47 height 15
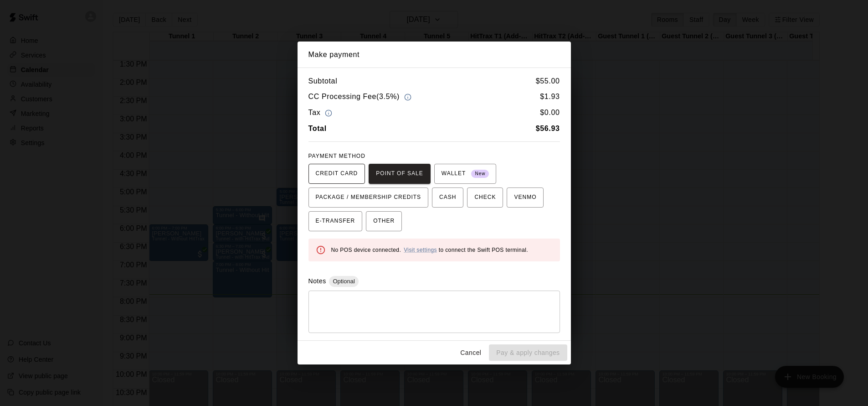
click at [357, 173] on span "CREDIT CARD" at bounding box center [337, 173] width 42 height 15
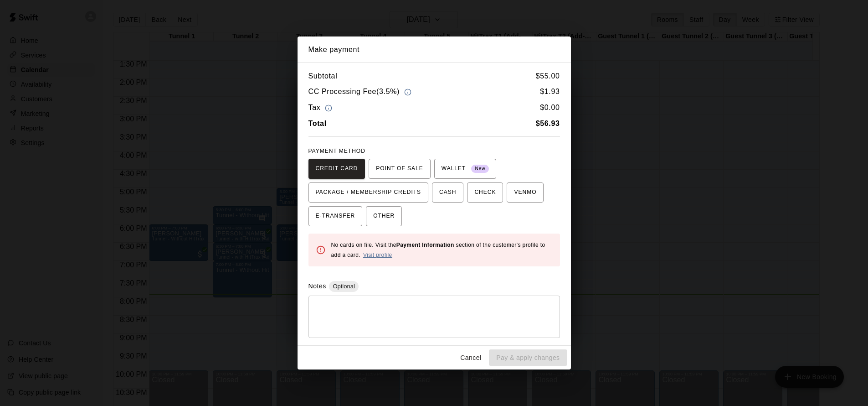
click at [387, 253] on link "Visit profile" at bounding box center [377, 255] width 29 height 6
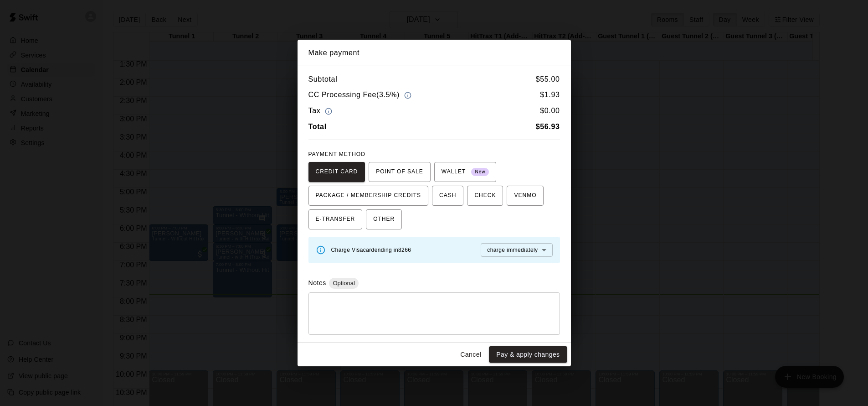
click at [481, 355] on button "Cancel" at bounding box center [470, 354] width 29 height 17
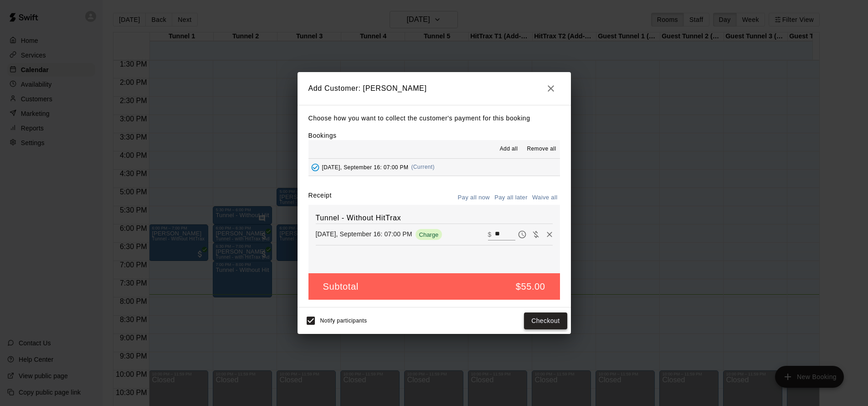
click at [537, 324] on button "Checkout" at bounding box center [545, 320] width 43 height 17
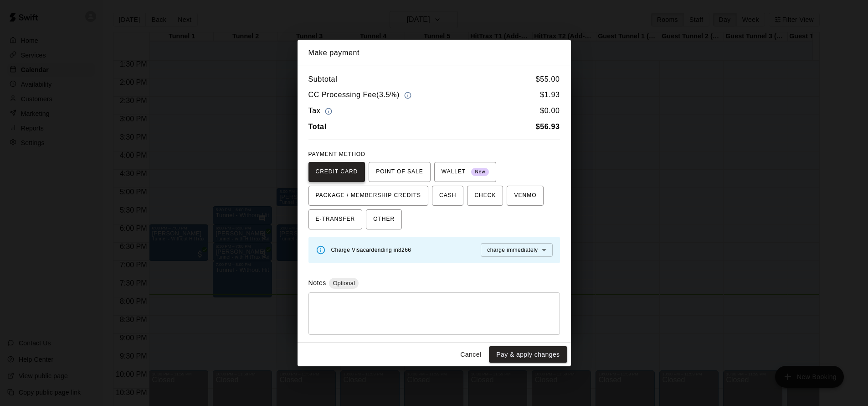
click at [335, 169] on span "CREDIT CARD" at bounding box center [337, 172] width 42 height 15
click at [538, 355] on button "Pay & apply changes" at bounding box center [528, 354] width 78 height 17
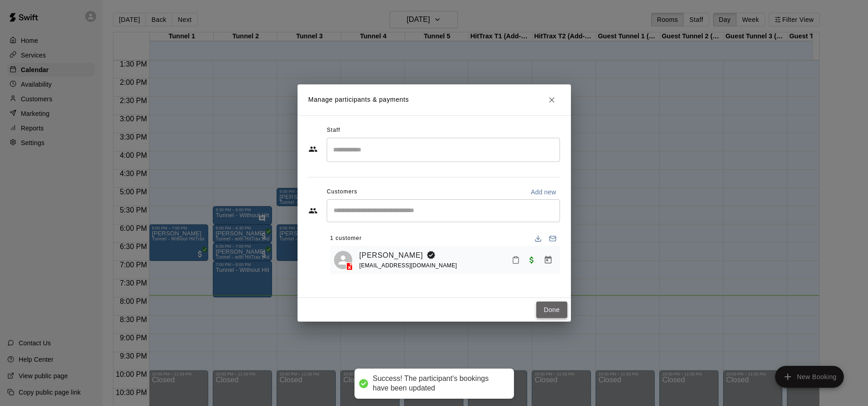
click at [551, 308] on button "Done" at bounding box center [551, 309] width 31 height 17
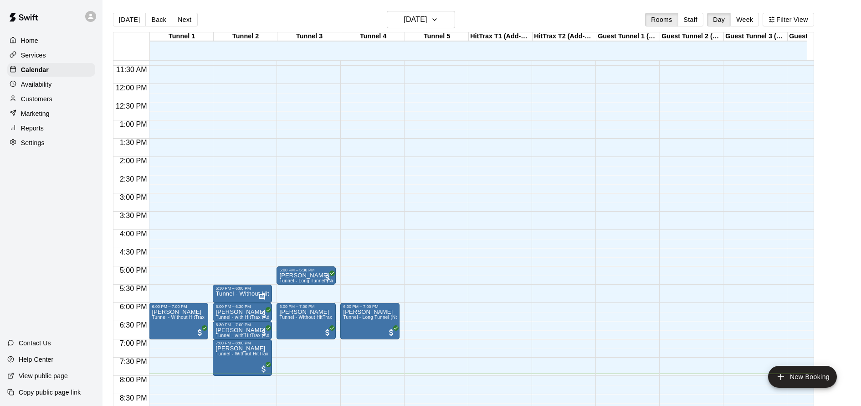
scroll to position [416, 0]
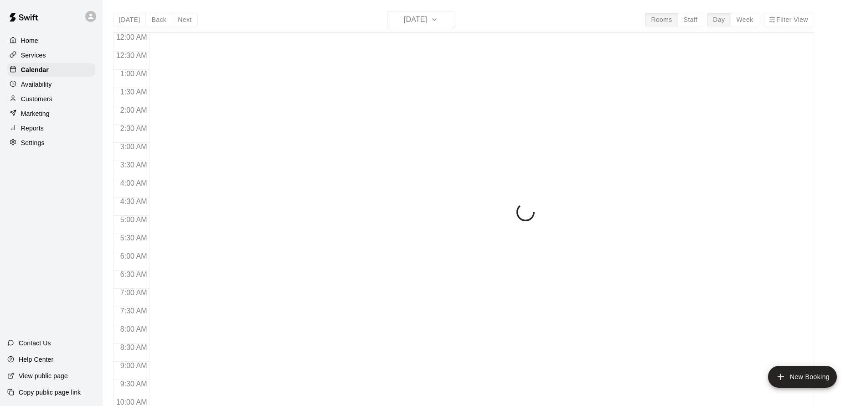
scroll to position [493, 0]
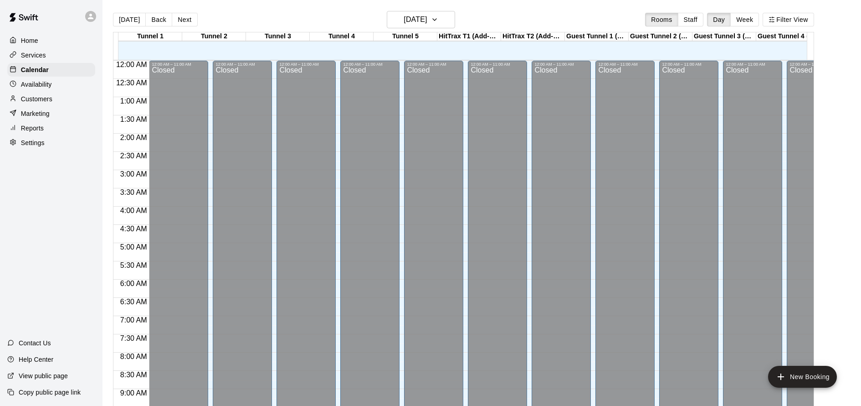
scroll to position [493, 0]
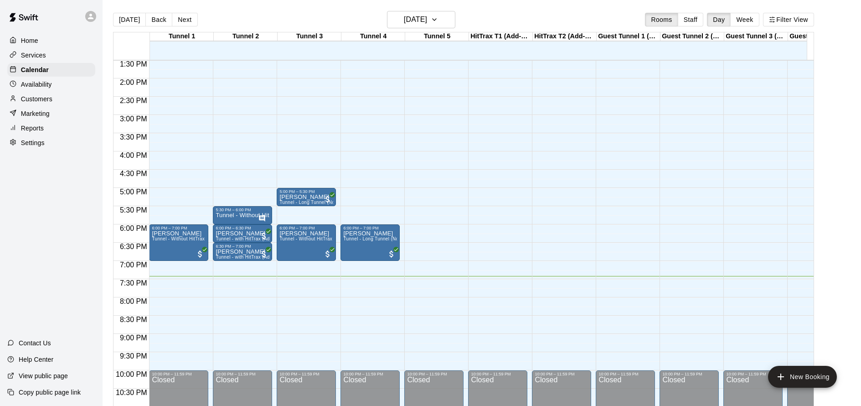
scroll to position [15, 0]
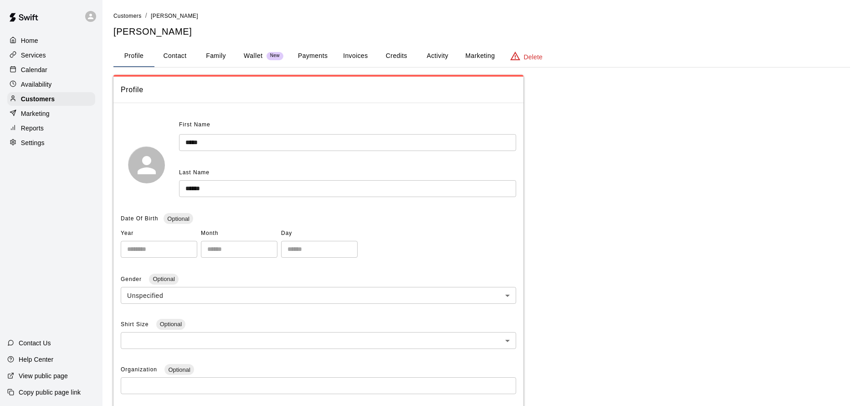
click at [319, 61] on button "Payments" at bounding box center [313, 56] width 44 height 22
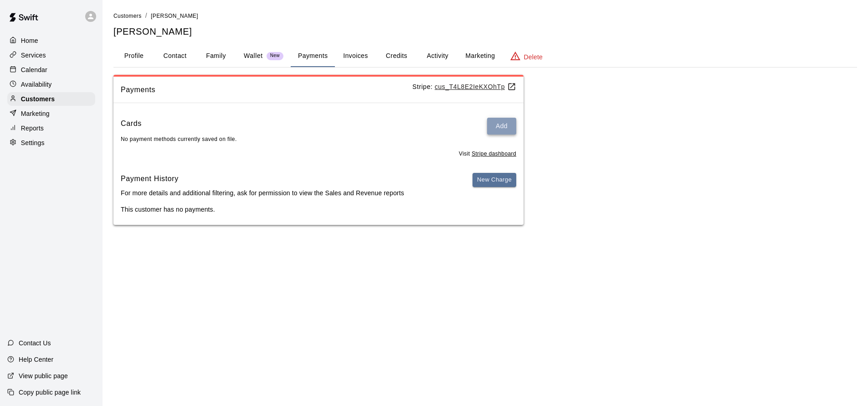
click at [510, 126] on button "Add" at bounding box center [501, 126] width 29 height 17
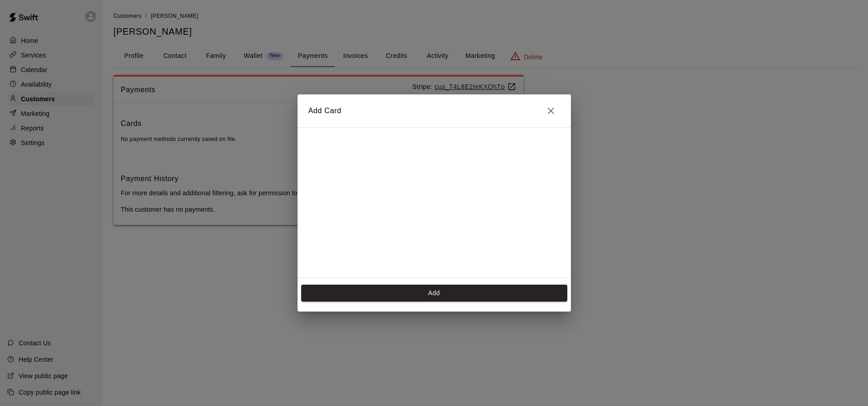
scroll to position [127, 0]
click at [437, 291] on button "Add" at bounding box center [434, 292] width 266 height 17
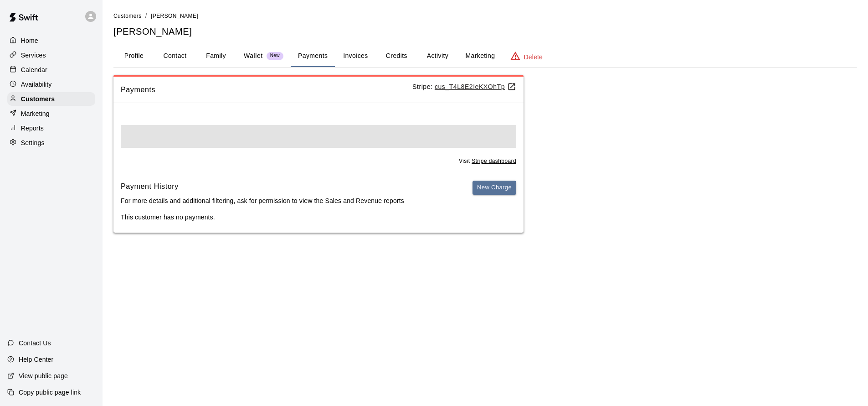
scroll to position [0, 0]
